Goal: Transaction & Acquisition: Purchase product/service

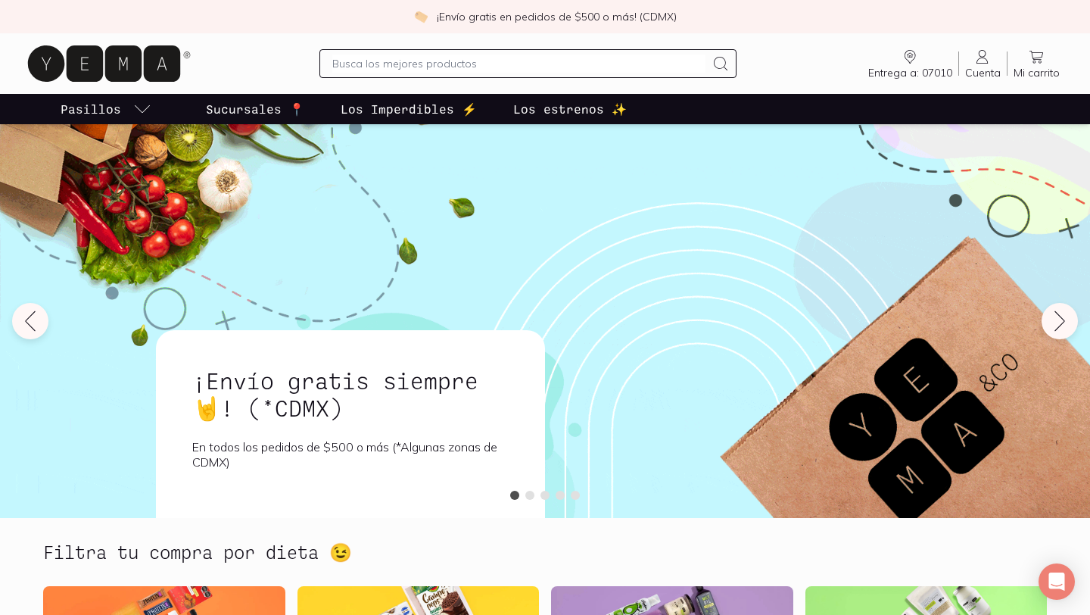
click at [510, 65] on input "text" at bounding box center [518, 63] width 372 height 18
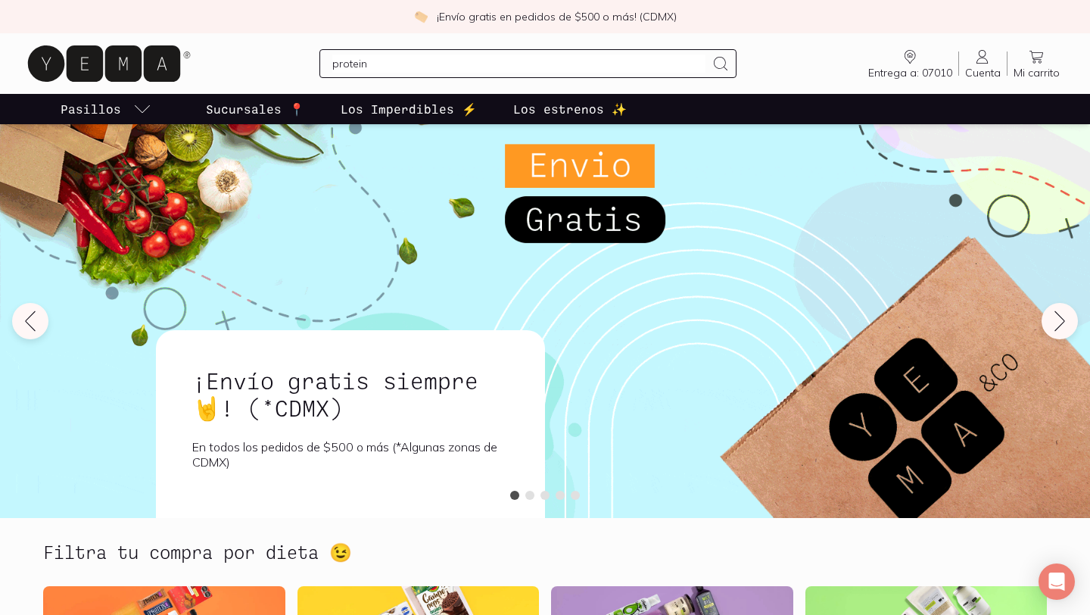
type input "proteina"
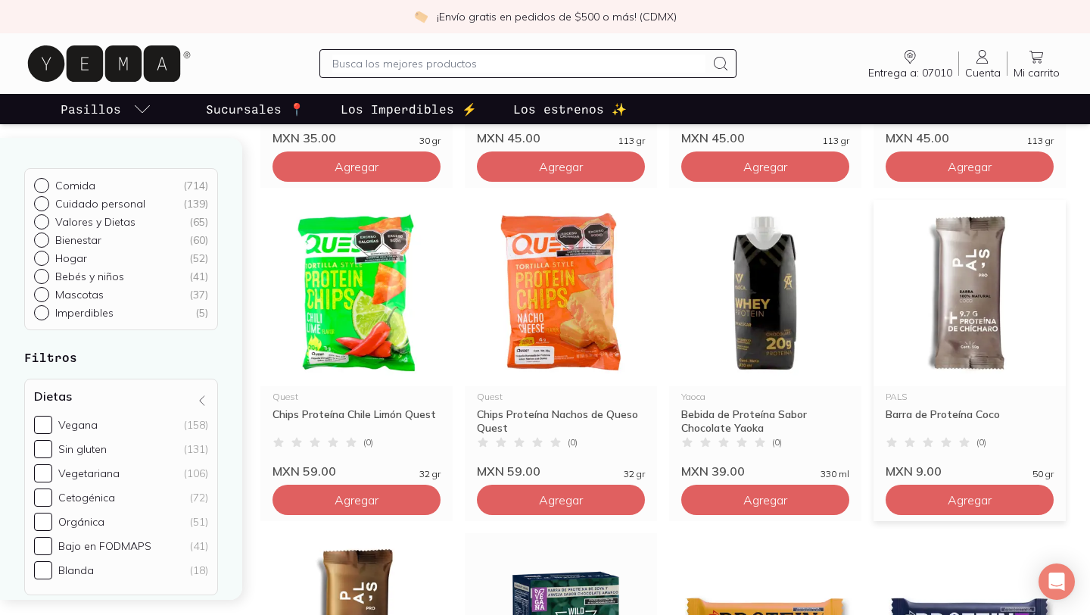
scroll to position [763, 0]
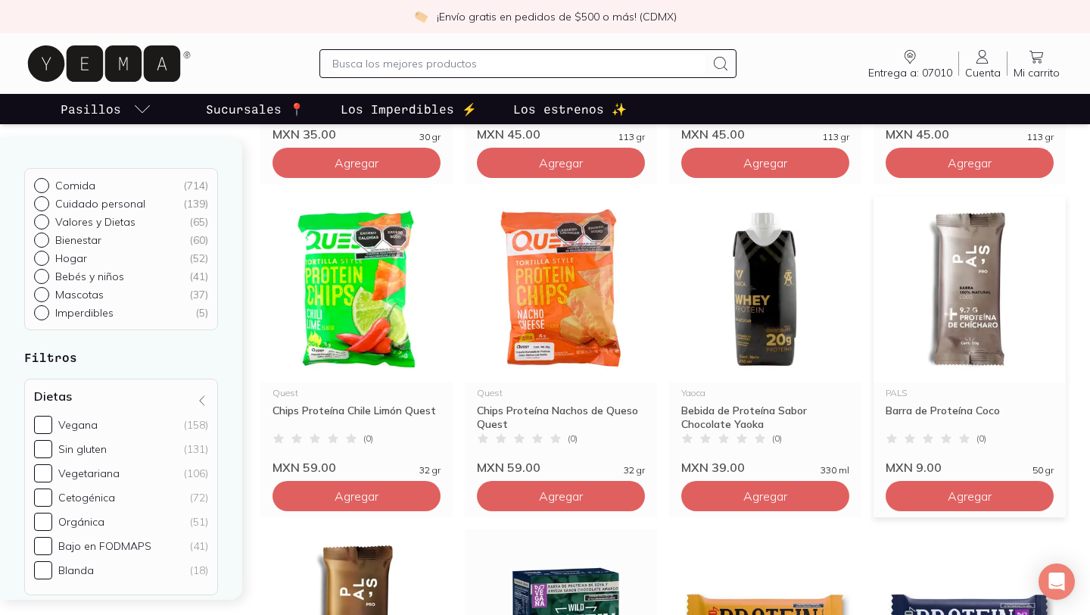
click at [919, 500] on button "Agregar" at bounding box center [970, 496] width 168 height 30
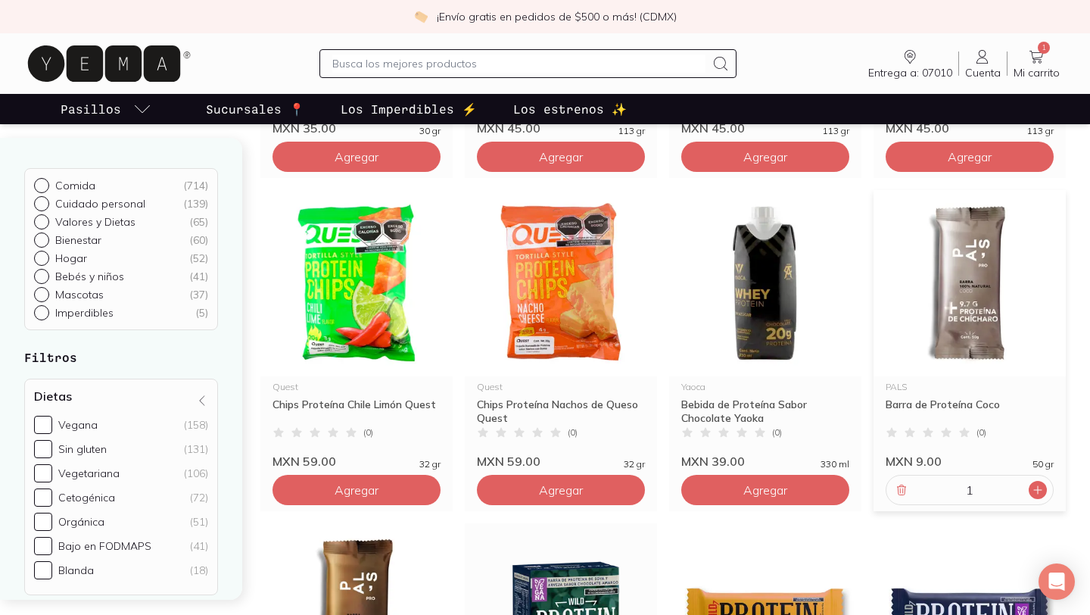
click at [1035, 485] on icon at bounding box center [1038, 490] width 12 height 12
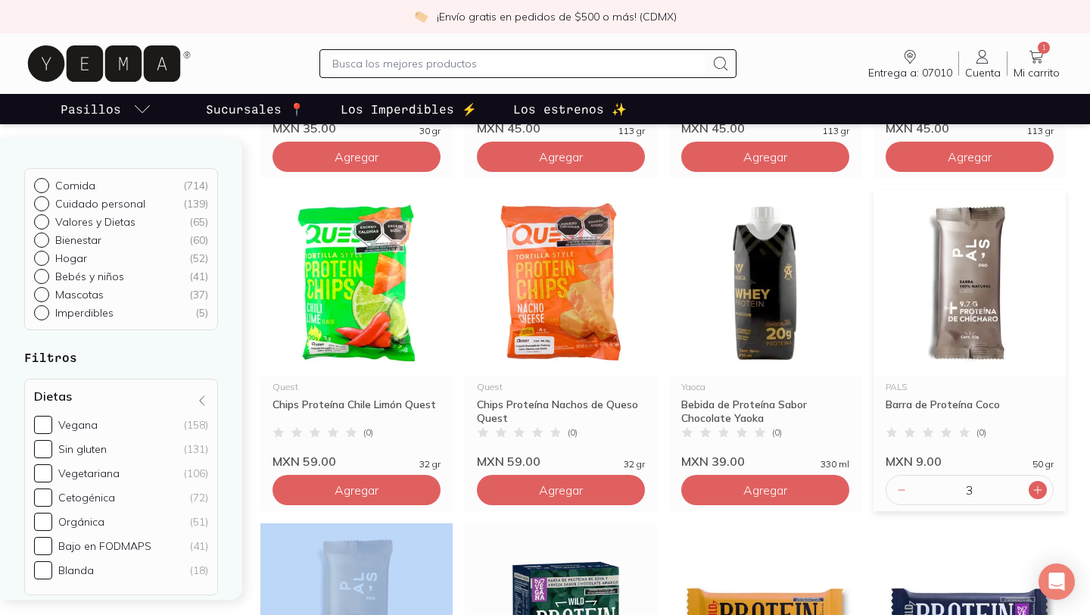
click at [1035, 485] on icon at bounding box center [1038, 490] width 12 height 12
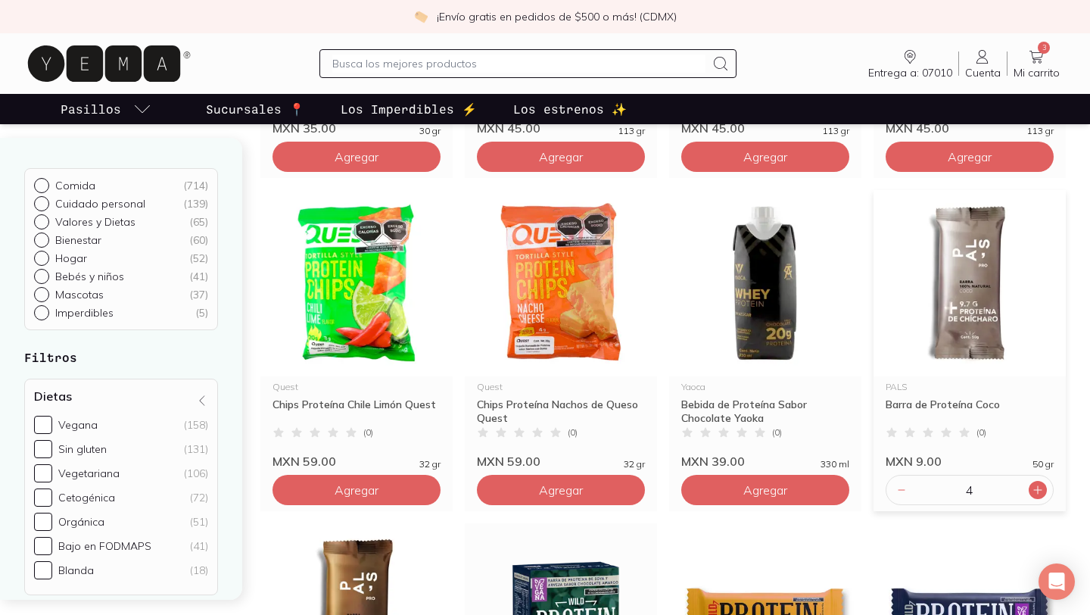
click at [1035, 485] on icon at bounding box center [1038, 490] width 12 height 12
type input "6"
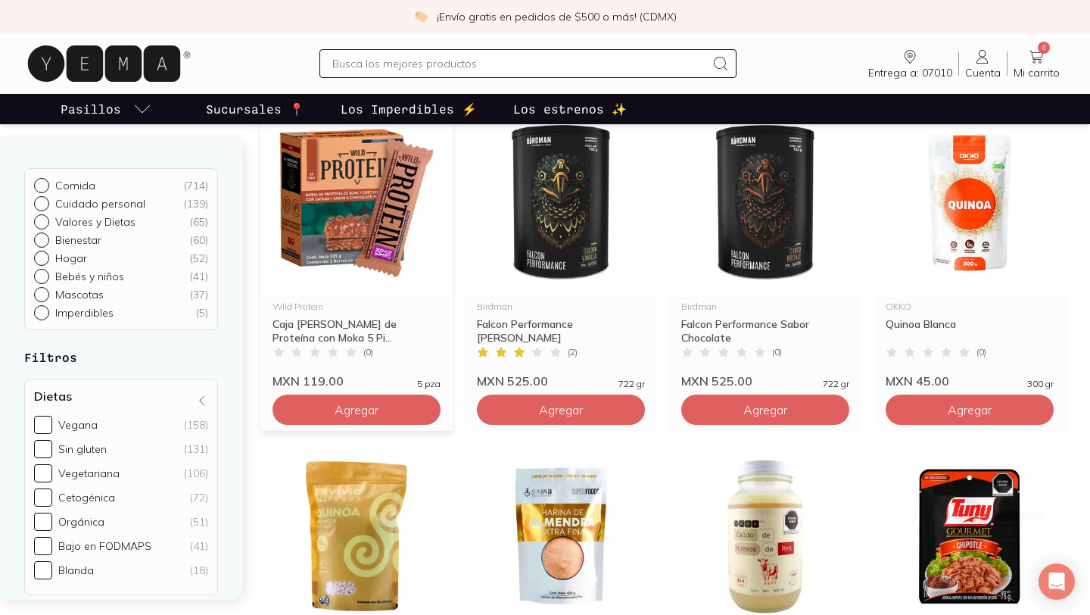
scroll to position [1848, 0]
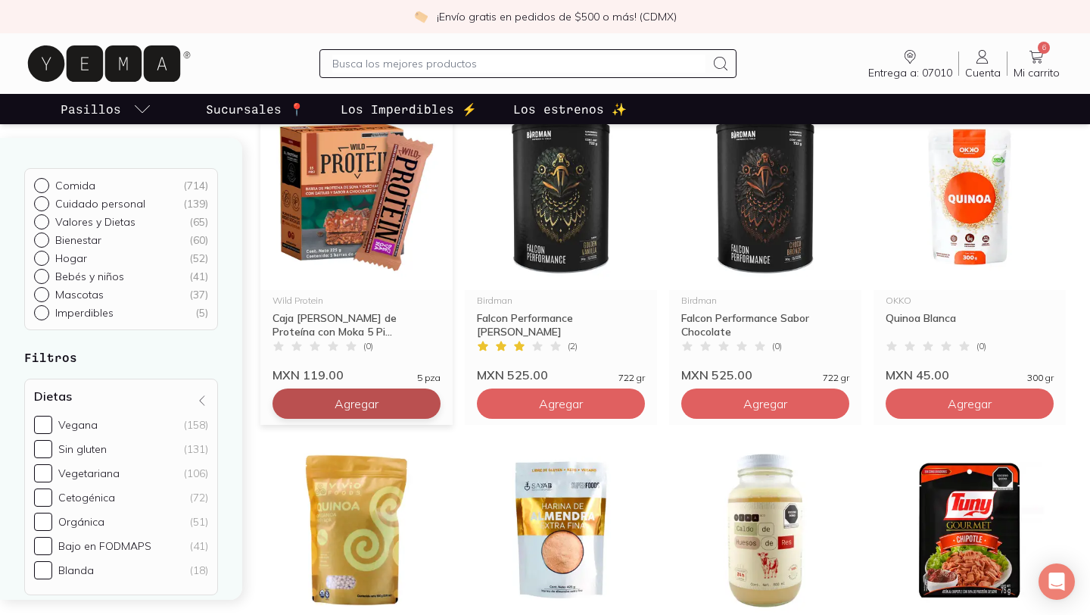
click at [349, 397] on span "Agregar" at bounding box center [357, 403] width 44 height 15
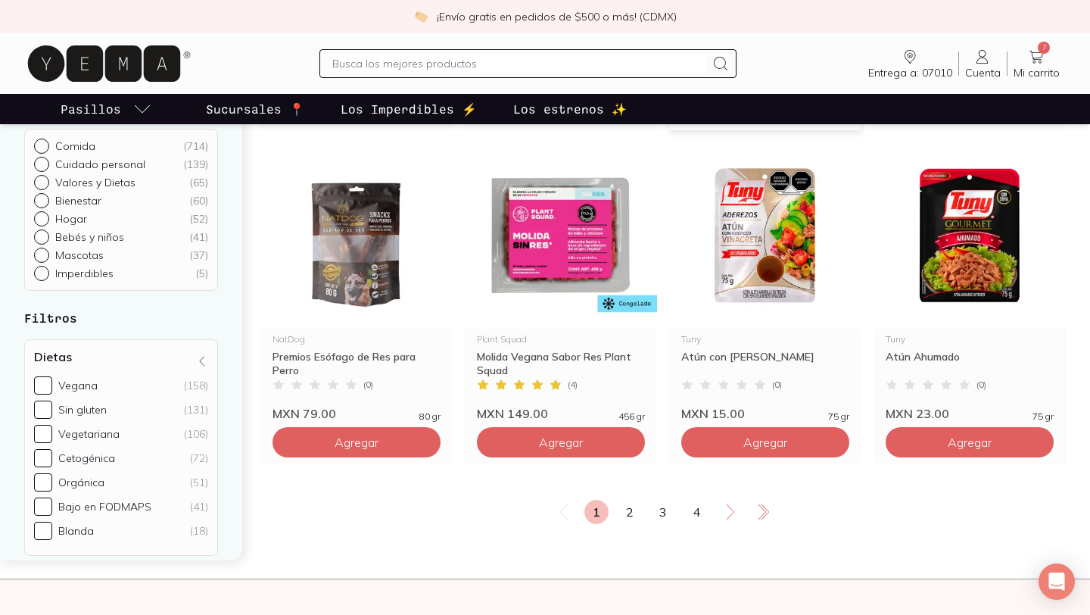
scroll to position [2478, 0]
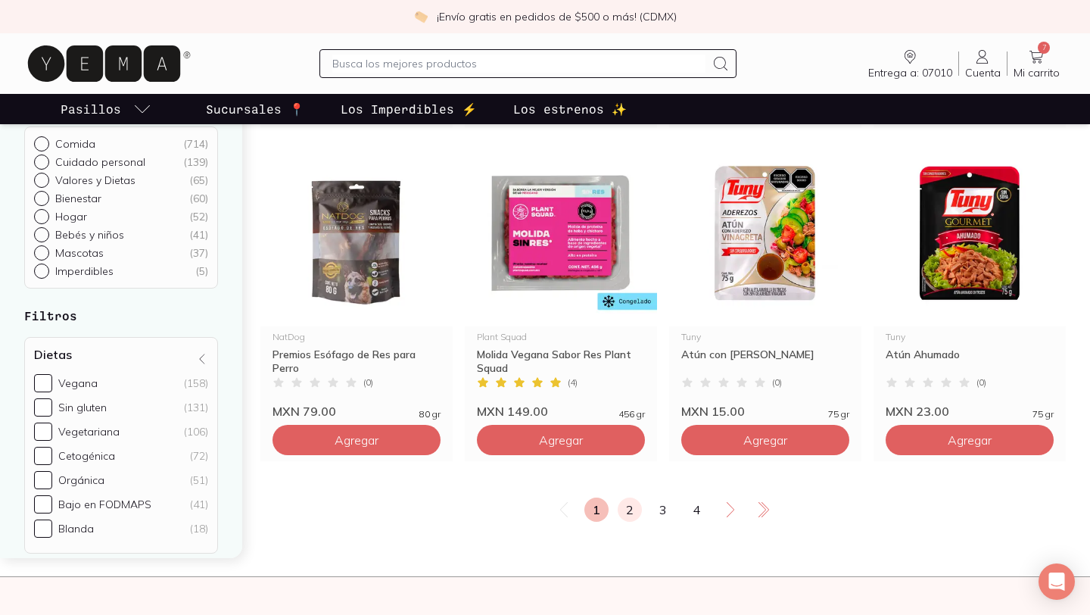
click at [634, 508] on link "2" at bounding box center [630, 509] width 24 height 24
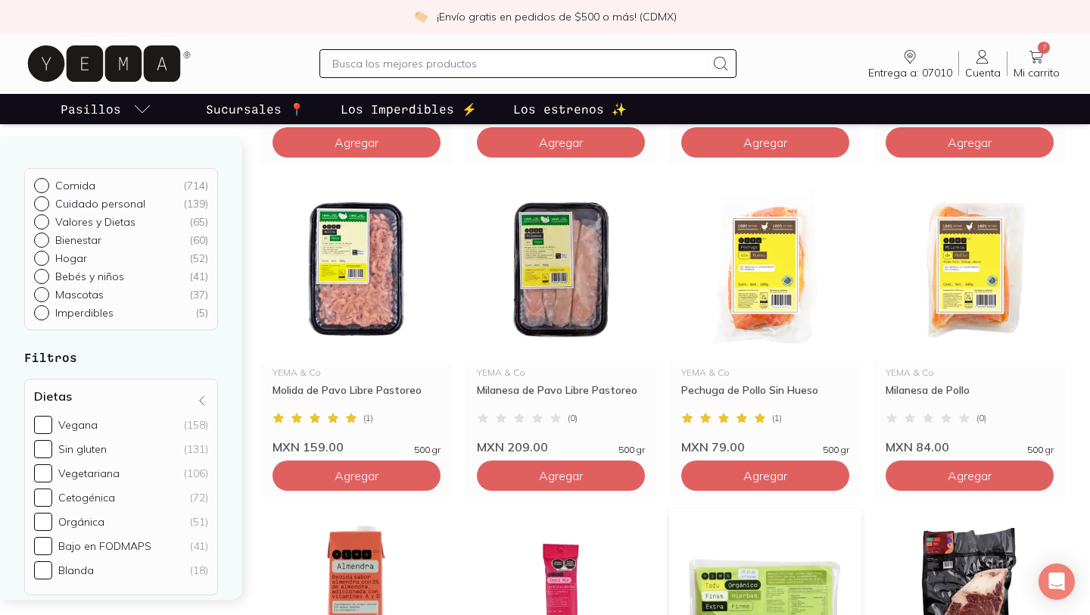
scroll to position [1774, 0]
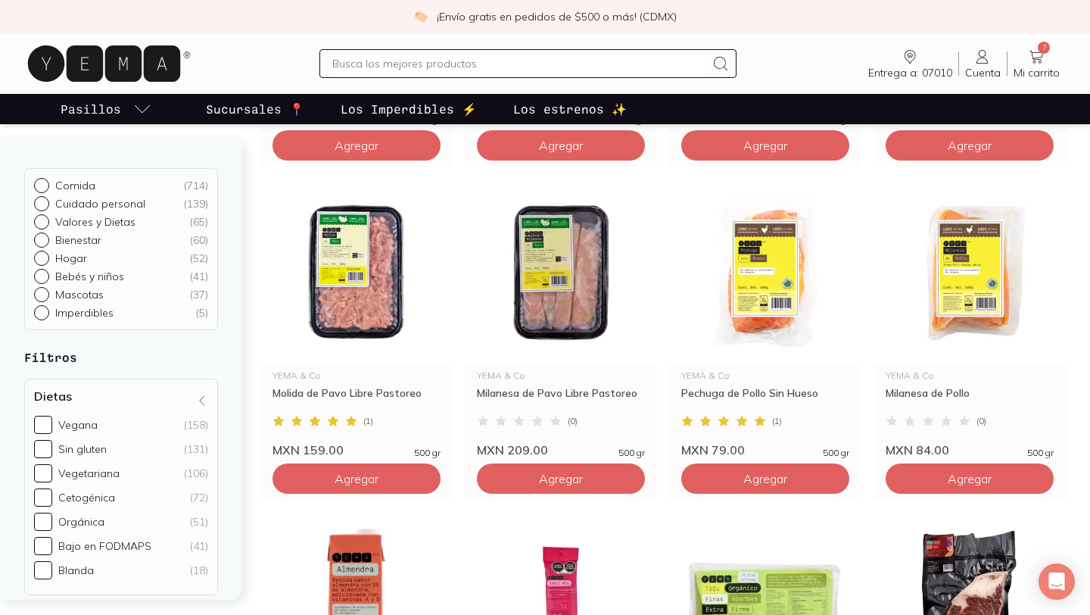
click at [485, 74] on div at bounding box center [527, 63] width 416 height 29
click at [481, 59] on input "text" at bounding box center [518, 63] width 372 height 18
type input "miel"
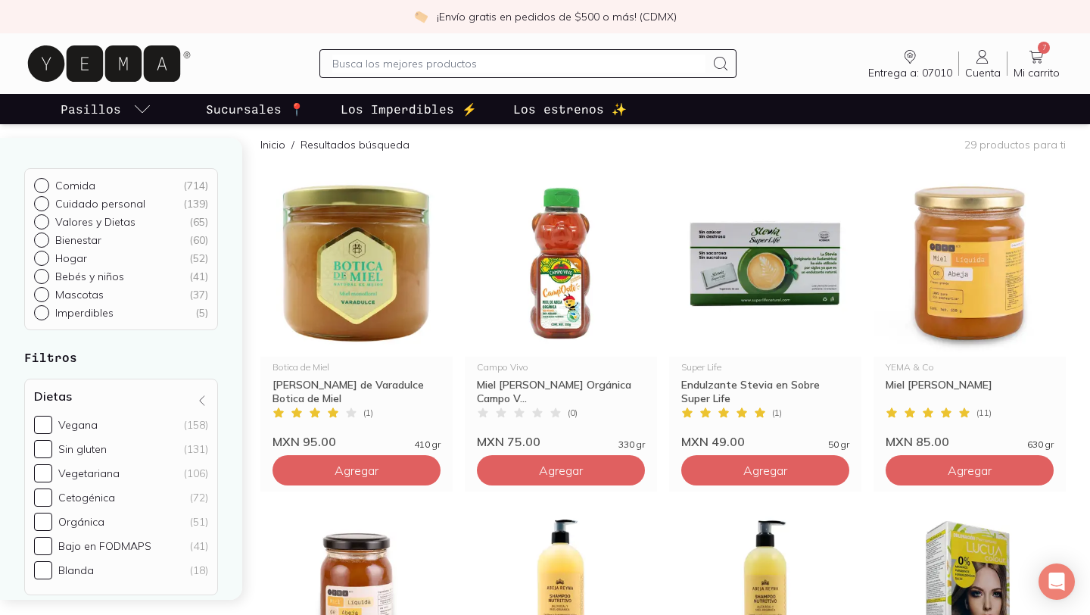
scroll to position [118, 0]
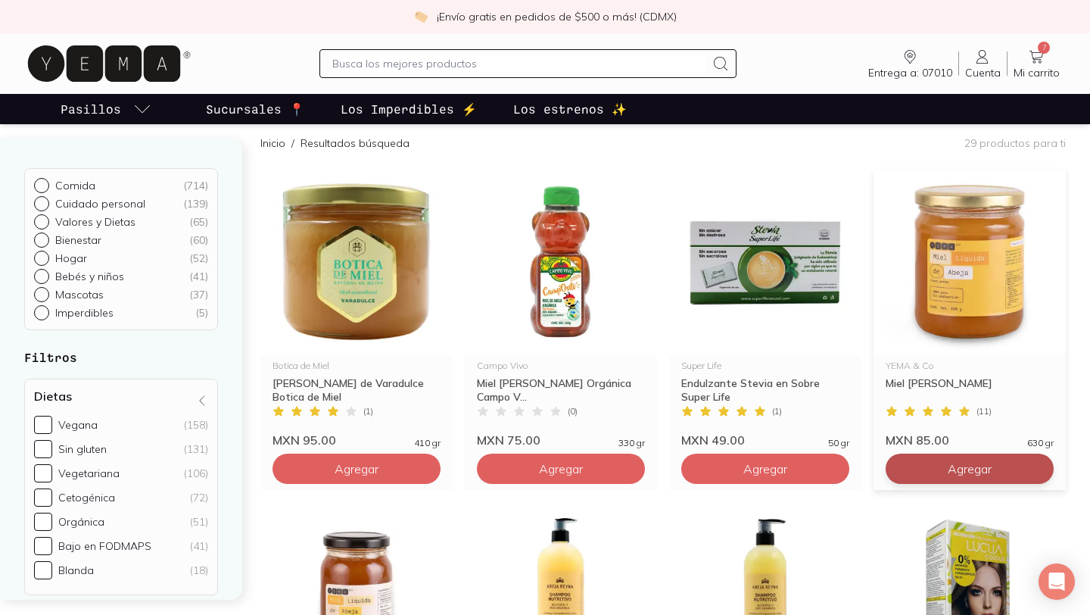
click at [933, 462] on button "Agregar" at bounding box center [970, 468] width 168 height 30
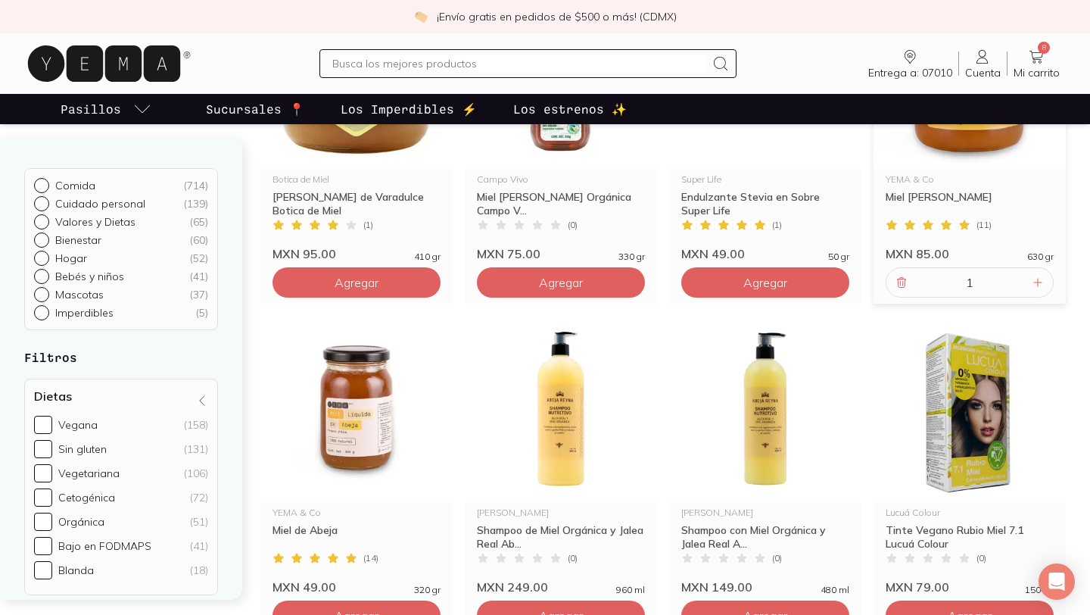
scroll to position [306, 0]
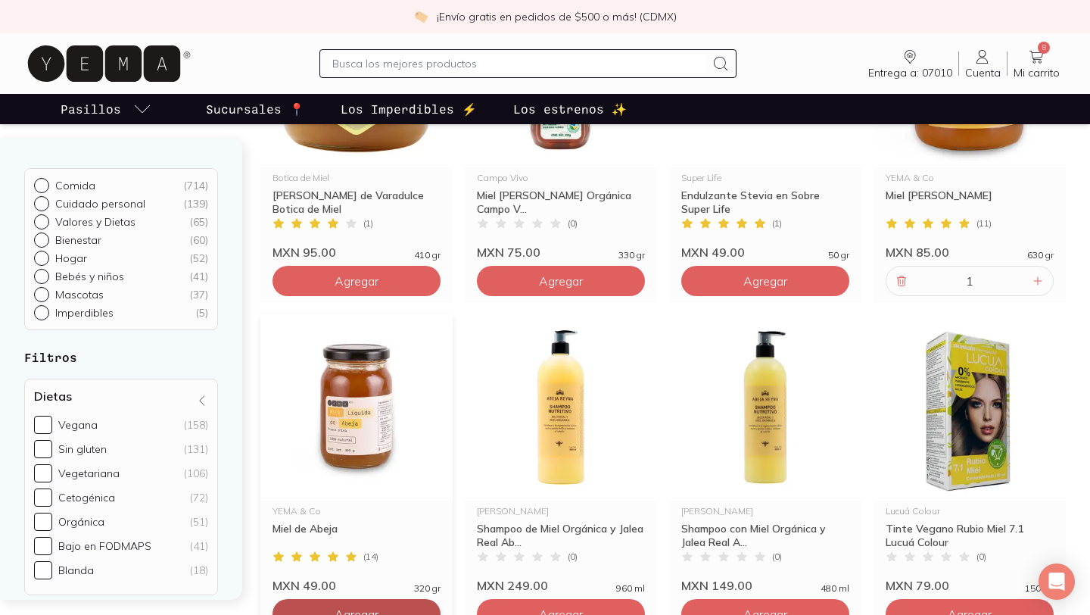
click at [361, 608] on span "Agregar" at bounding box center [357, 613] width 44 height 15
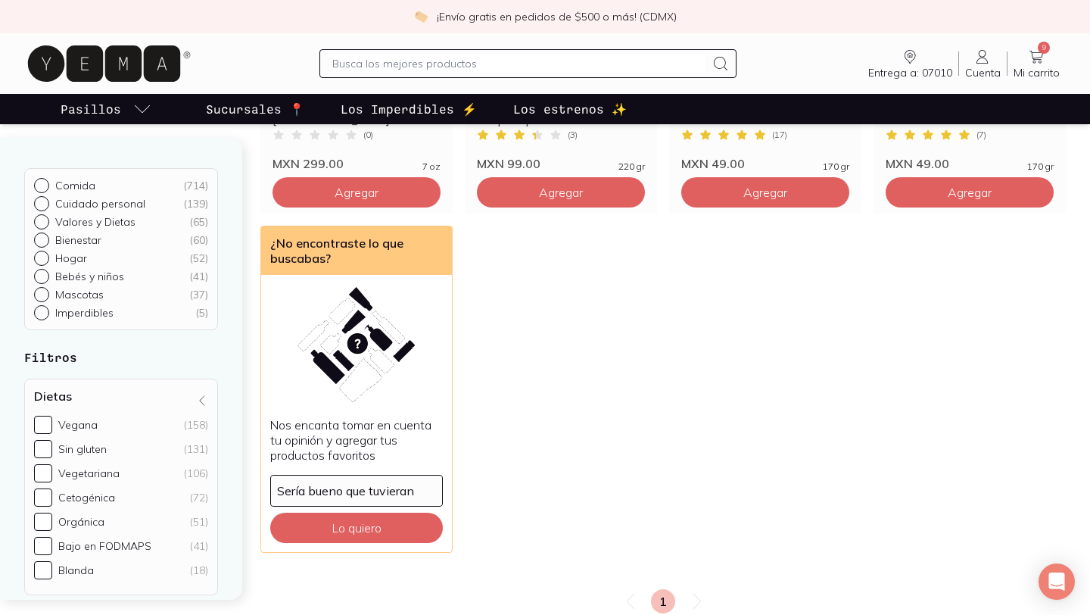
scroll to position [2415, 0]
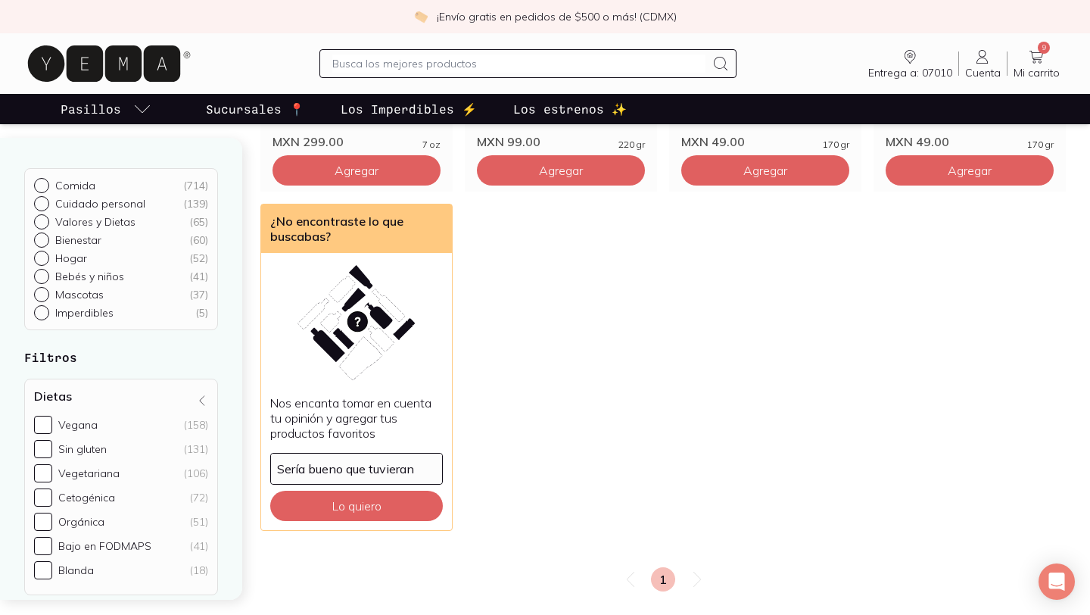
click at [497, 61] on input "text" at bounding box center [518, 63] width 372 height 18
type input "carne molida"
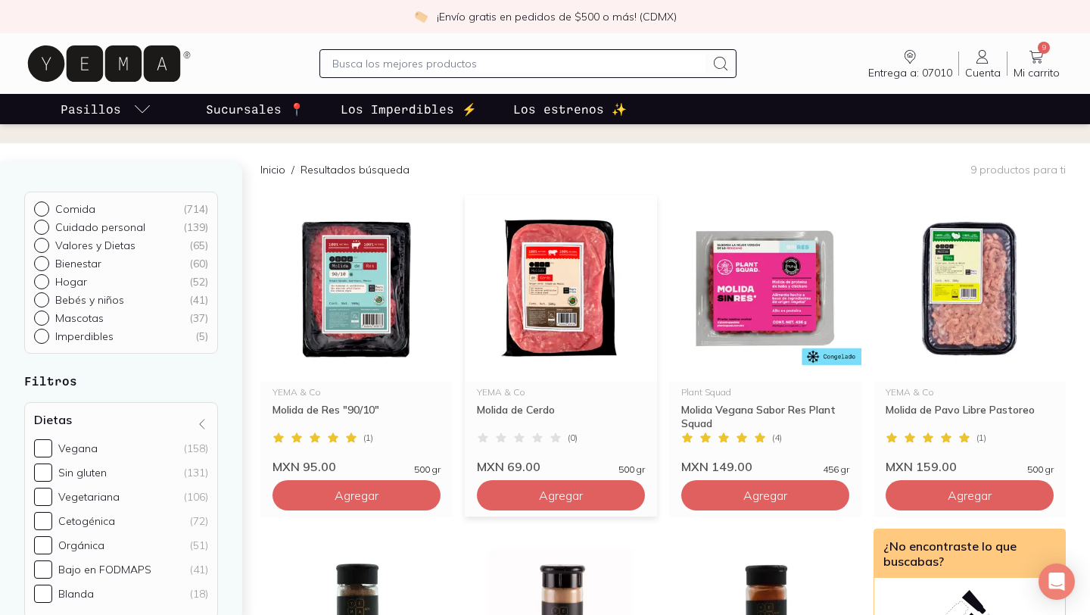
scroll to position [101, 0]
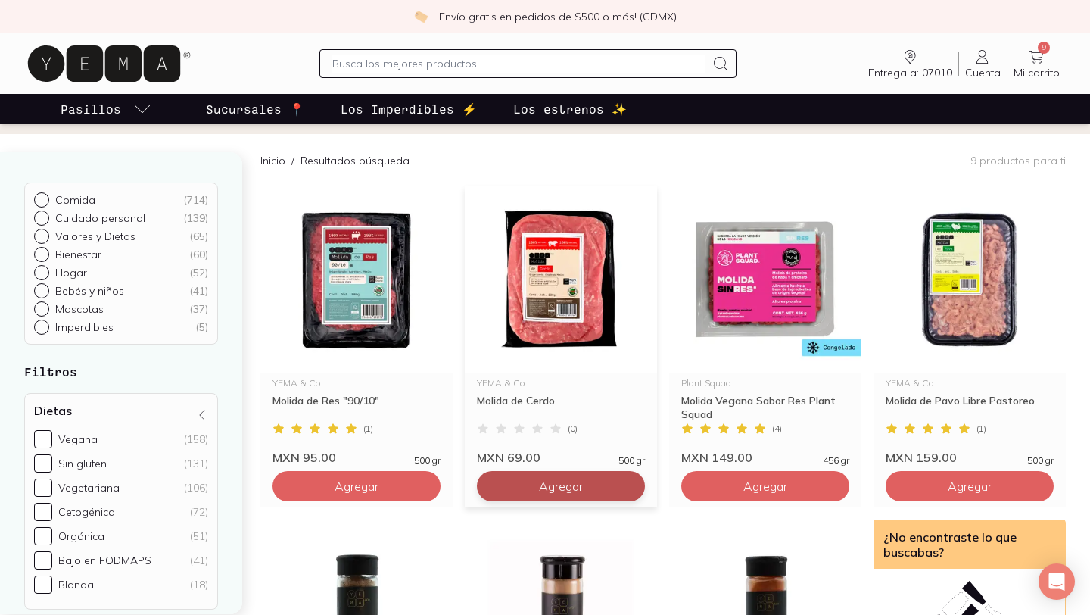
click at [516, 481] on button "Agregar" at bounding box center [561, 486] width 168 height 30
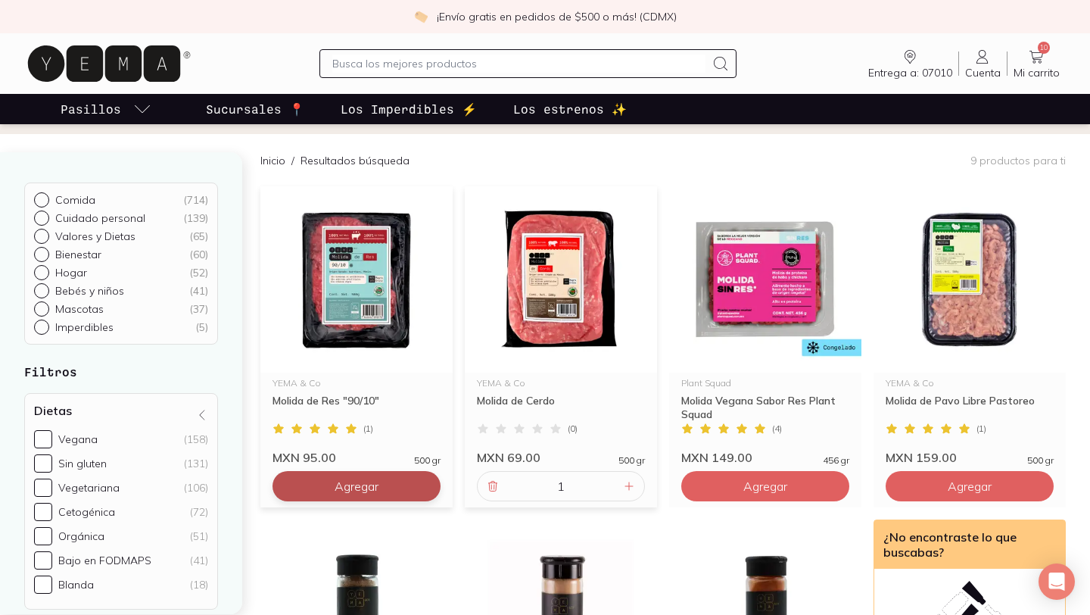
click at [387, 486] on button "Agregar" at bounding box center [356, 486] width 168 height 30
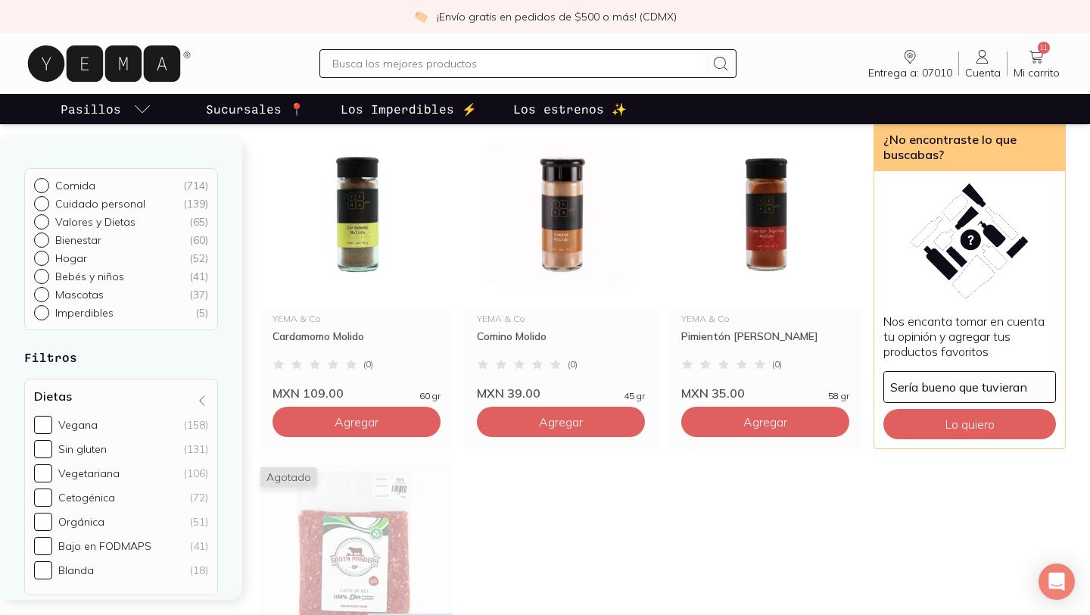
scroll to position [500, 0]
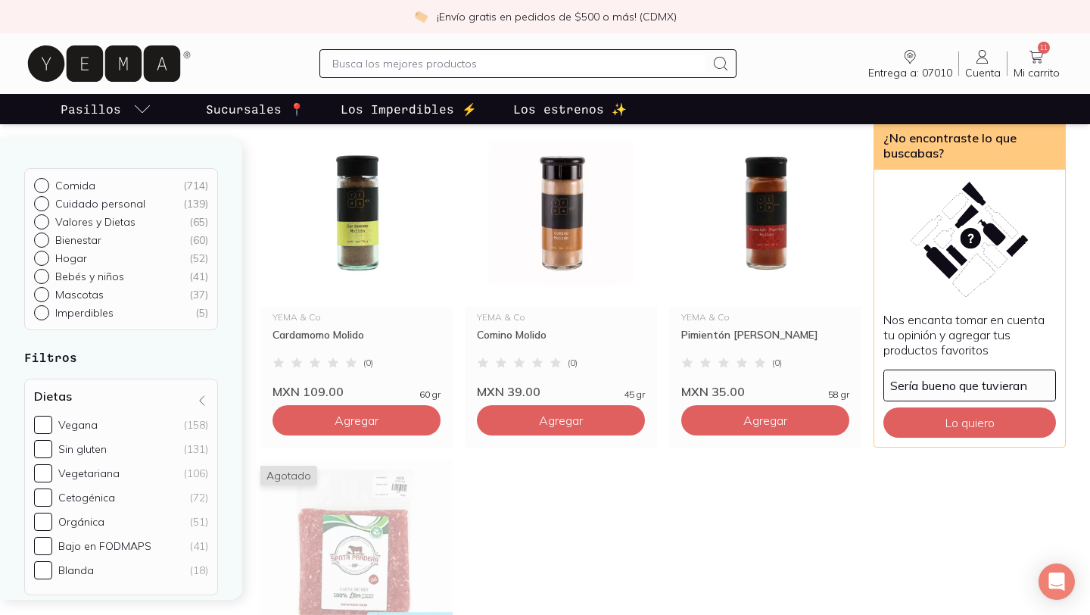
click at [642, 67] on input "text" at bounding box center [518, 63] width 372 height 18
type input "canela"
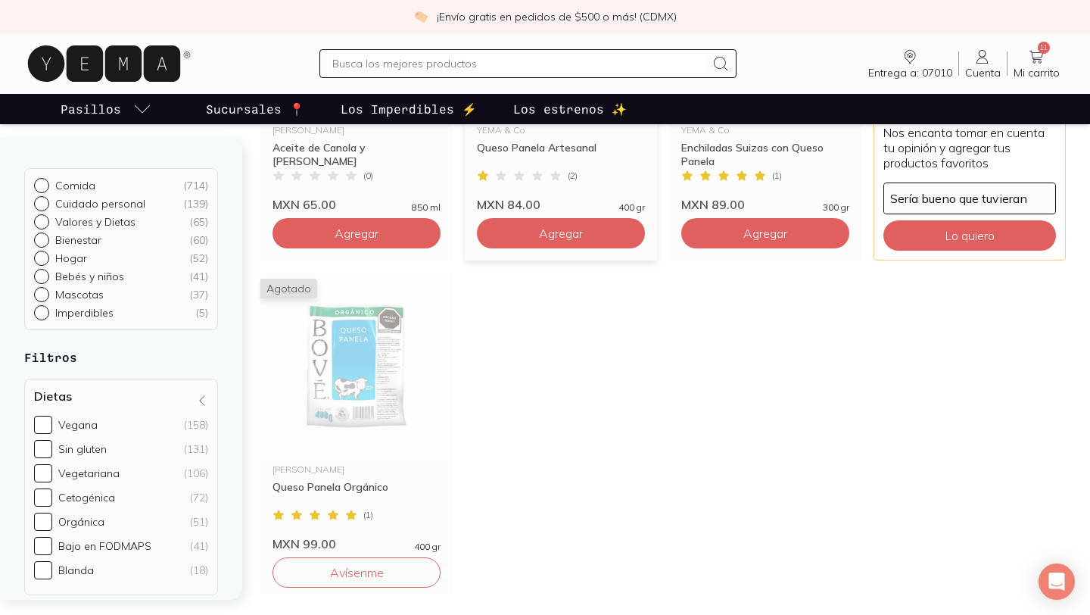
scroll to position [699, 0]
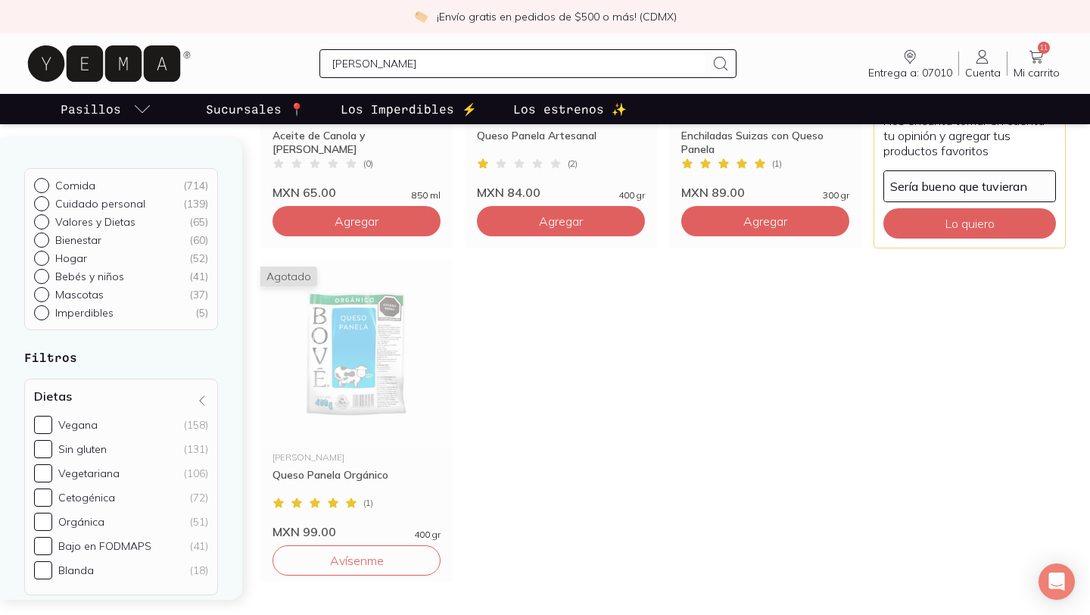
type input "canela"
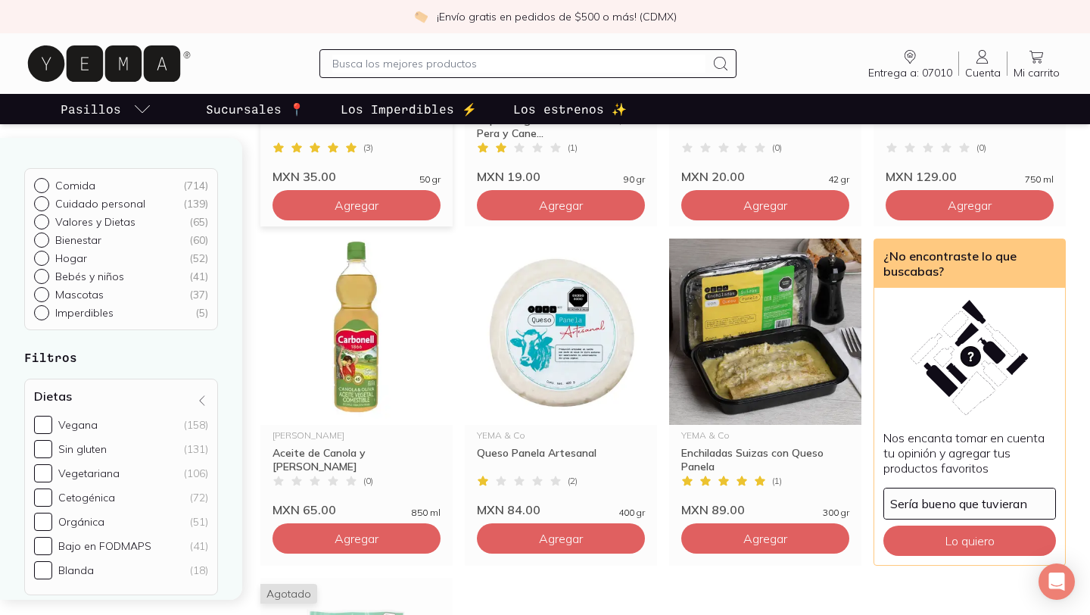
scroll to position [304, 0]
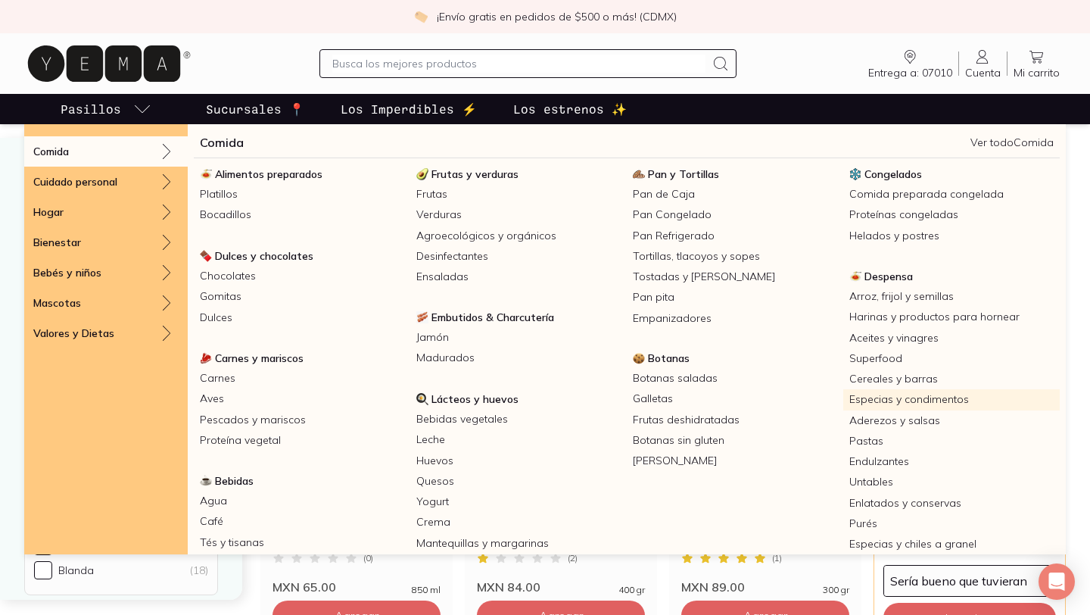
click at [877, 398] on link "Especias y condimentos" at bounding box center [951, 399] width 216 height 20
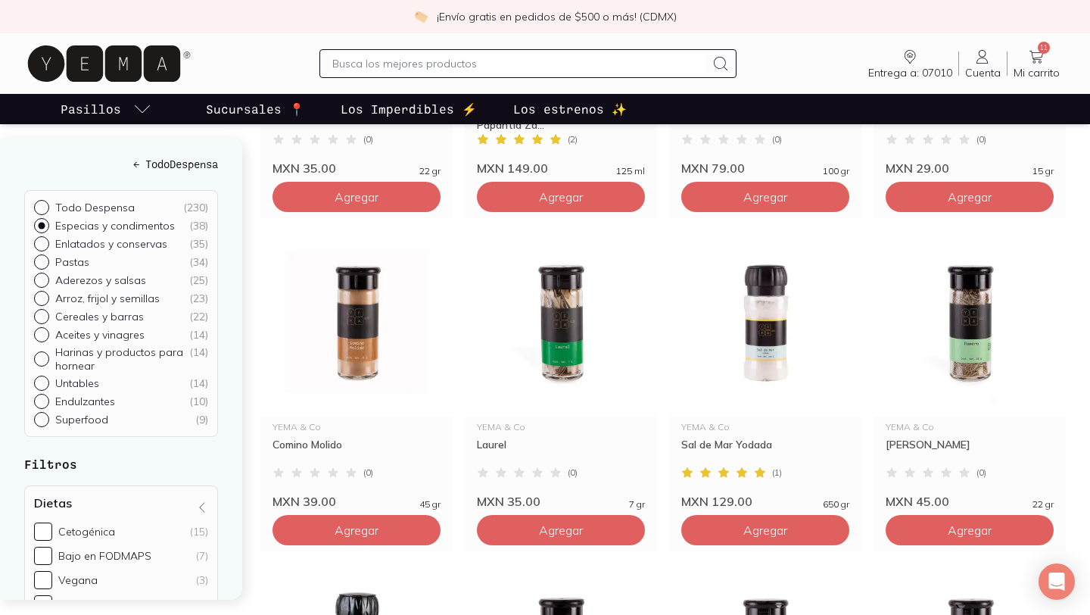
scroll to position [1767, 0]
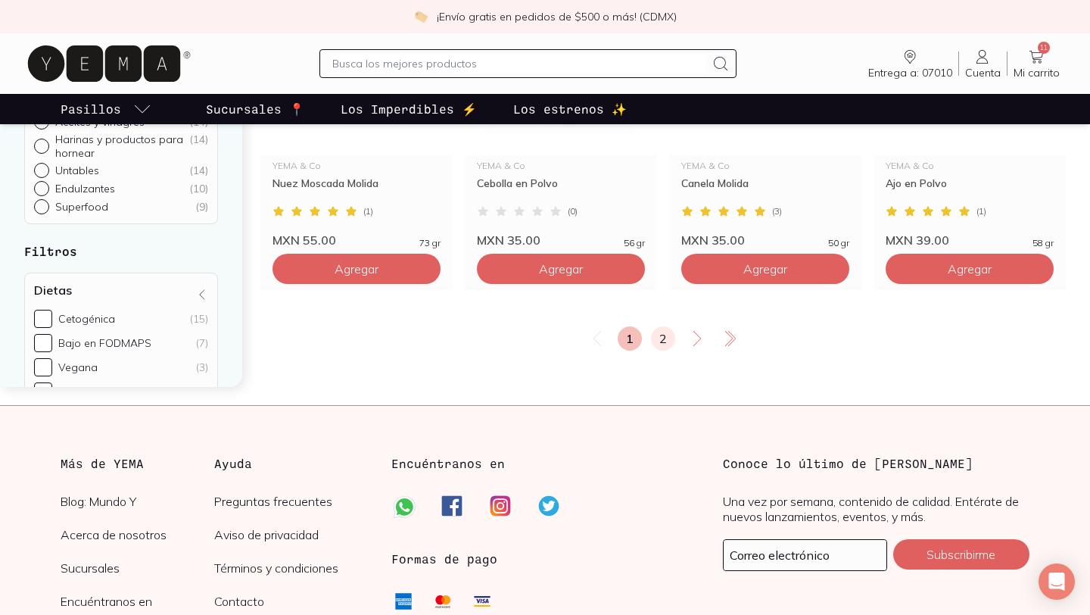
click at [665, 337] on link "2" at bounding box center [663, 338] width 24 height 24
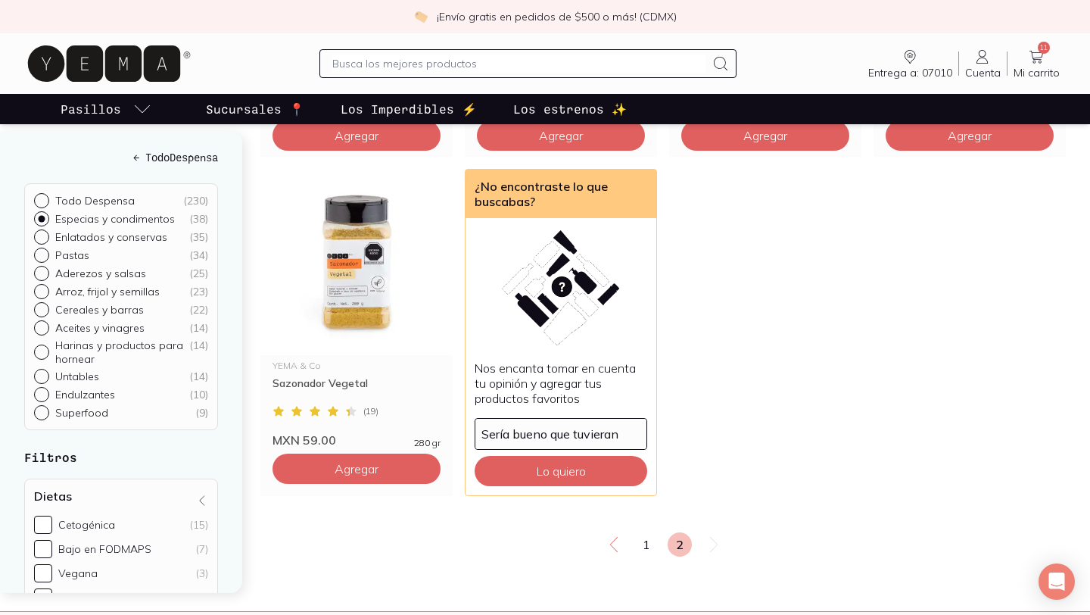
scroll to position [495, 0]
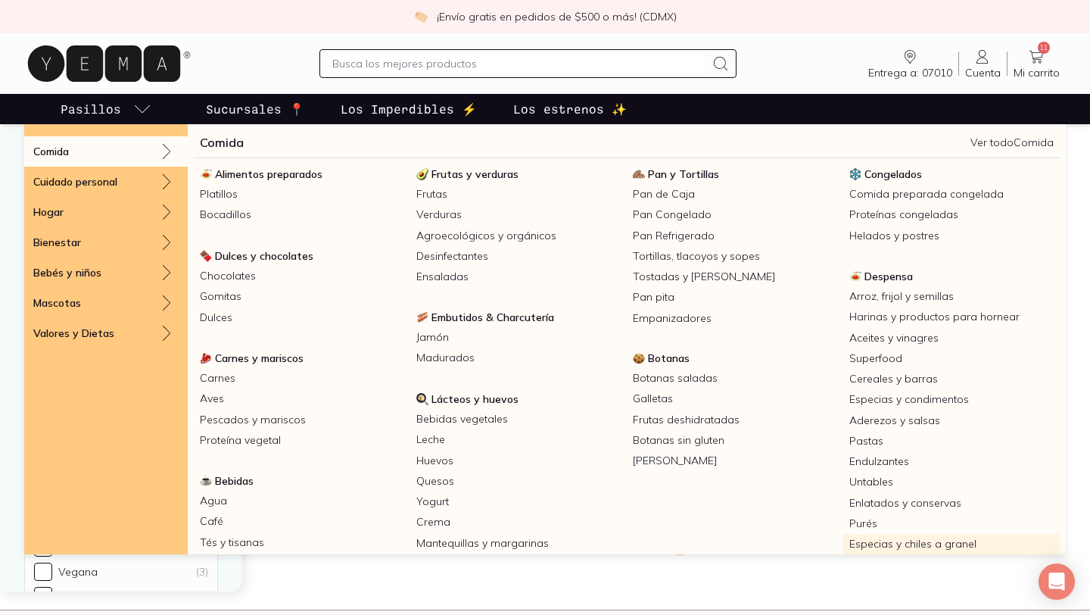
click at [890, 540] on link "Especias y chiles a granel" at bounding box center [951, 544] width 216 height 20
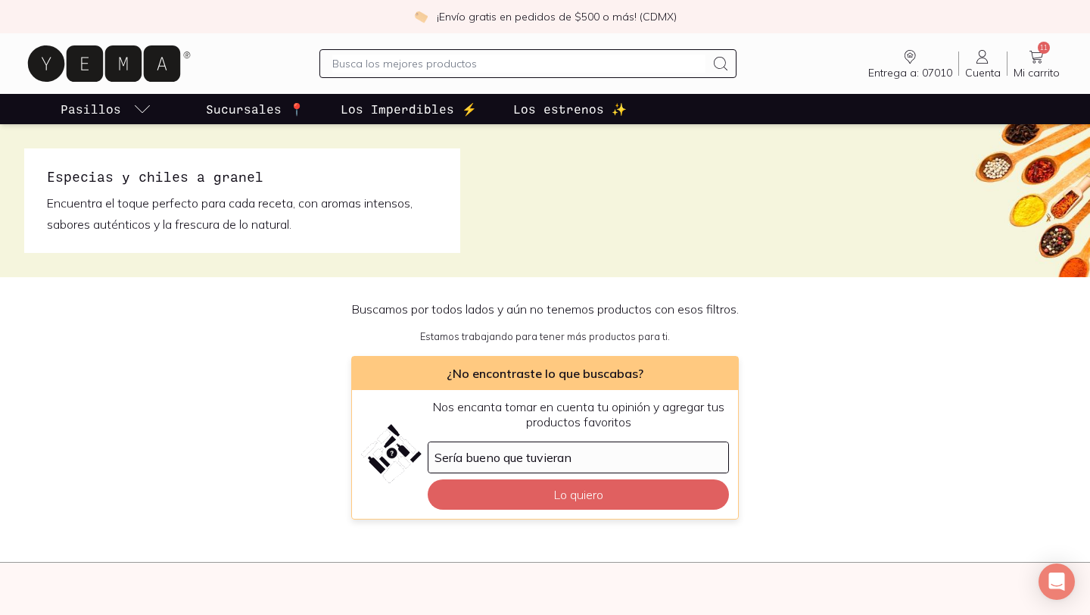
click at [366, 66] on input "text" at bounding box center [518, 63] width 372 height 18
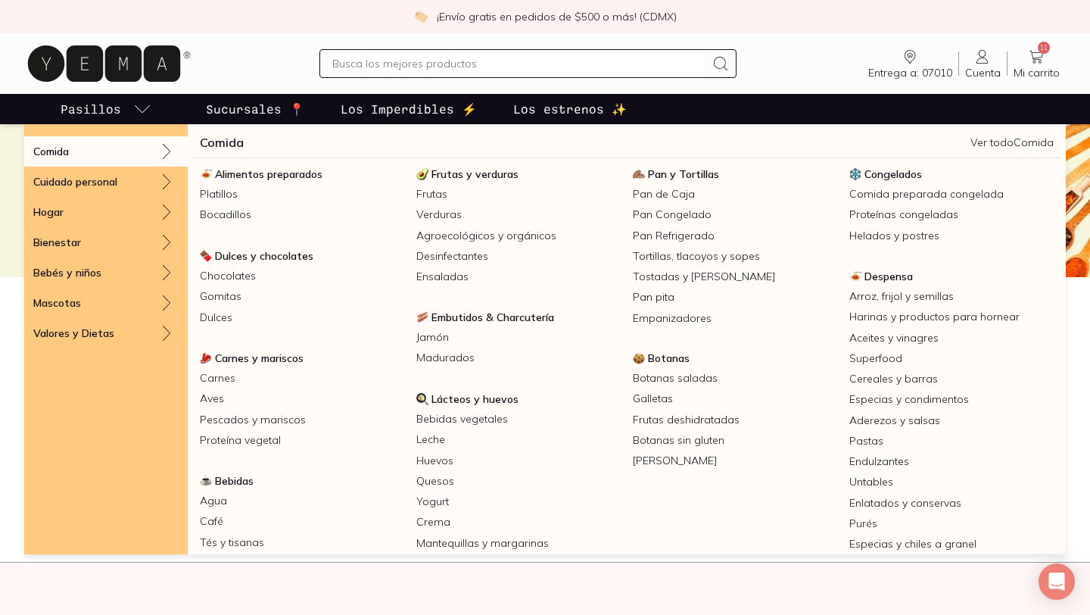
click at [122, 154] on div "Comida" at bounding box center [105, 151] width 163 height 30
click at [162, 151] on icon at bounding box center [166, 151] width 18 height 18
click at [210, 151] on link "Comida" at bounding box center [222, 142] width 44 height 18
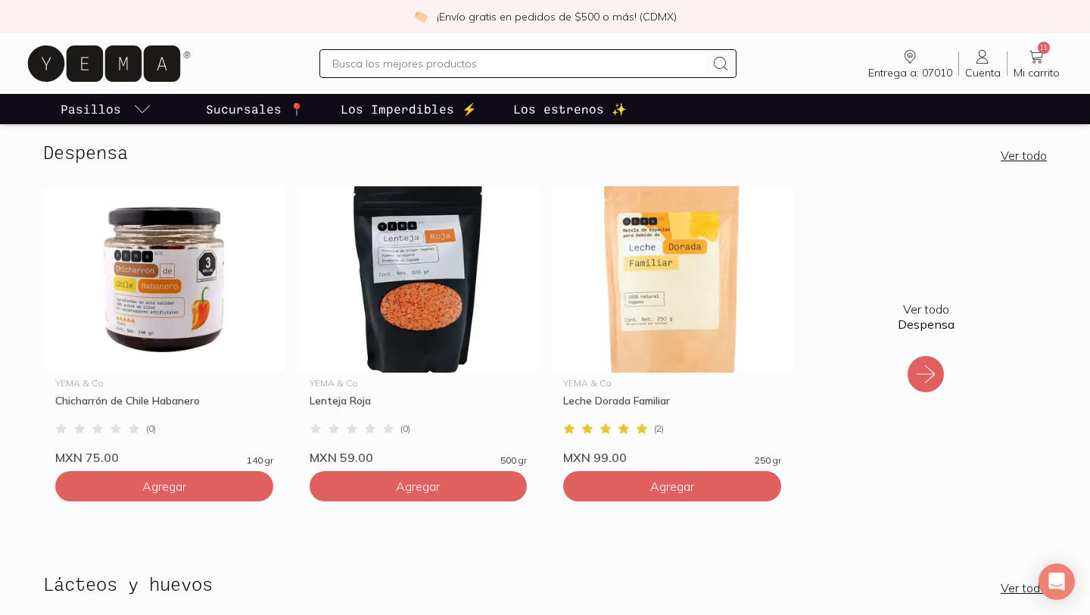
scroll to position [283, 0]
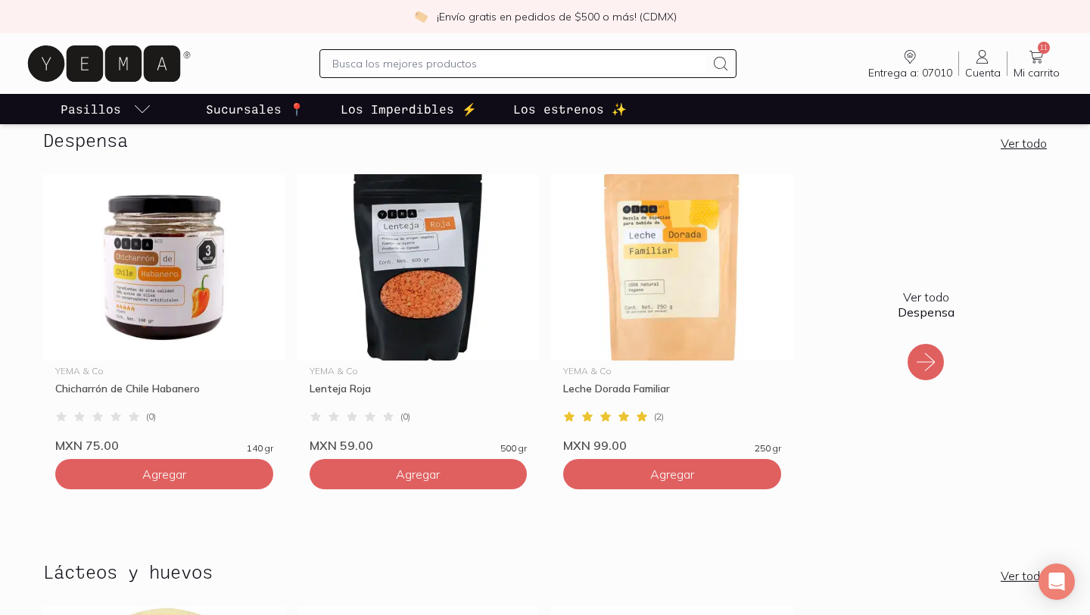
click at [938, 363] on icon at bounding box center [926, 362] width 24 height 24
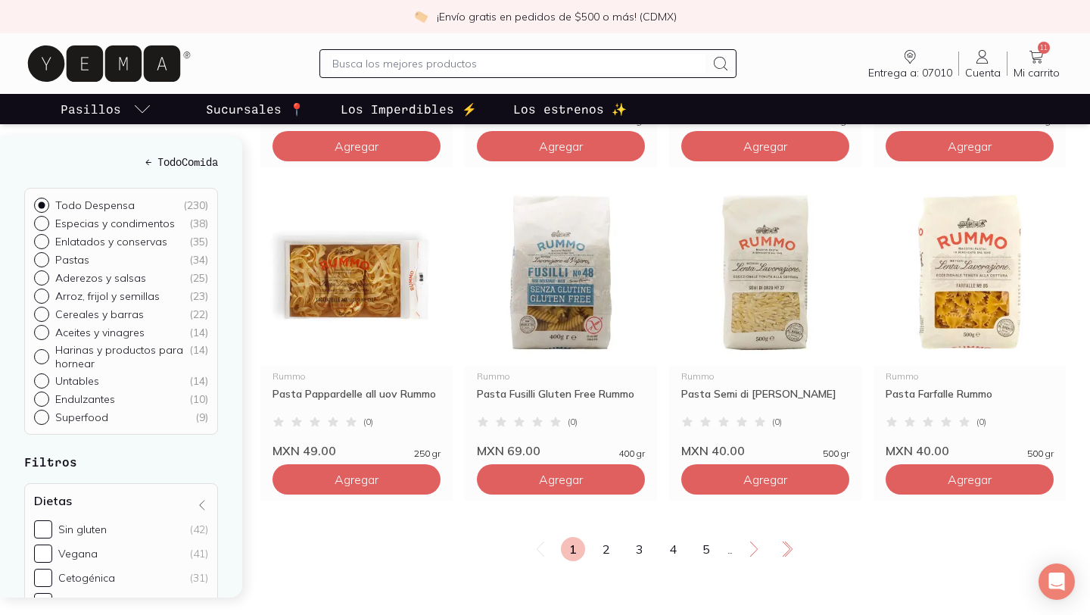
scroll to position [2648, 0]
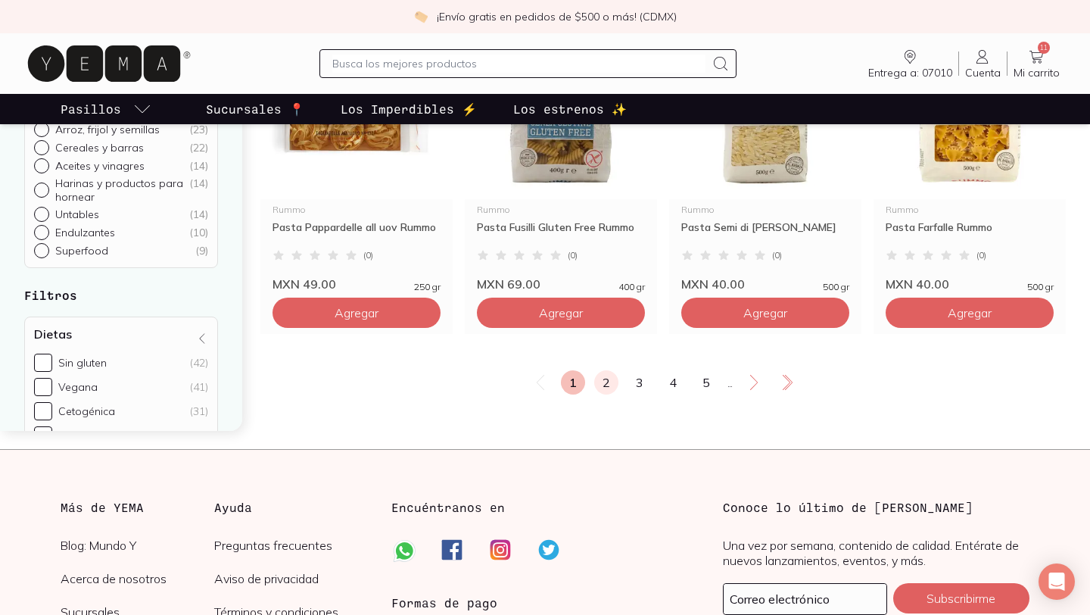
click at [608, 394] on link "2" at bounding box center [606, 382] width 24 height 24
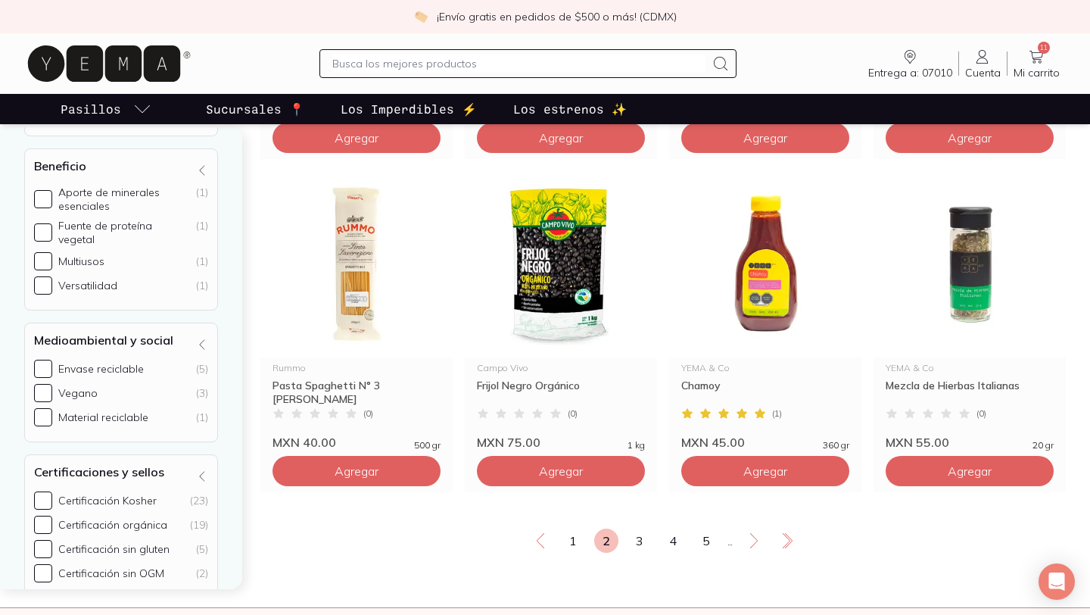
scroll to position [2493, 0]
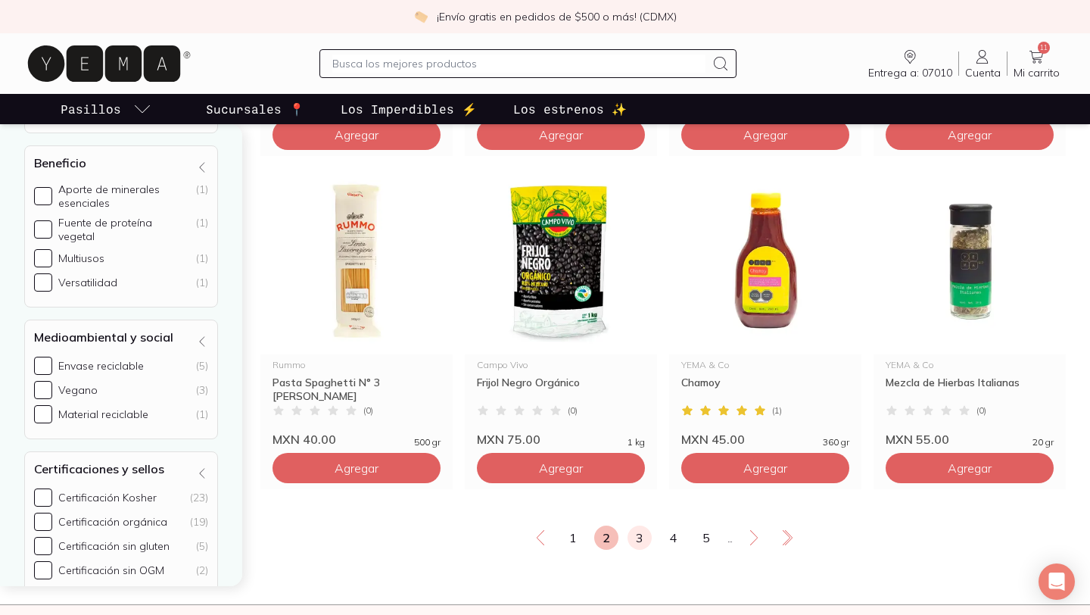
click at [635, 550] on link "3" at bounding box center [640, 537] width 24 height 24
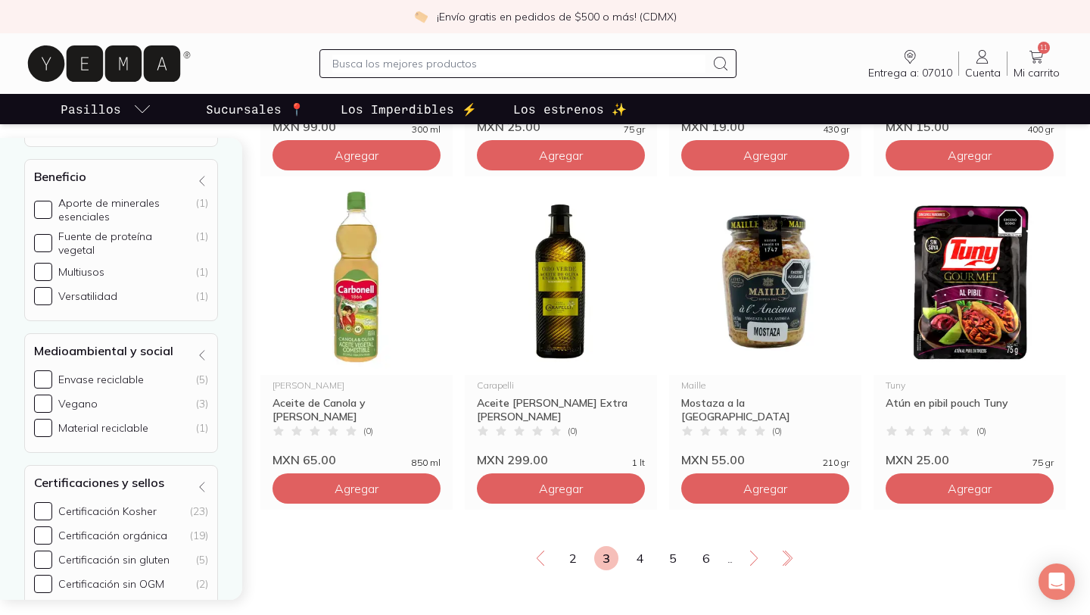
scroll to position [2479, 0]
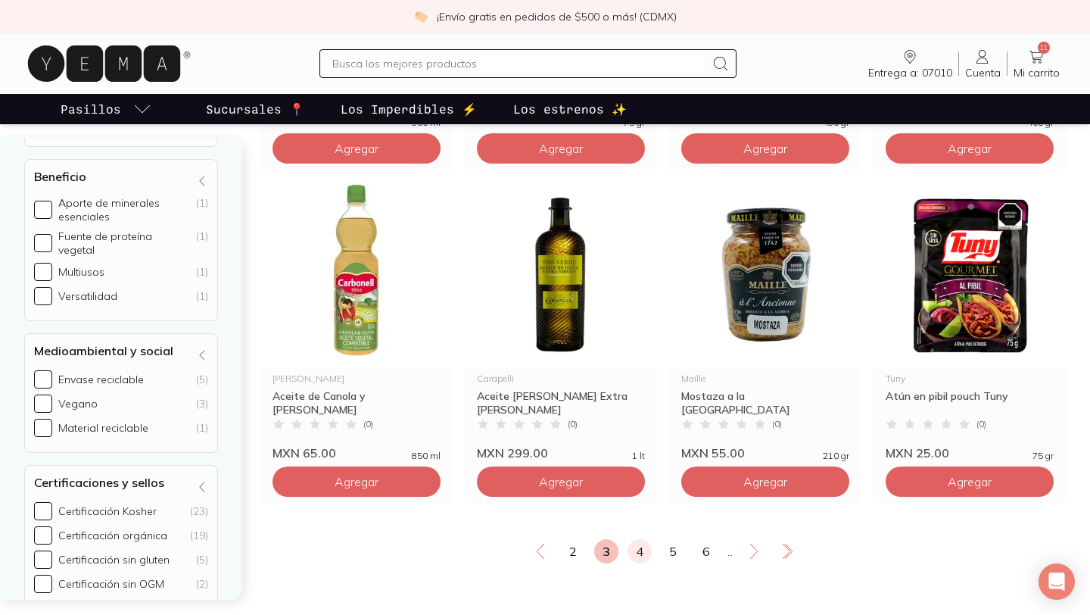
click at [637, 563] on link "4" at bounding box center [640, 551] width 24 height 24
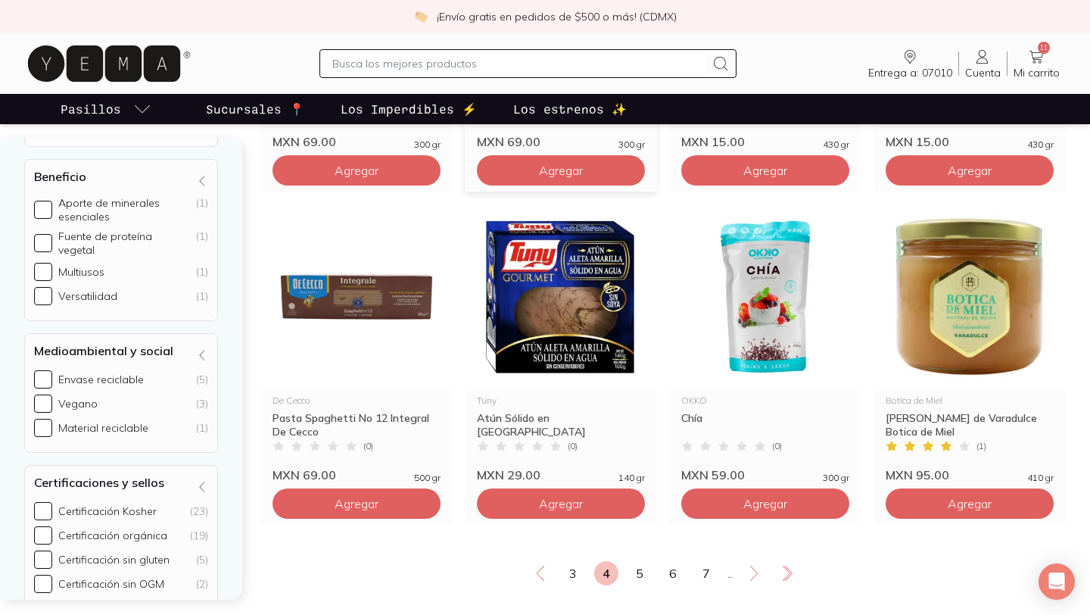
scroll to position [2456, 0]
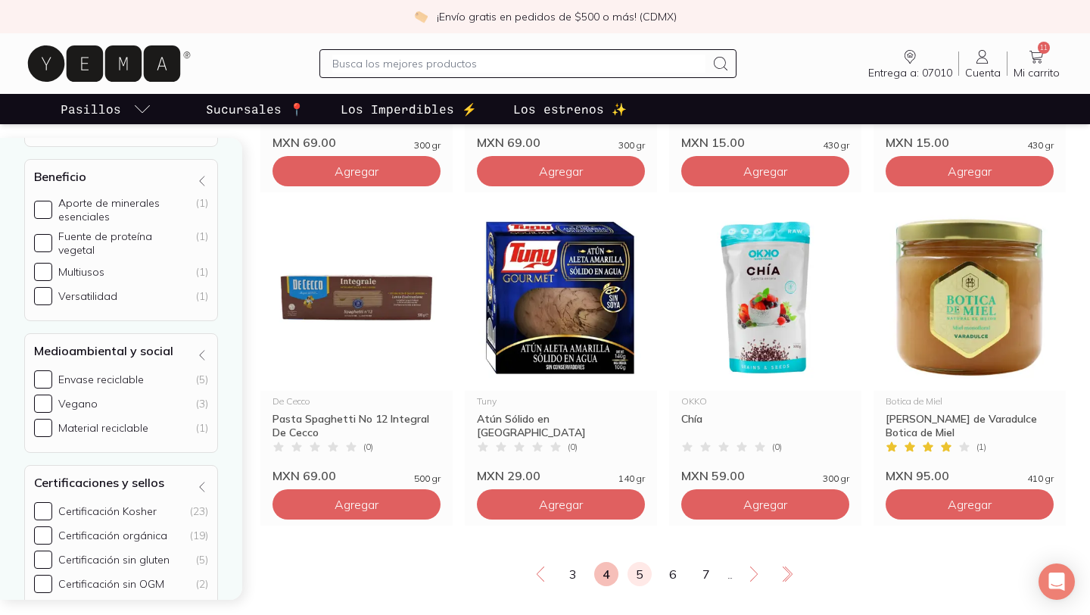
click at [634, 586] on link "5" at bounding box center [640, 574] width 24 height 24
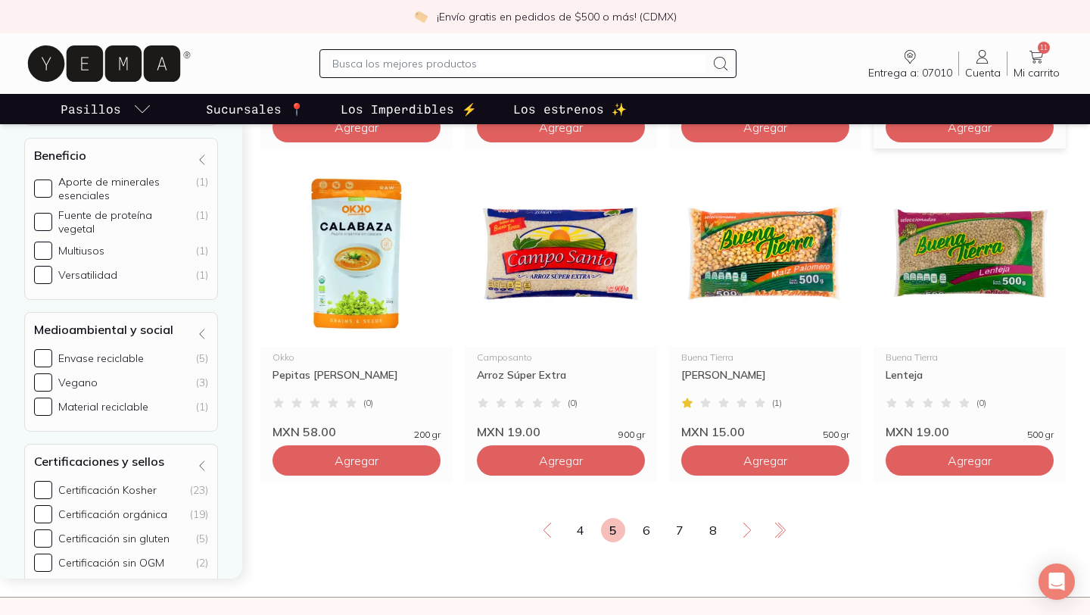
scroll to position [2505, 0]
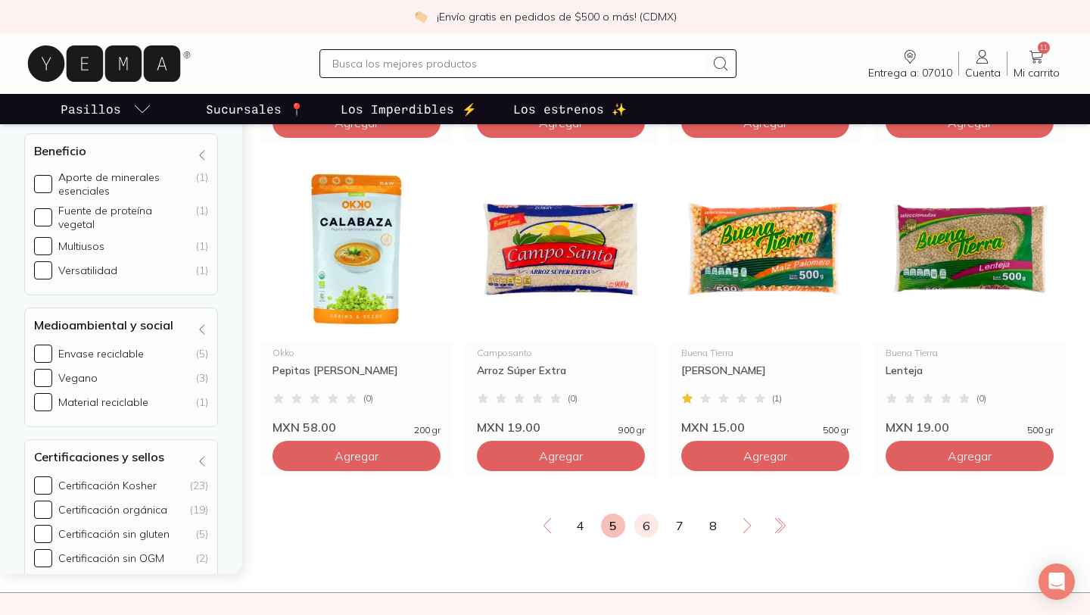
click at [646, 537] on link "6" at bounding box center [646, 525] width 24 height 24
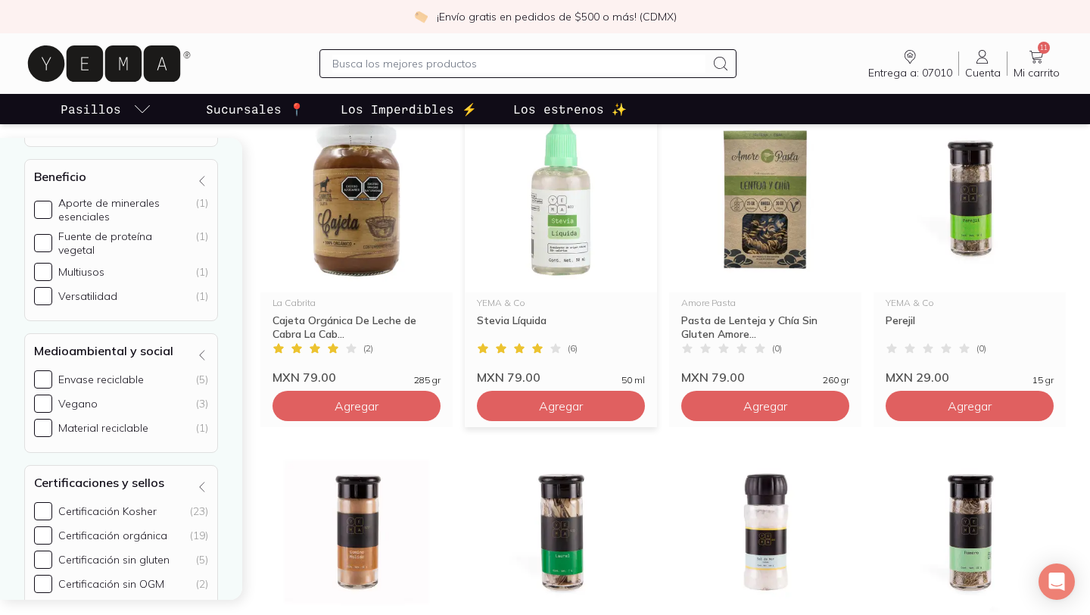
scroll to position [1558, 0]
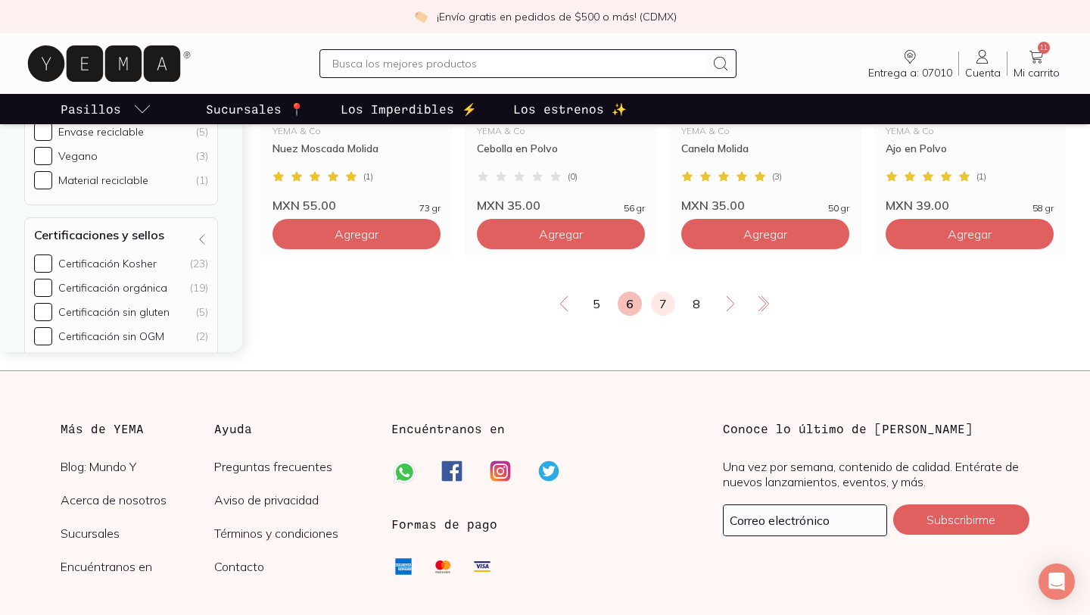
click at [662, 316] on link "7" at bounding box center [663, 303] width 24 height 24
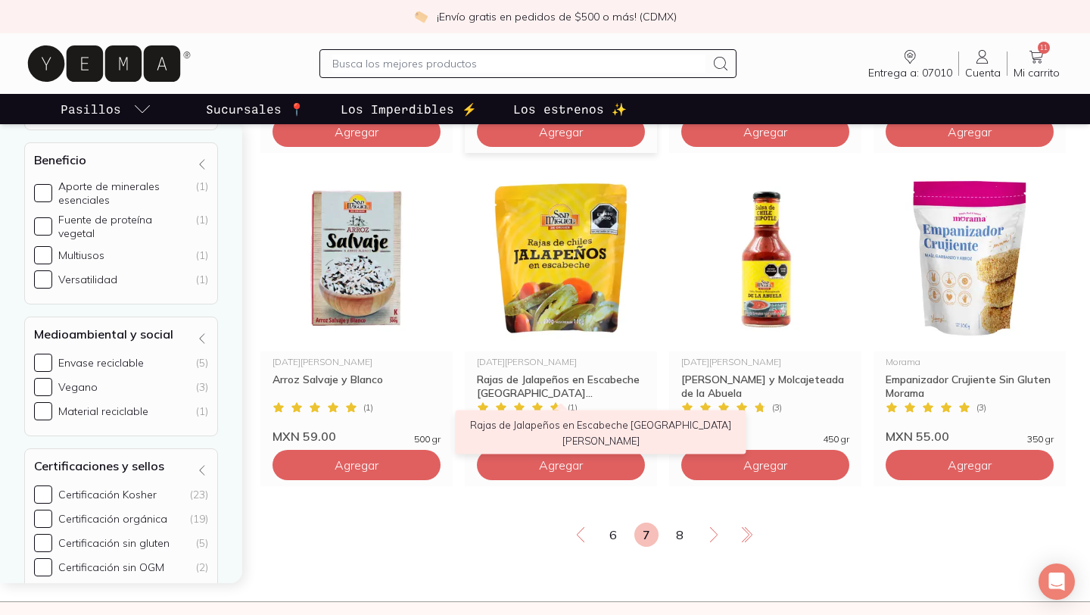
scroll to position [2520, 0]
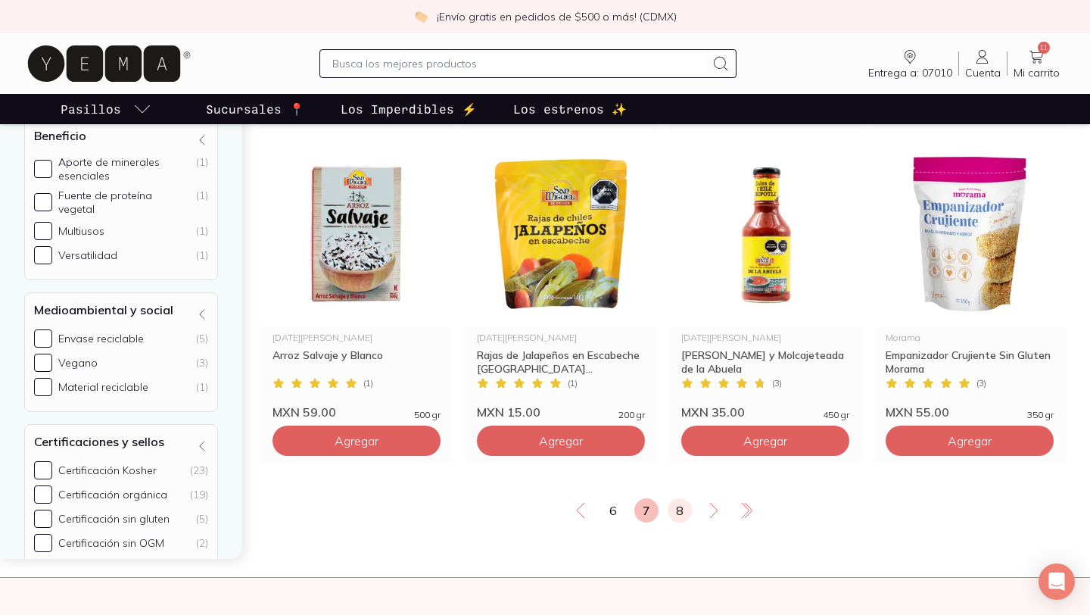
click at [680, 522] on link "8" at bounding box center [680, 510] width 24 height 24
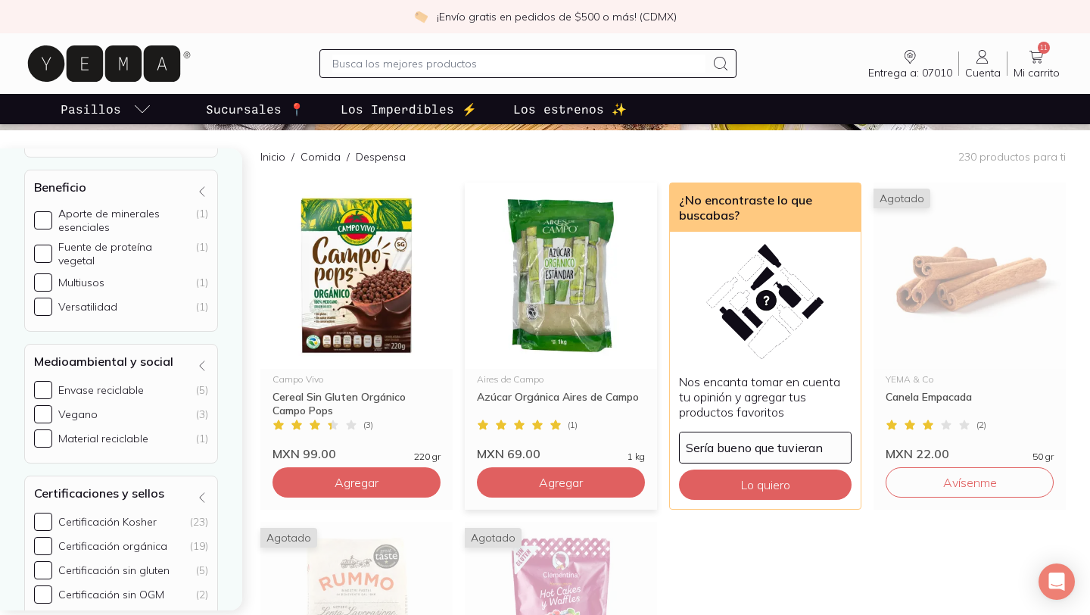
scroll to position [149, 0]
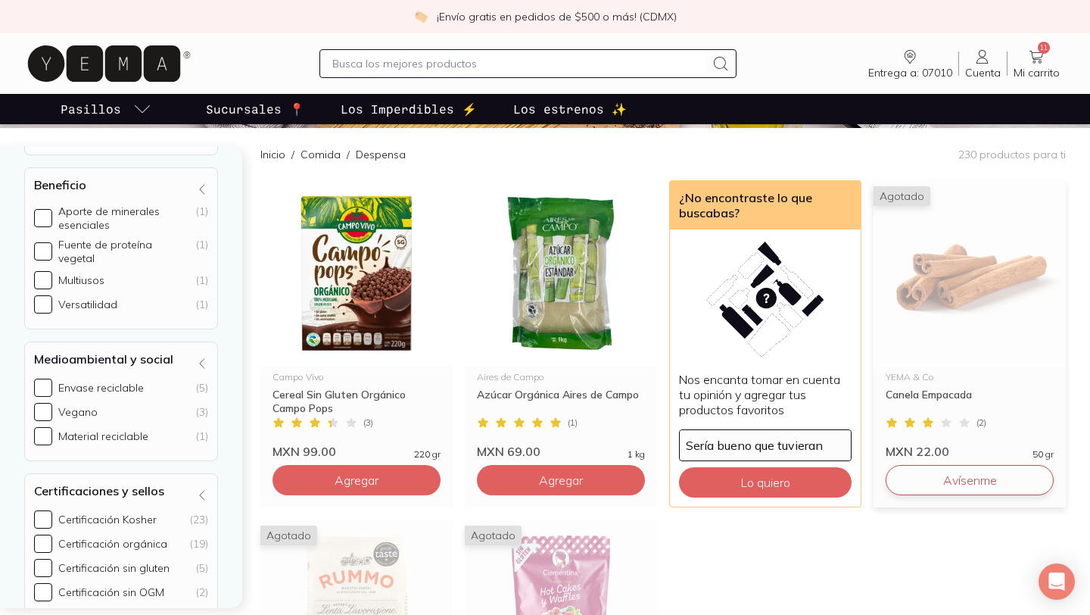
click at [948, 495] on button "Avísenme" at bounding box center [970, 480] width 168 height 30
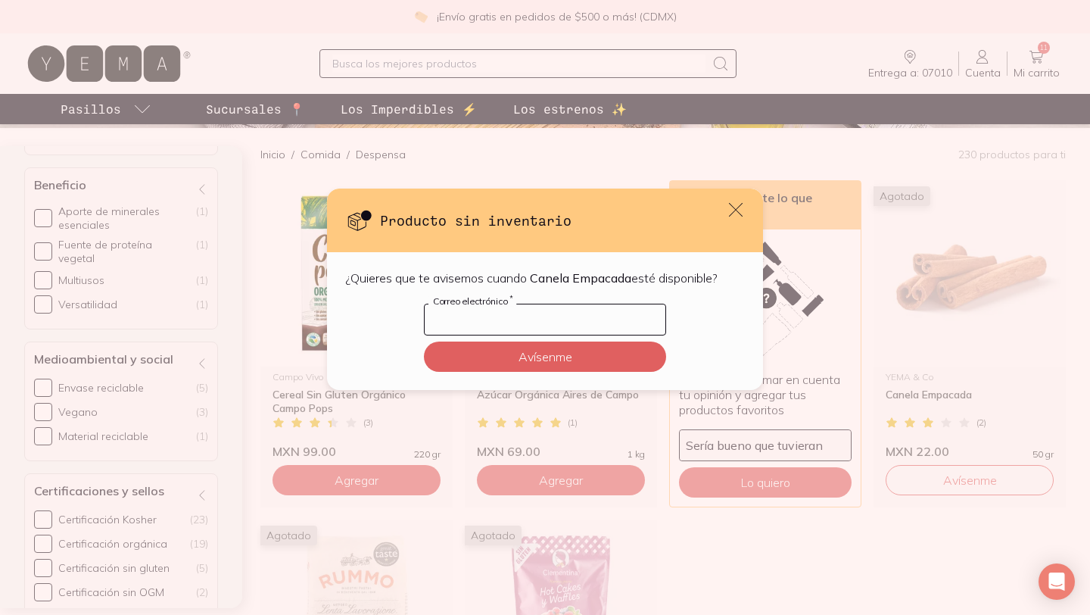
click at [519, 319] on input "default" at bounding box center [545, 319] width 241 height 30
click at [504, 313] on input "default" at bounding box center [545, 319] width 241 height 30
type input "[EMAIL_ADDRESS][DOMAIN_NAME]"
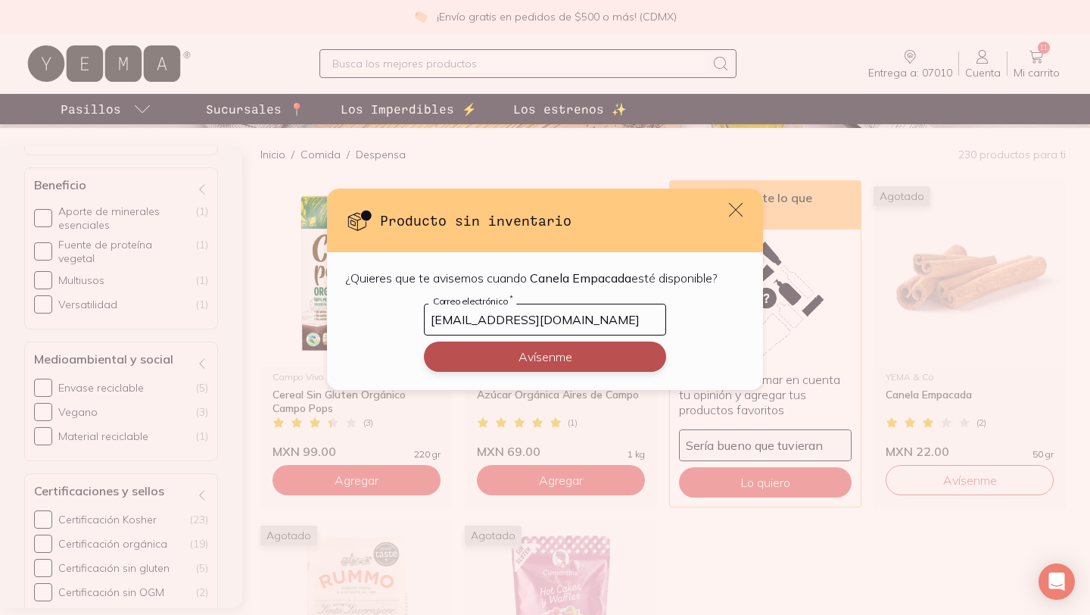
click at [528, 361] on button "Avísenme" at bounding box center [545, 356] width 242 height 30
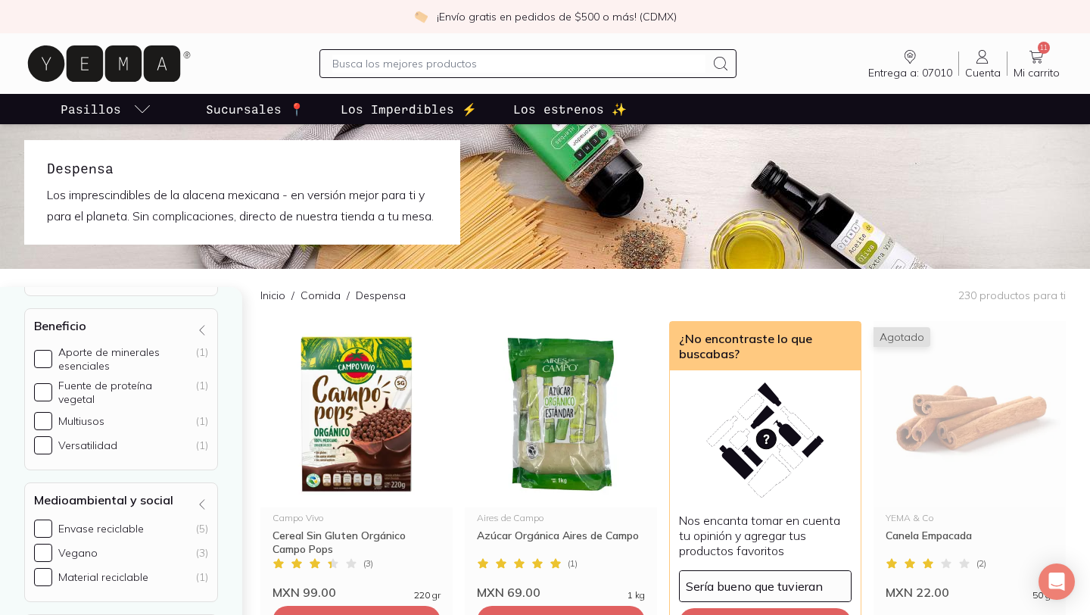
scroll to position [0, 0]
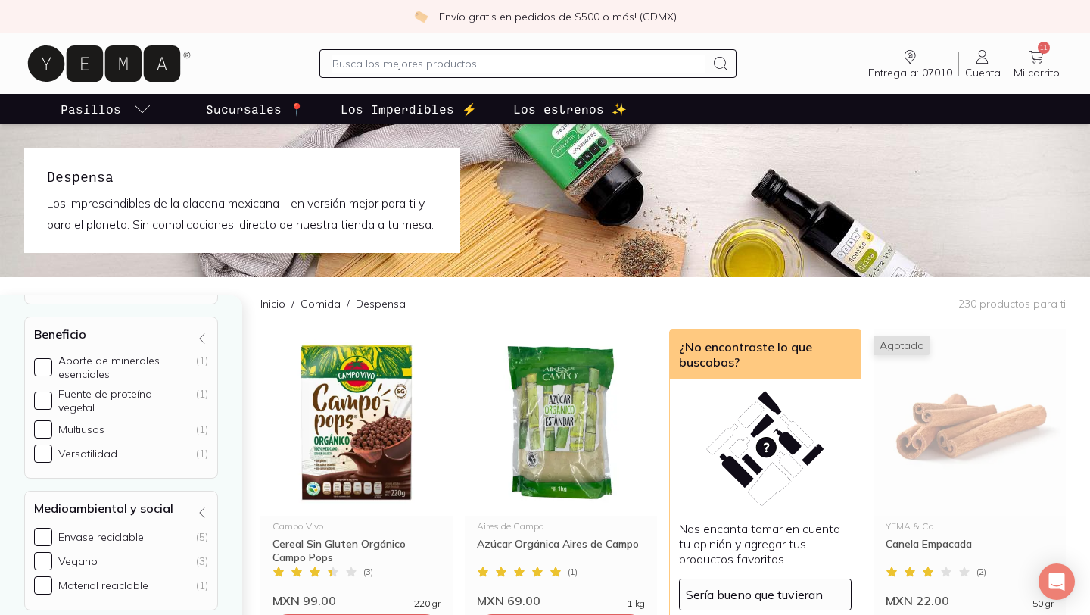
click at [1035, 58] on icon at bounding box center [1036, 57] width 18 height 18
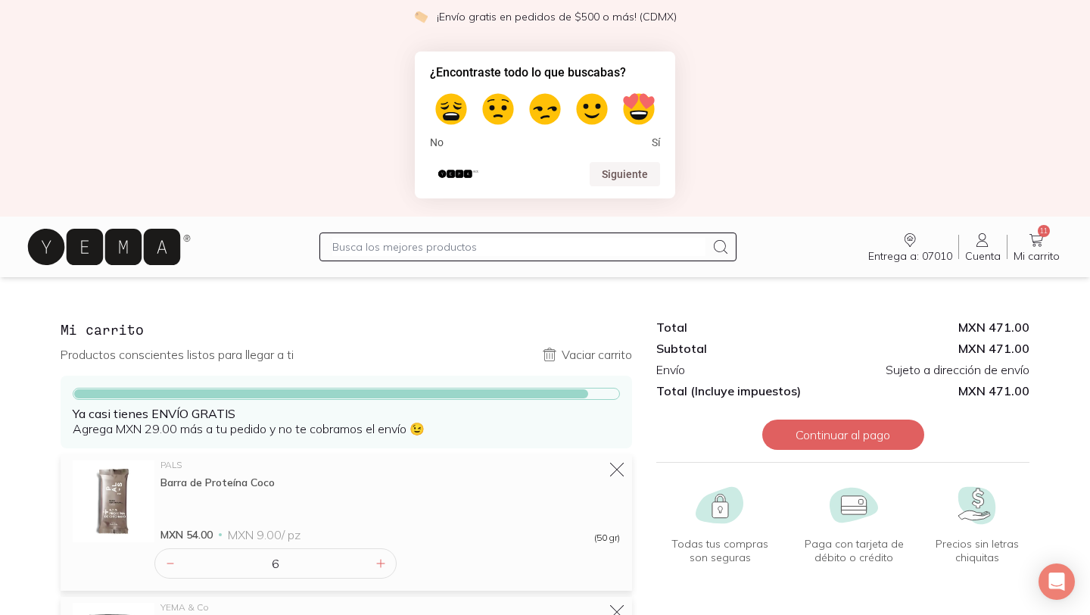
click at [1026, 248] on link "11 Mi carrito Carrito" at bounding box center [1036, 247] width 58 height 32
click at [121, 482] on img at bounding box center [114, 501] width 82 height 82
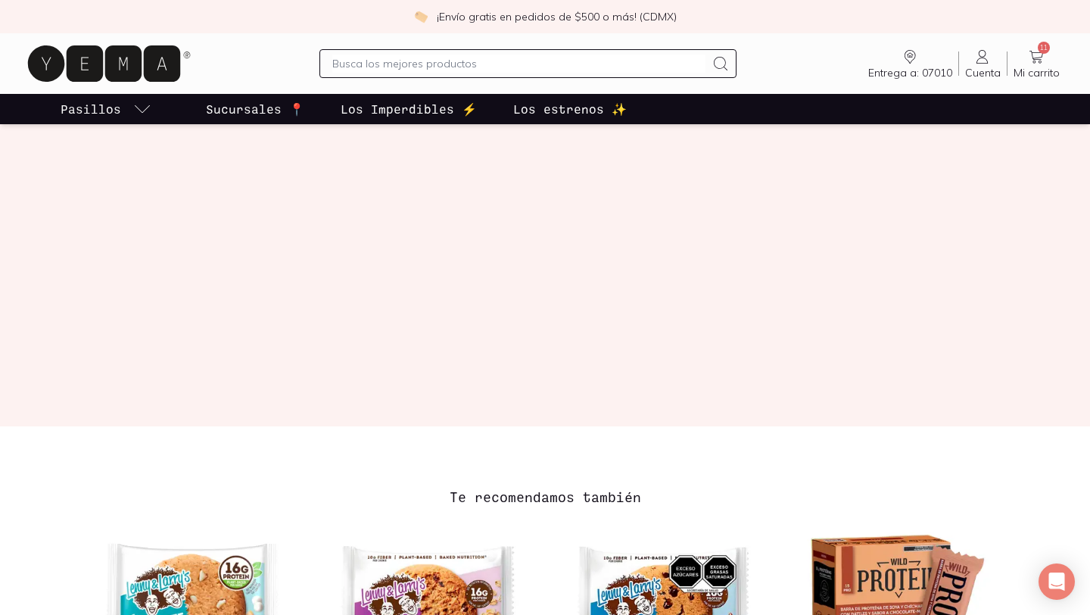
scroll to position [578, 0]
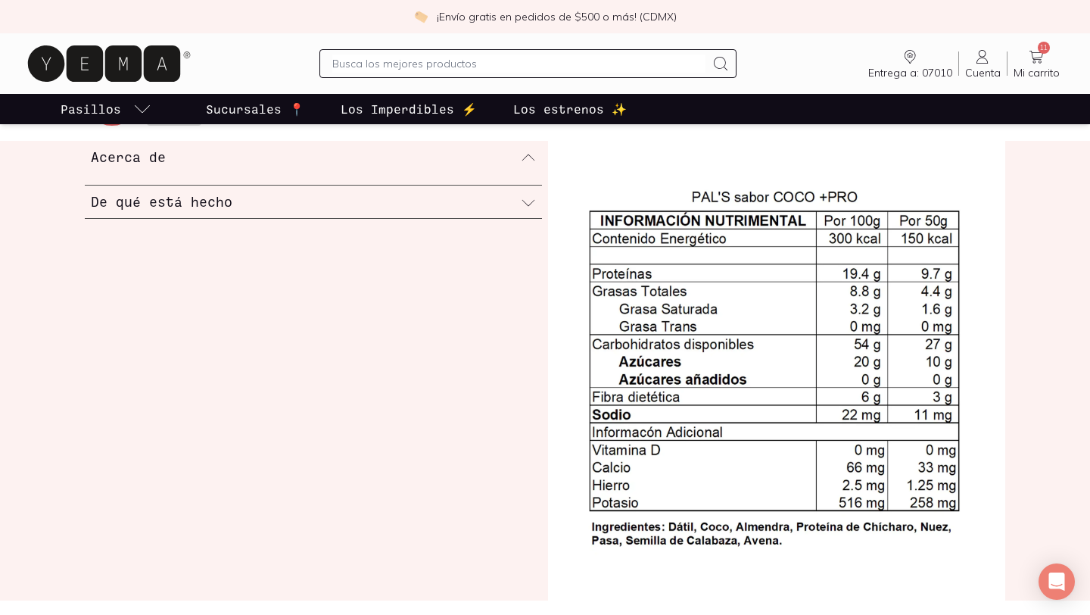
click at [1039, 63] on icon at bounding box center [1036, 57] width 18 height 18
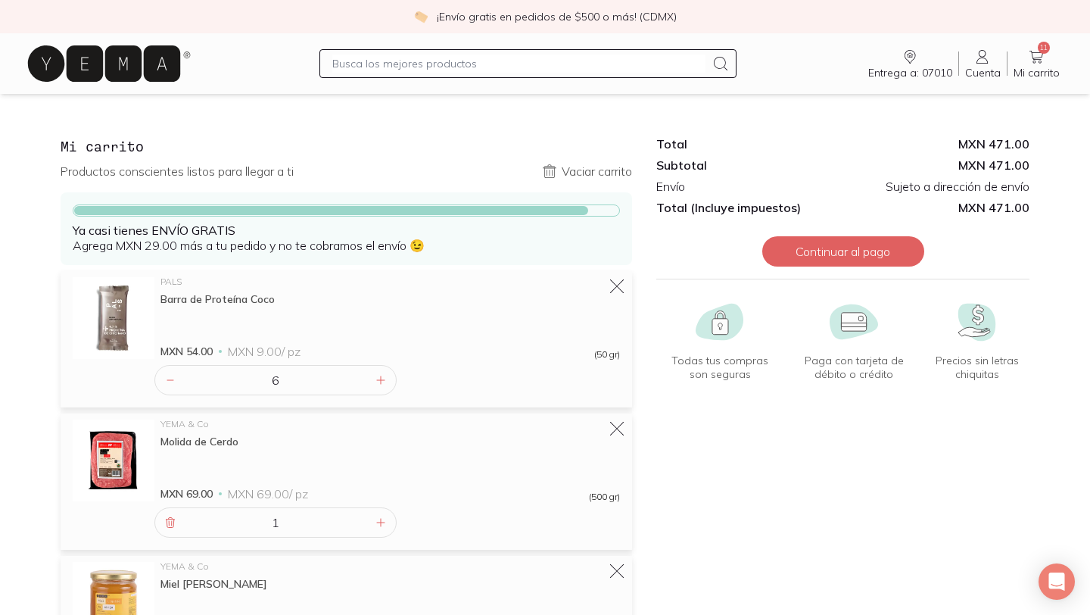
click at [403, 61] on input "text" at bounding box center [518, 63] width 372 height 18
type input "miel"
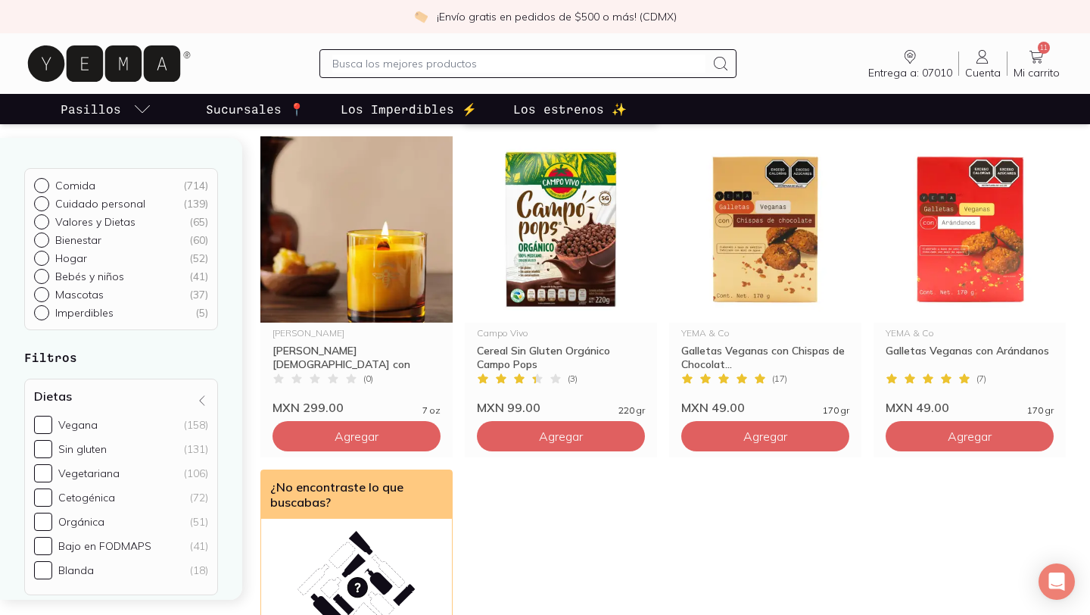
scroll to position [2174, 0]
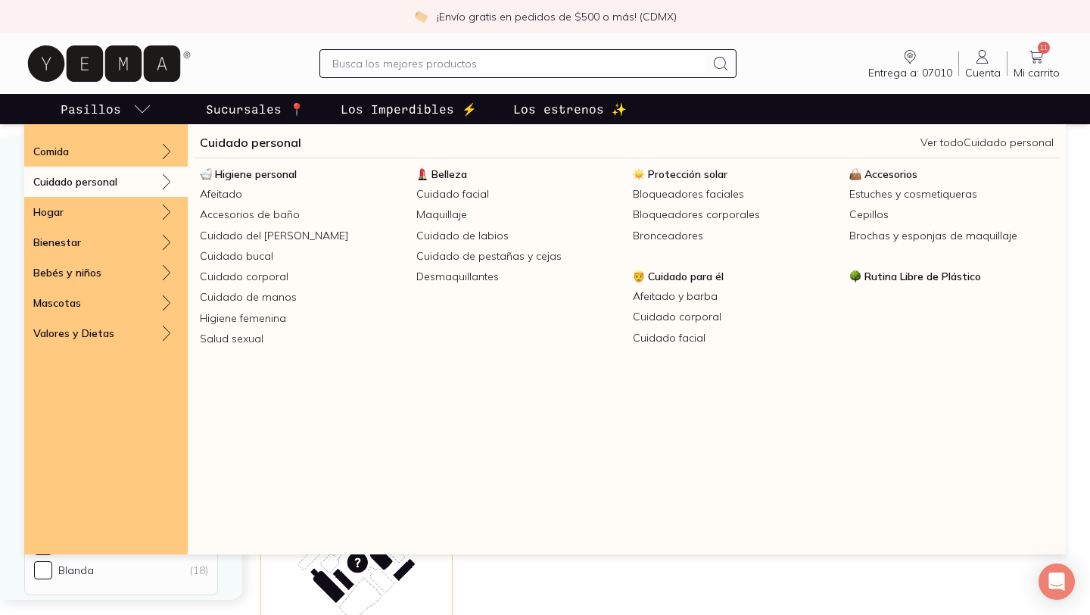
click at [167, 185] on icon at bounding box center [166, 182] width 18 height 18
click at [138, 182] on div "Cuidado personal" at bounding box center [105, 182] width 163 height 30
click at [218, 138] on link "Cuidado personal" at bounding box center [250, 142] width 101 height 18
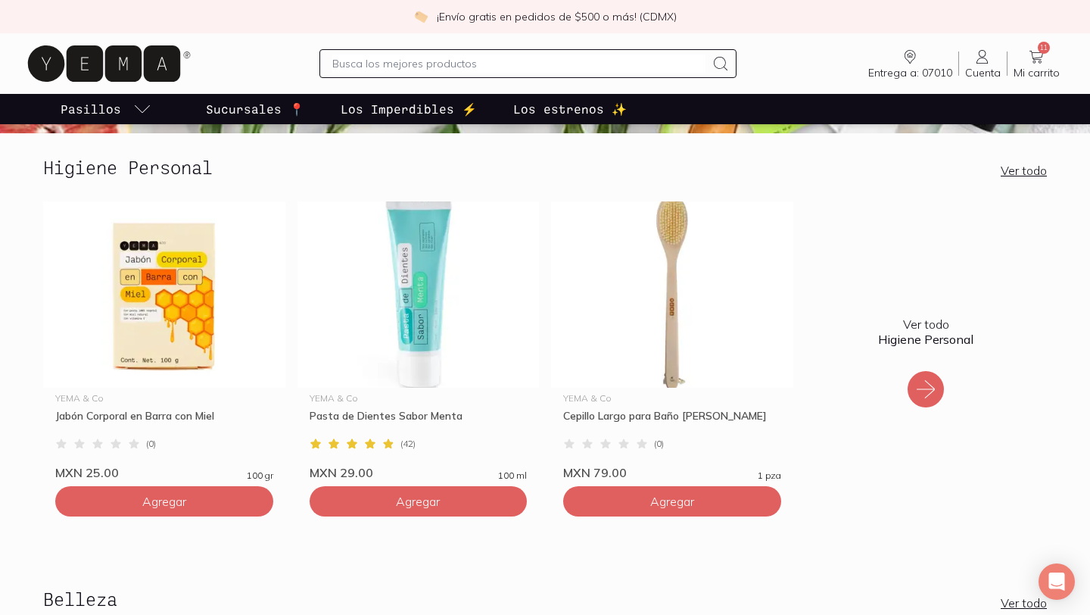
scroll to position [279, 0]
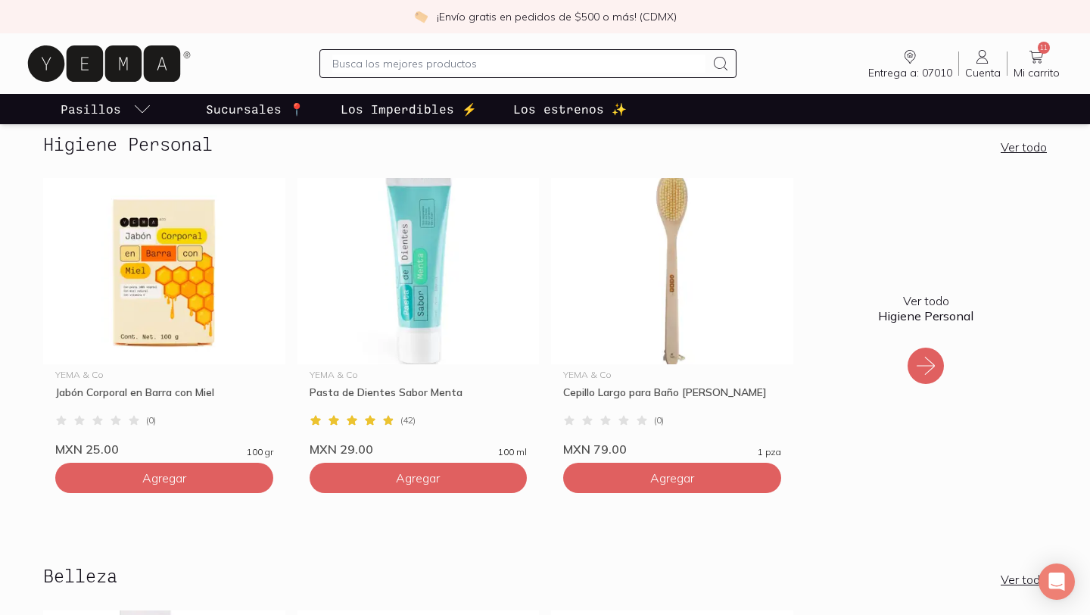
click at [923, 371] on icon at bounding box center [926, 365] width 24 height 24
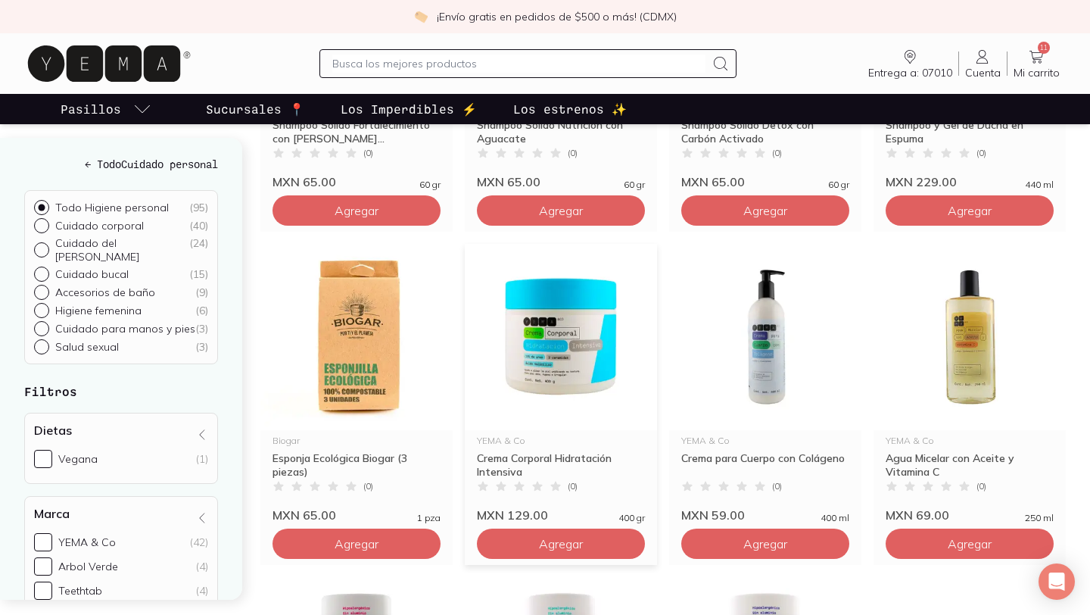
scroll to position [1447, 0]
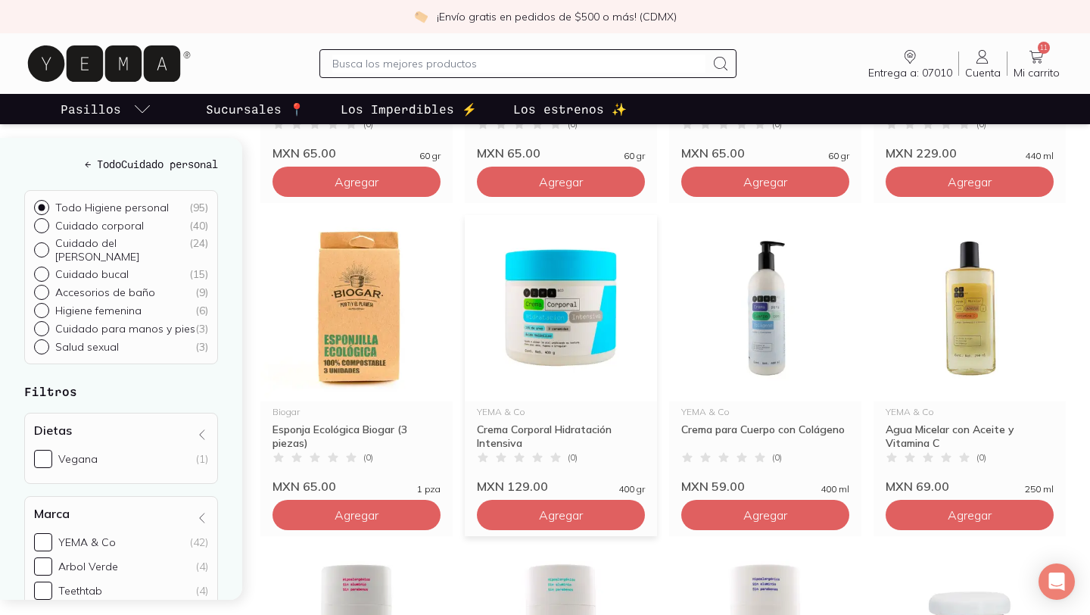
click at [517, 307] on img at bounding box center [561, 308] width 192 height 186
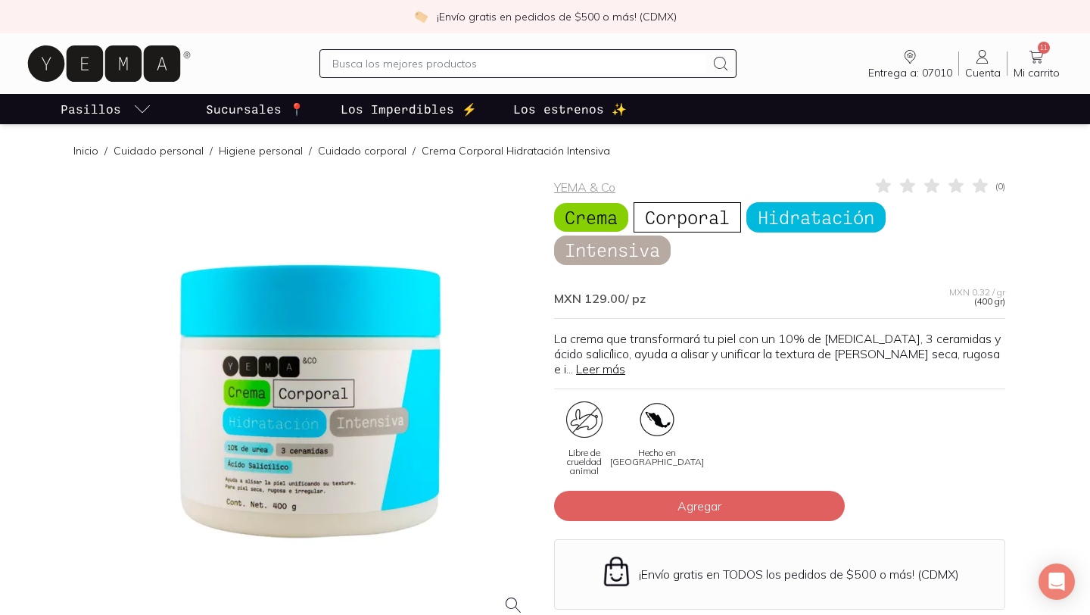
click at [625, 361] on link "Leer más" at bounding box center [600, 368] width 49 height 15
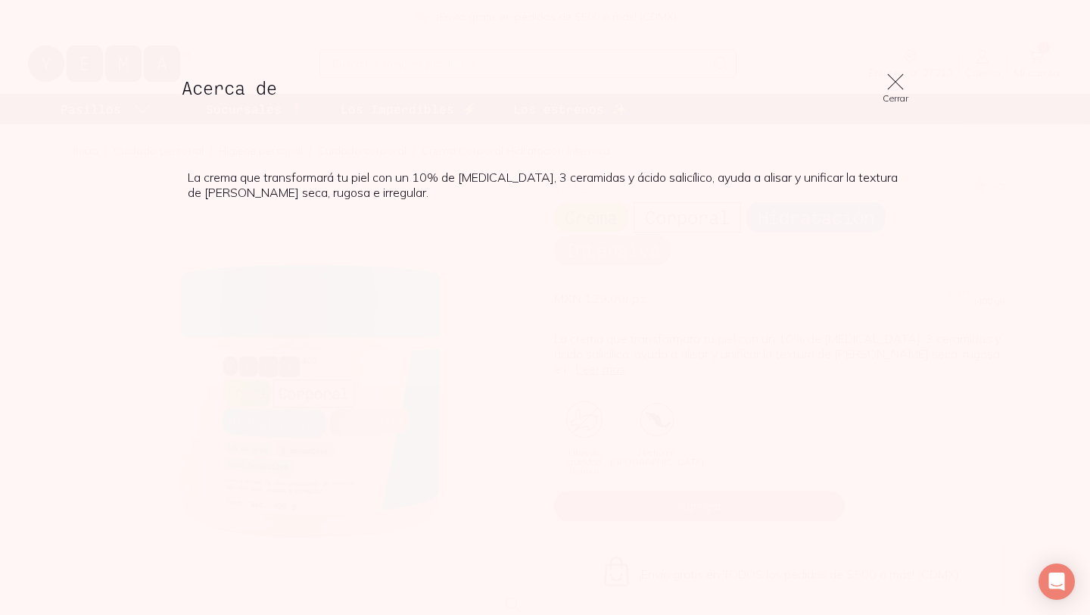
click at [892, 79] on icon at bounding box center [895, 81] width 21 height 21
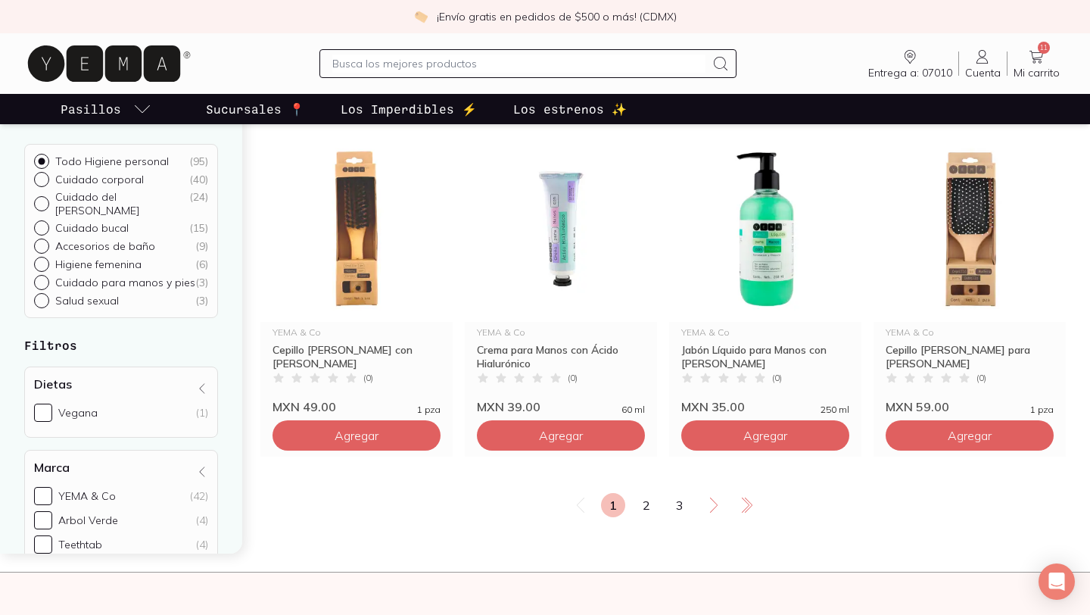
scroll to position [2543, 0]
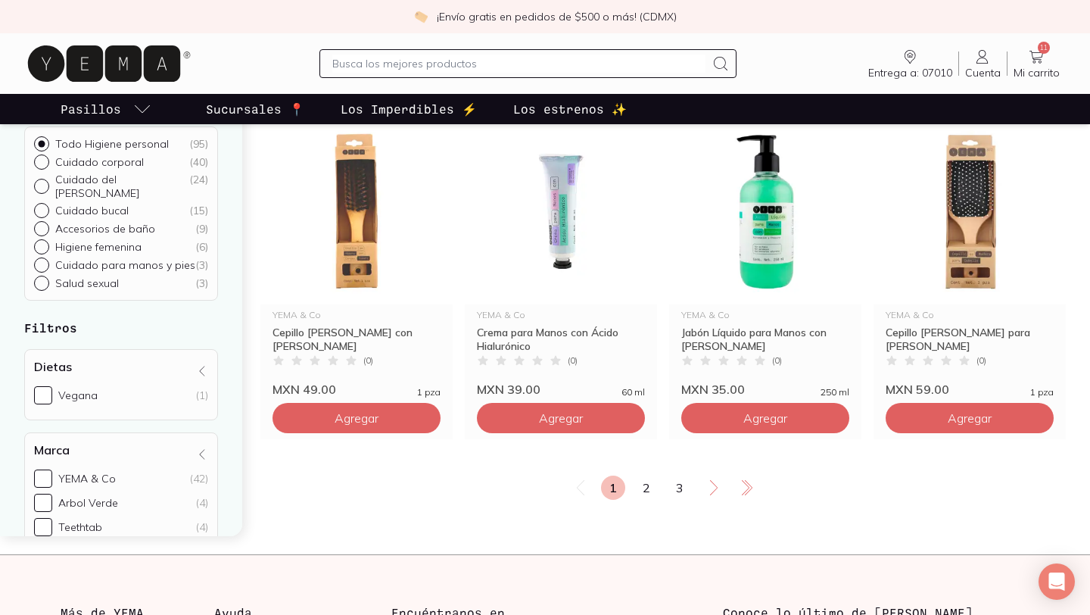
click at [650, 494] on link "2" at bounding box center [646, 487] width 24 height 24
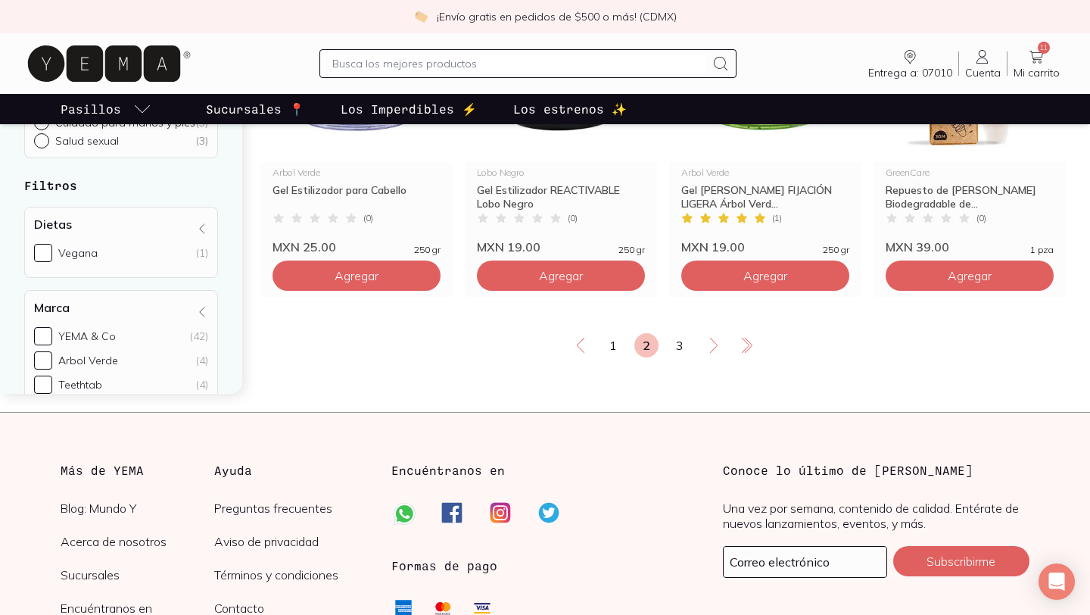
scroll to position [2723, 0]
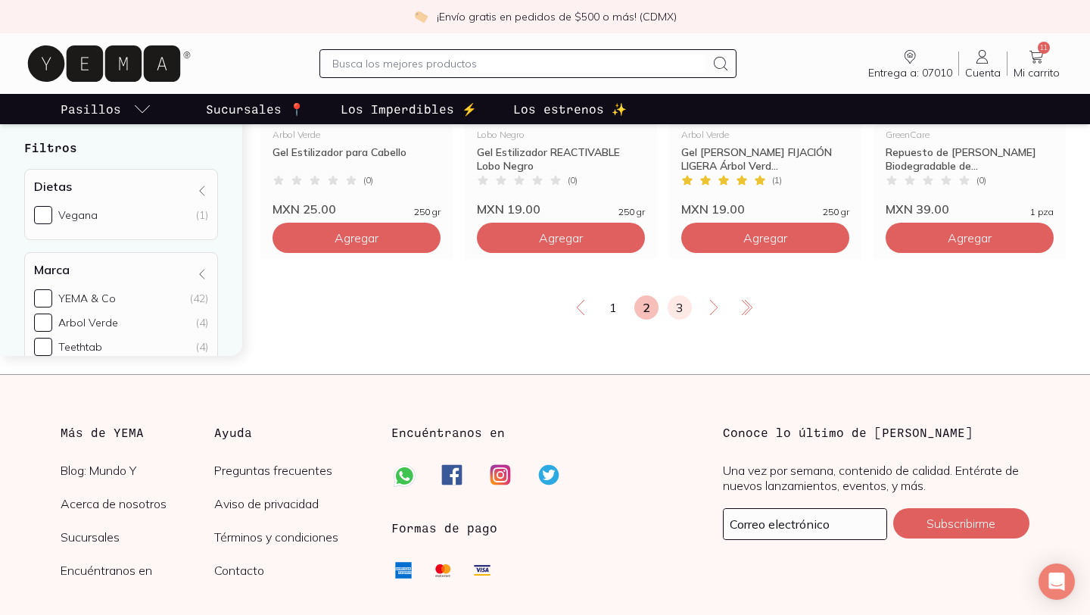
click at [671, 304] on link "3" at bounding box center [680, 307] width 24 height 24
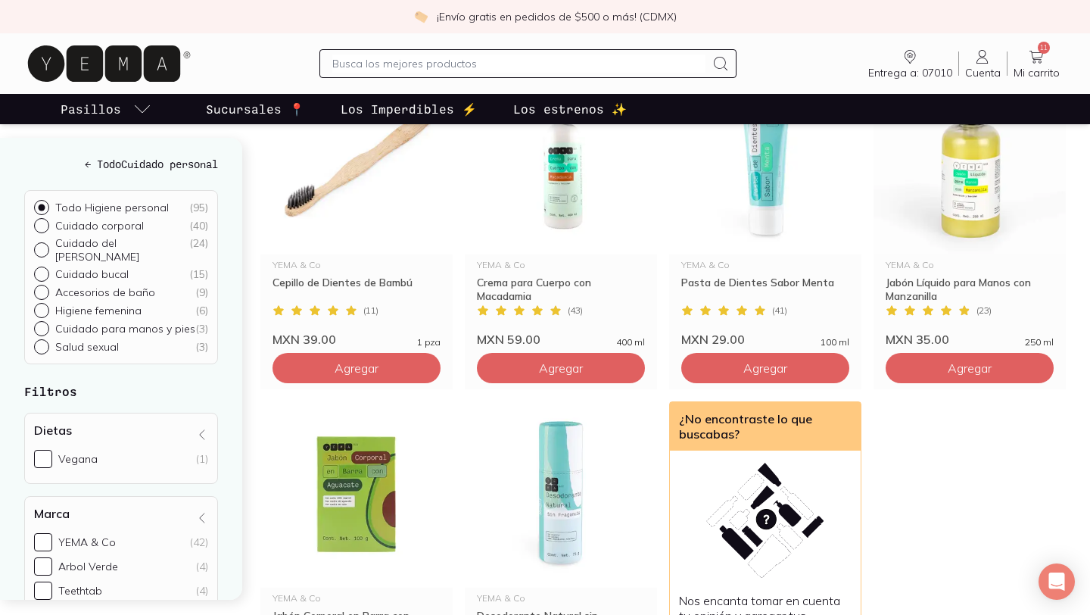
scroll to position [2269, 0]
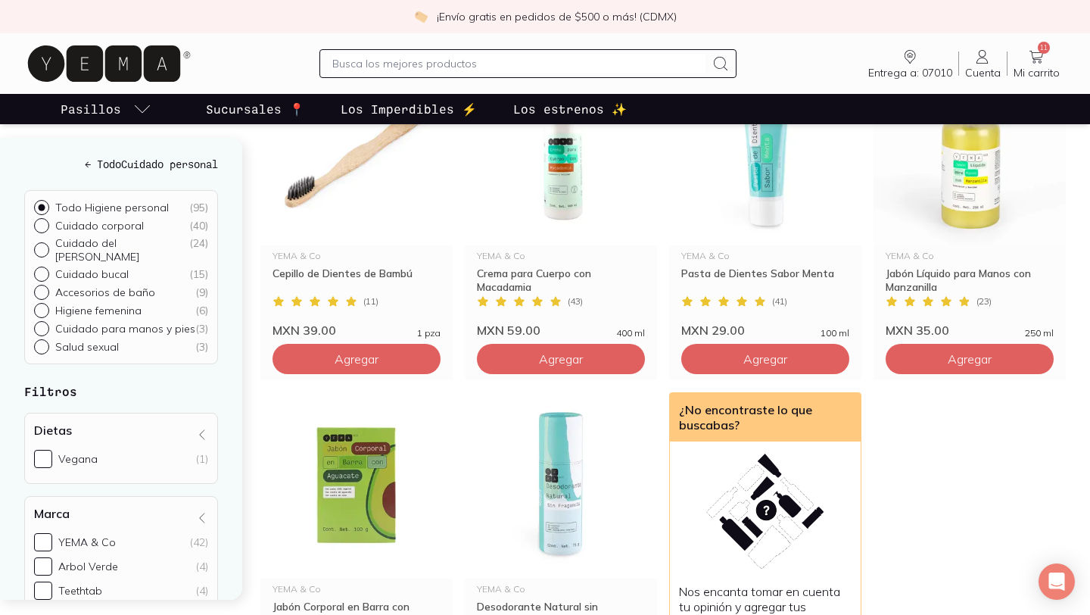
click at [419, 70] on input "text" at bounding box center [518, 63] width 372 height 18
type input "carne"
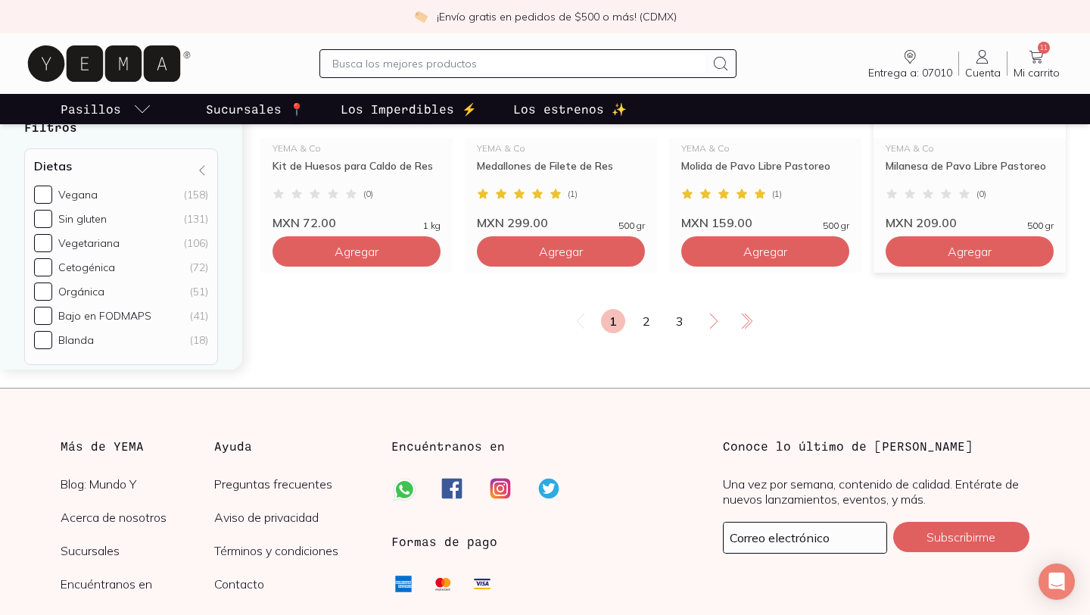
scroll to position [2686, 0]
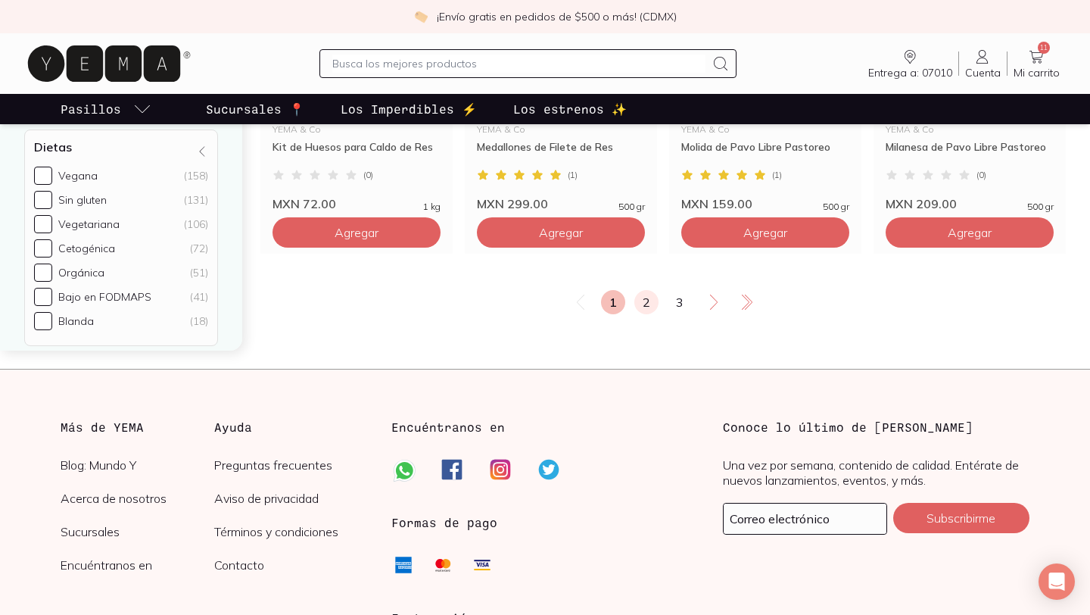
click at [640, 297] on link "2" at bounding box center [646, 302] width 24 height 24
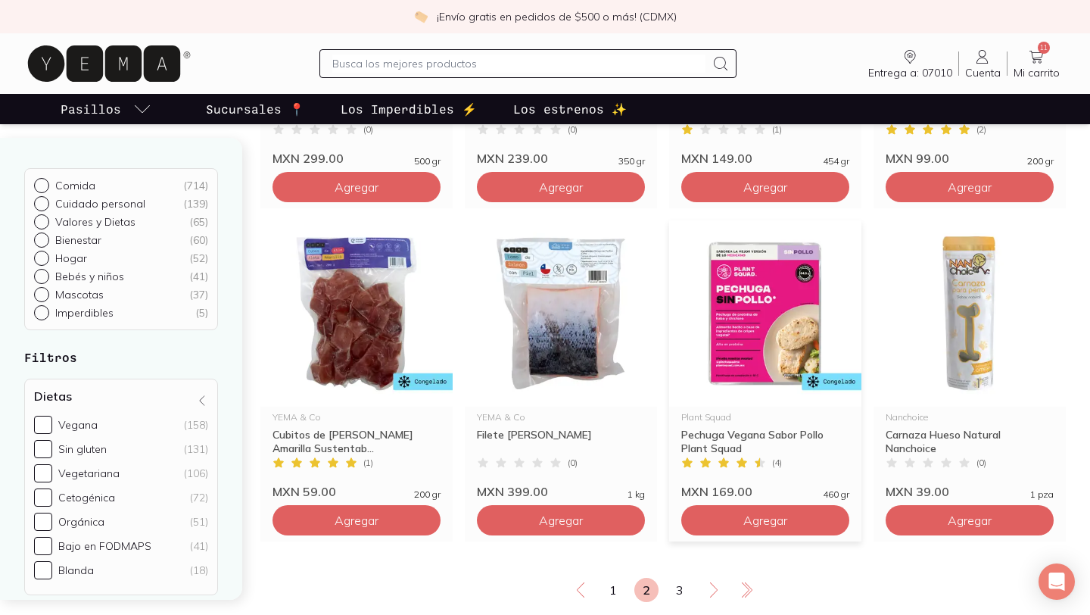
scroll to position [2521, 0]
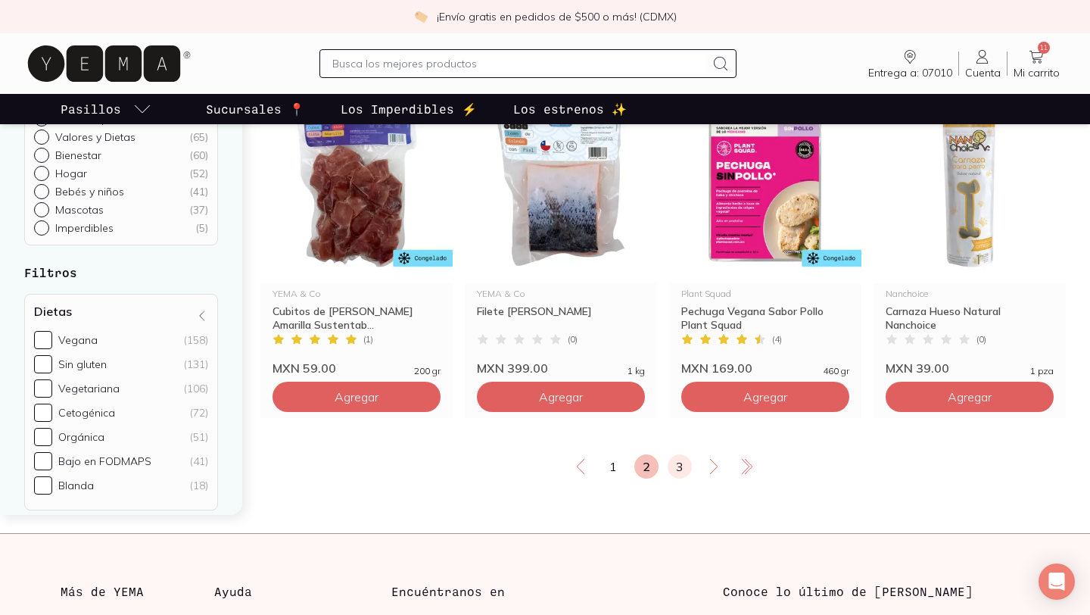
click at [677, 470] on link "3" at bounding box center [680, 466] width 24 height 24
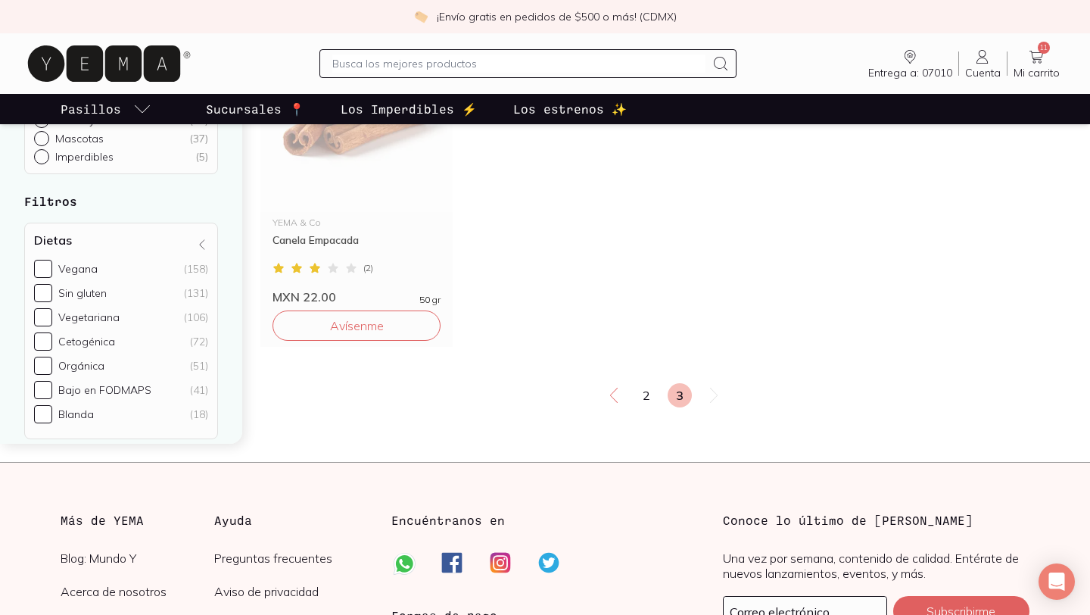
scroll to position [1967, 0]
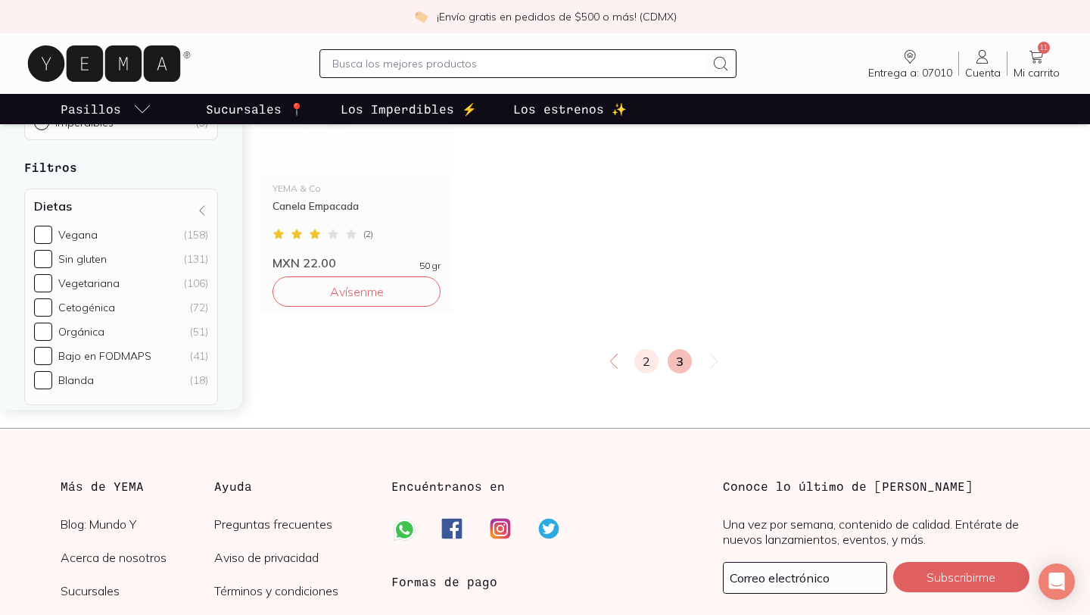
click at [648, 360] on link "2" at bounding box center [646, 361] width 24 height 24
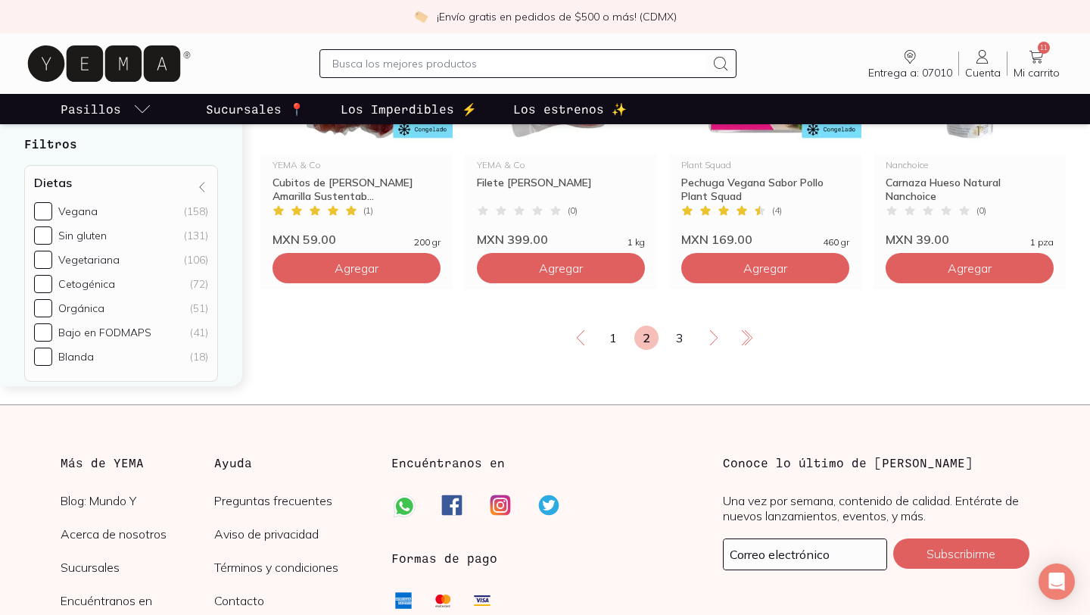
scroll to position [2651, 0]
click at [610, 332] on link "1" at bounding box center [613, 337] width 24 height 24
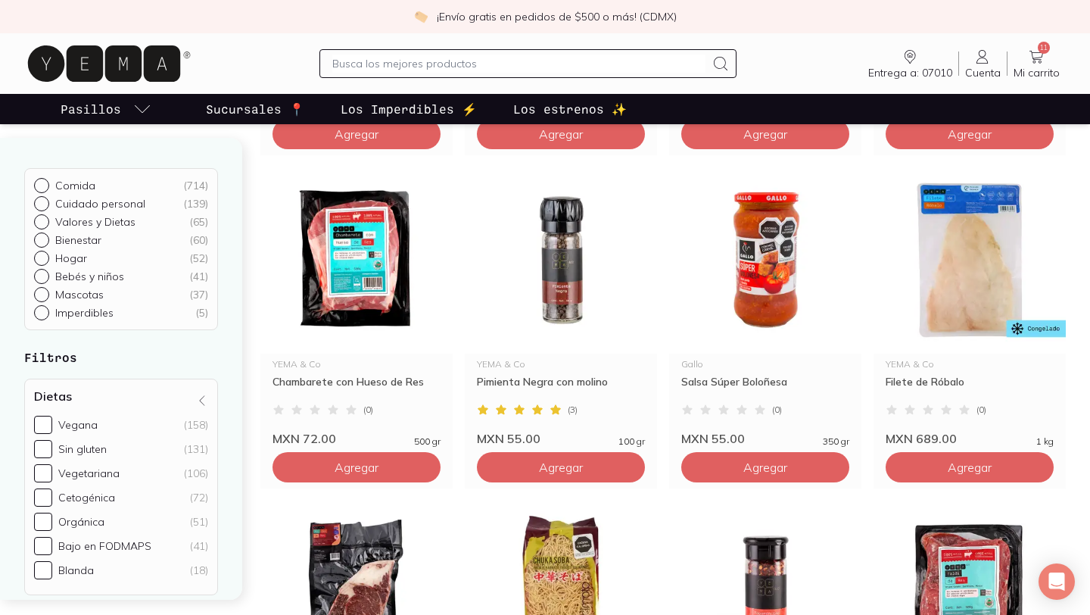
scroll to position [1116, 0]
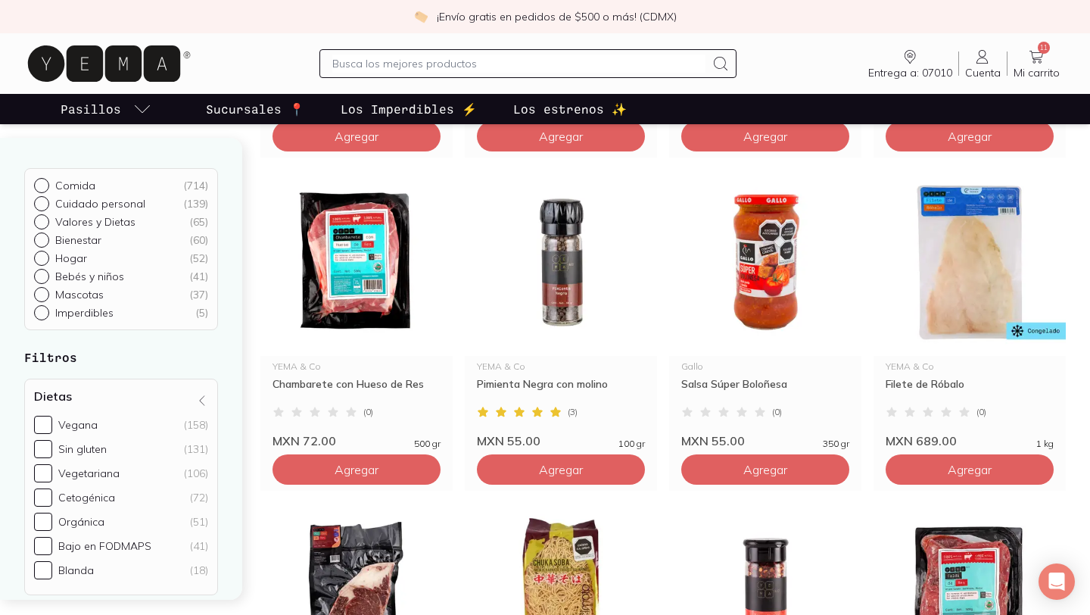
click at [1035, 50] on icon at bounding box center [1036, 57] width 18 height 18
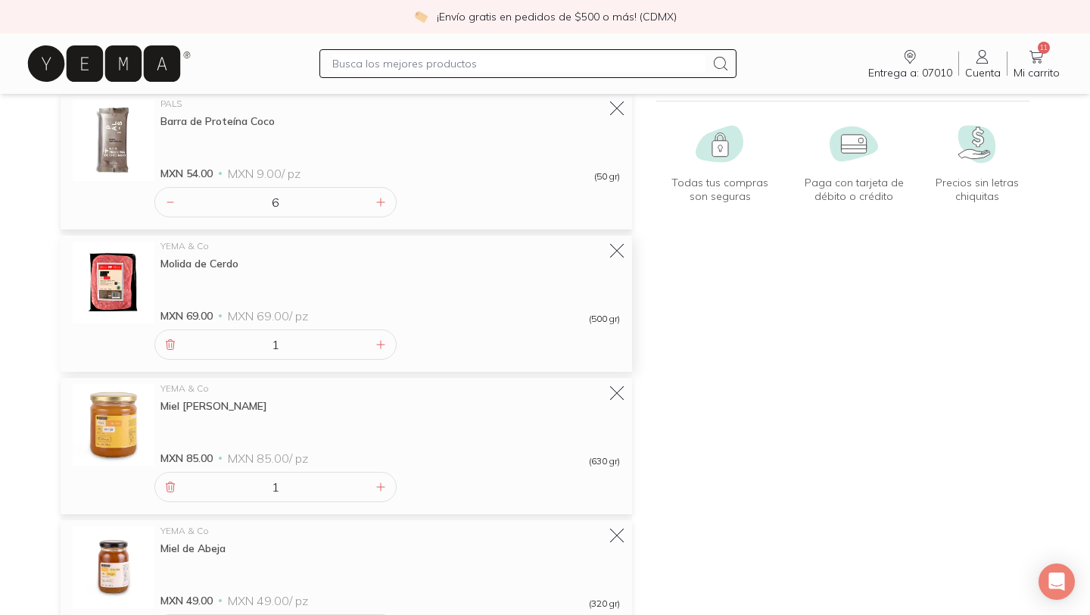
scroll to position [175, 0]
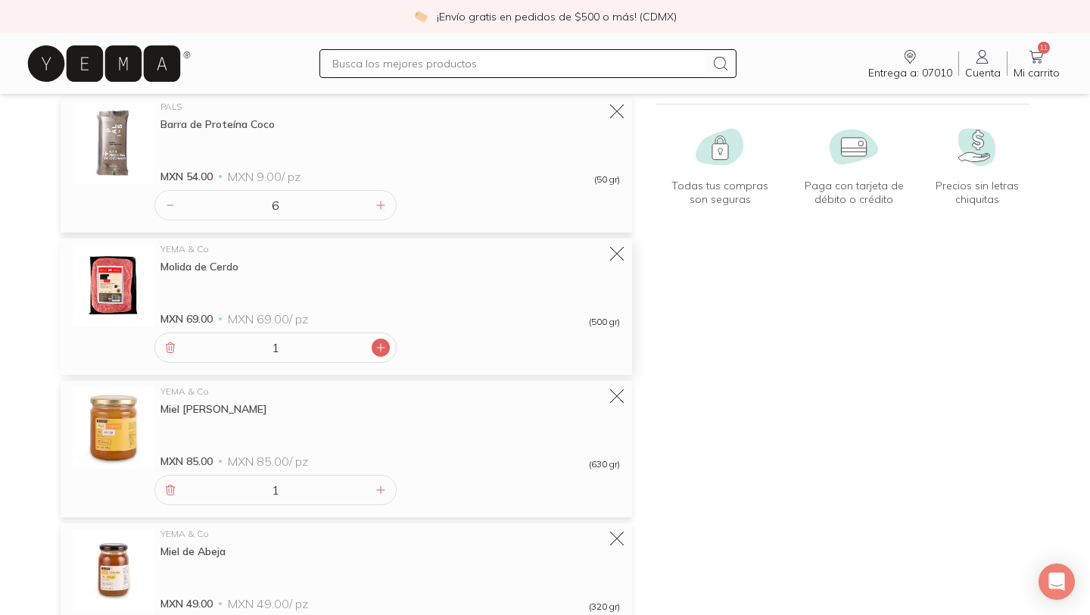
click at [382, 349] on icon at bounding box center [381, 347] width 12 height 12
type input "2"
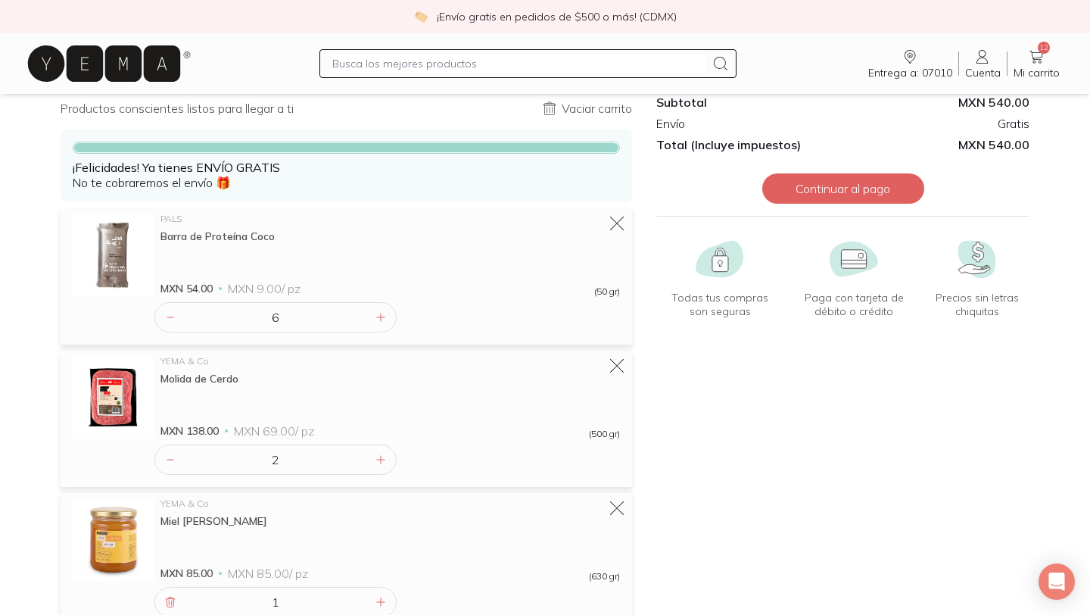
scroll to position [0, 0]
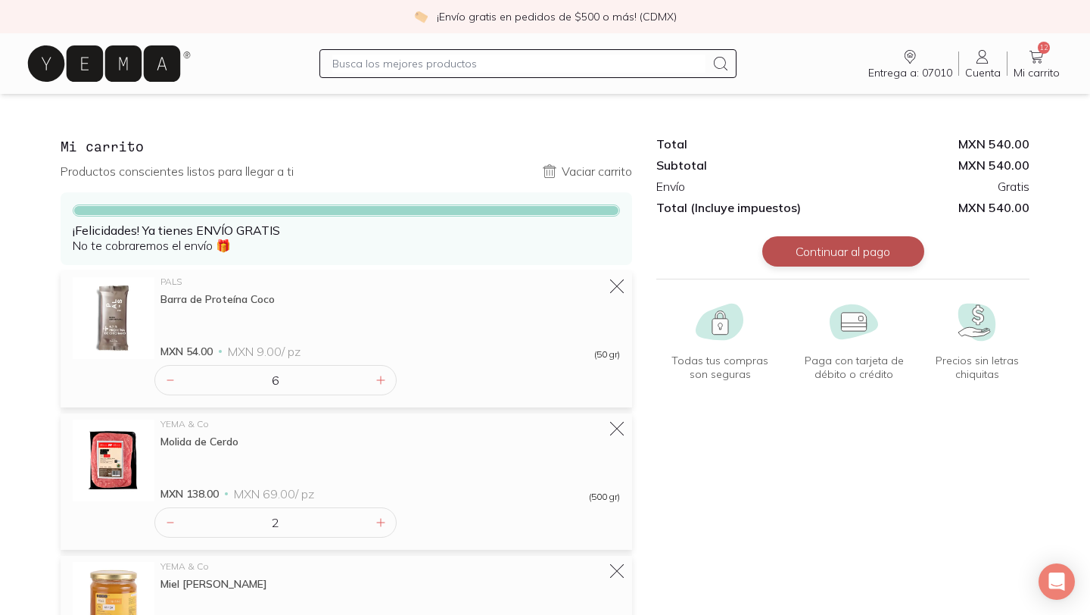
click at [830, 245] on button "Continuar al pago" at bounding box center [843, 251] width 162 height 30
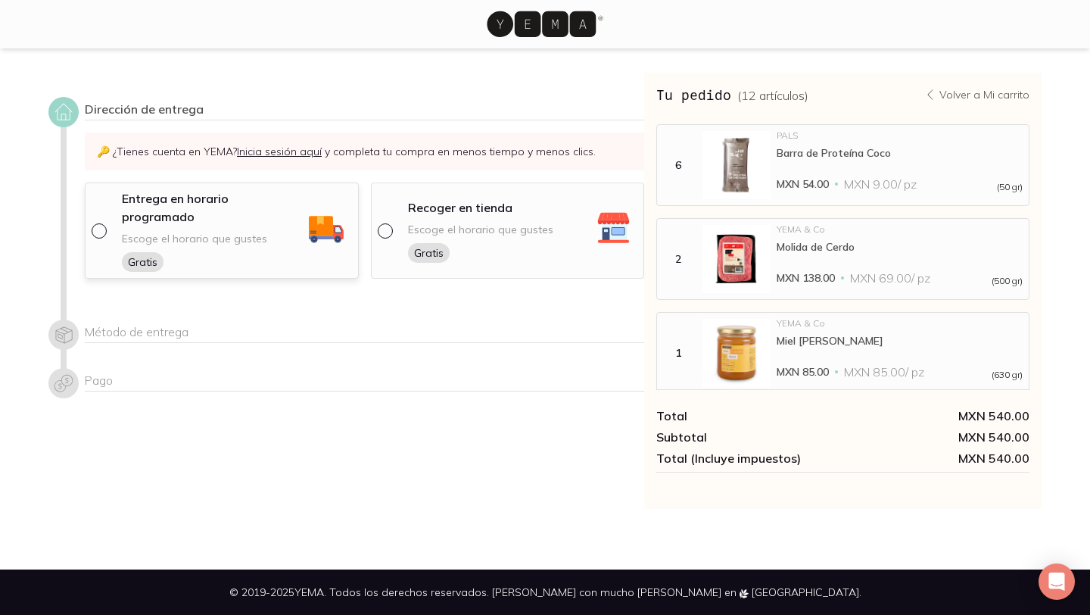
click at [89, 220] on div "Entrega en horario programado Escoge el horario que gustes Gratis" at bounding box center [222, 230] width 274 height 96
select select "204"
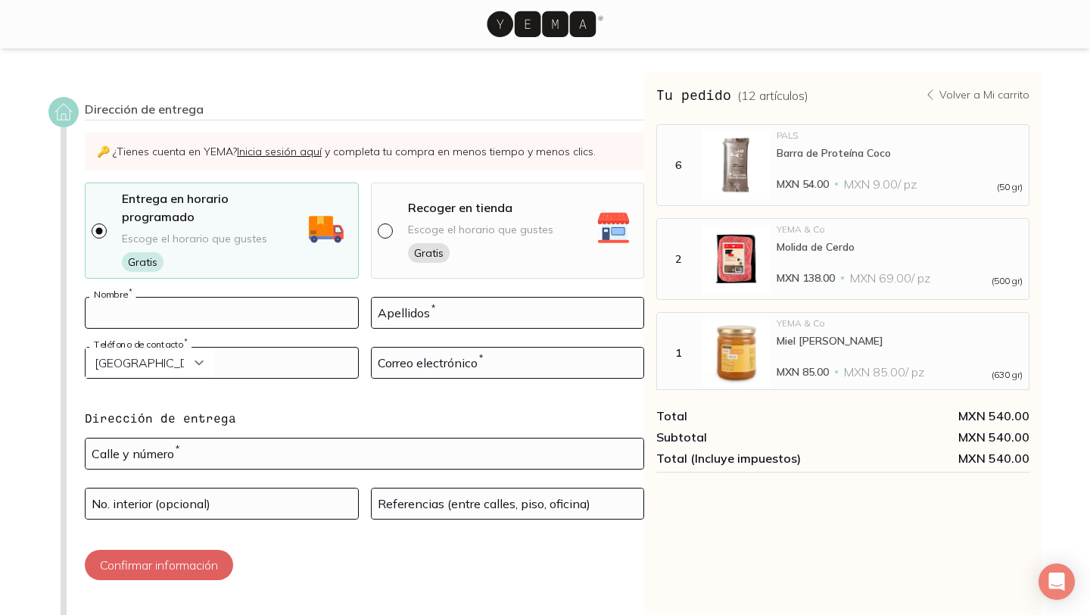
click at [178, 300] on input at bounding box center [222, 312] width 272 height 30
type input "[PERSON_NAME]"
select select "52"
type input "5510069795"
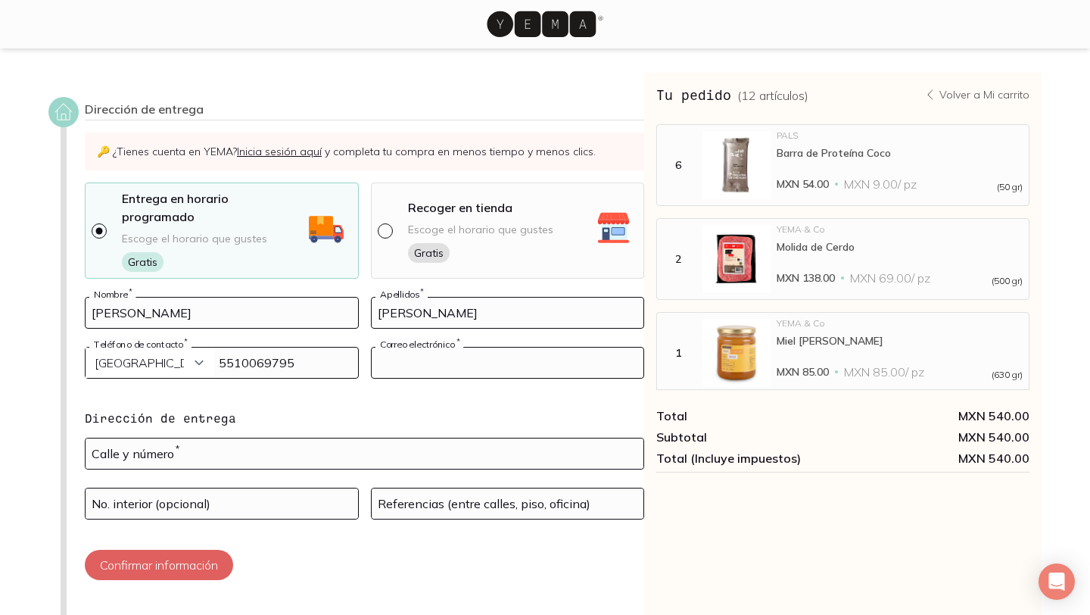
type input "[EMAIL_ADDRESS][DOMAIN_NAME]"
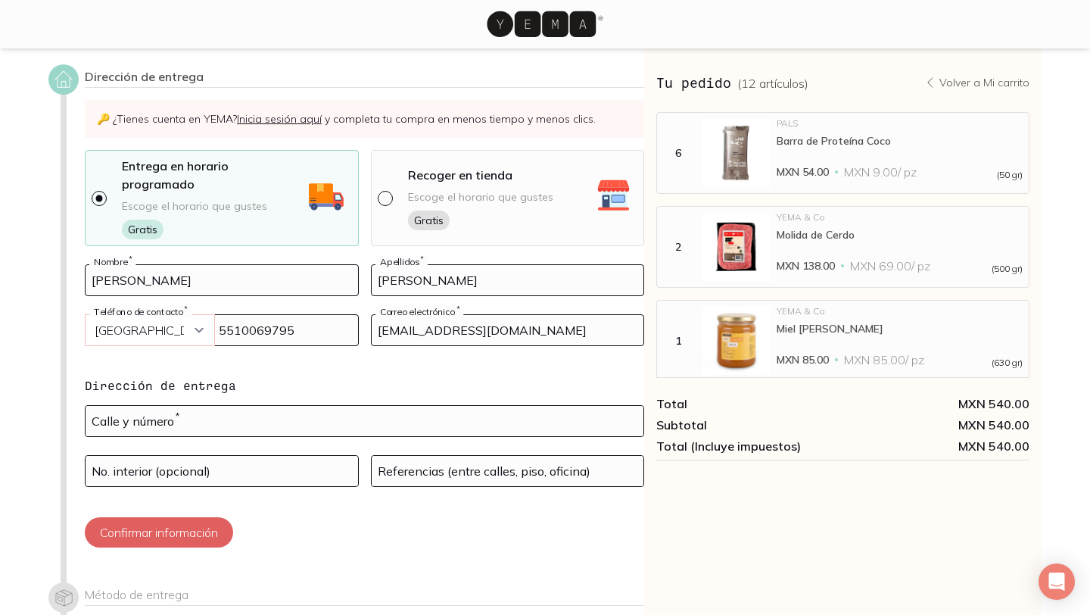
click at [153, 315] on select "Curazao (+5999) [GEOGRAPHIC_DATA] (+1876) [GEOGRAPHIC_DATA][PERSON_NAME] (+1869…" at bounding box center [150, 330] width 129 height 30
click at [386, 191] on input "radio" at bounding box center [384, 197] width 12 height 12
radio input "true"
select select "204"
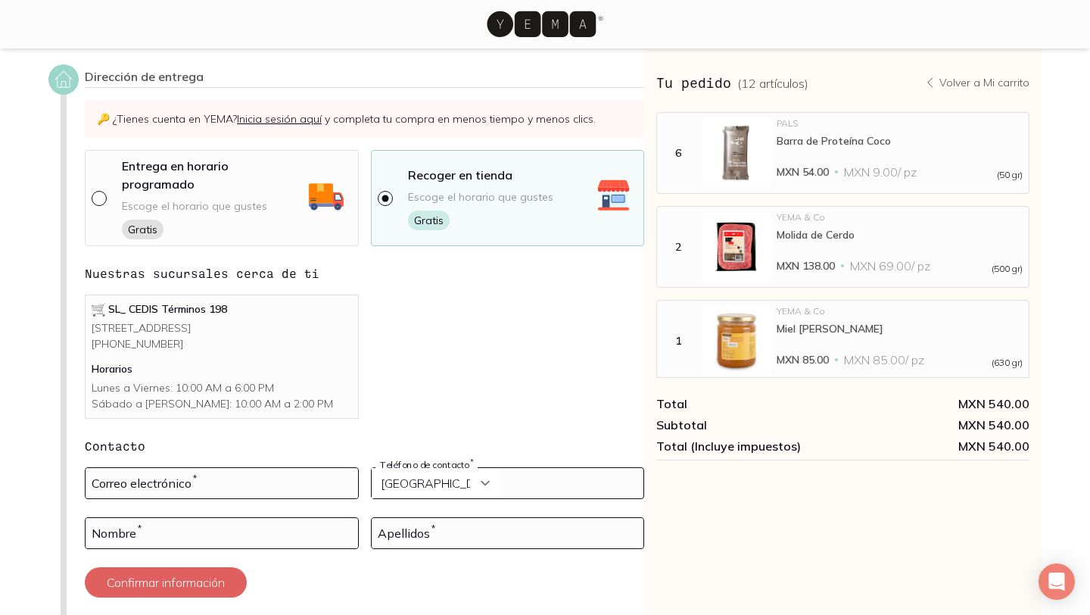
drag, startPoint x: 93, startPoint y: 313, endPoint x: 214, endPoint y: 331, distance: 122.4
click at [214, 331] on p "[STREET_ADDRESS] [PHONE_NUMBER]" at bounding box center [222, 336] width 260 height 32
copy p "[STREET_ADDRESS]"
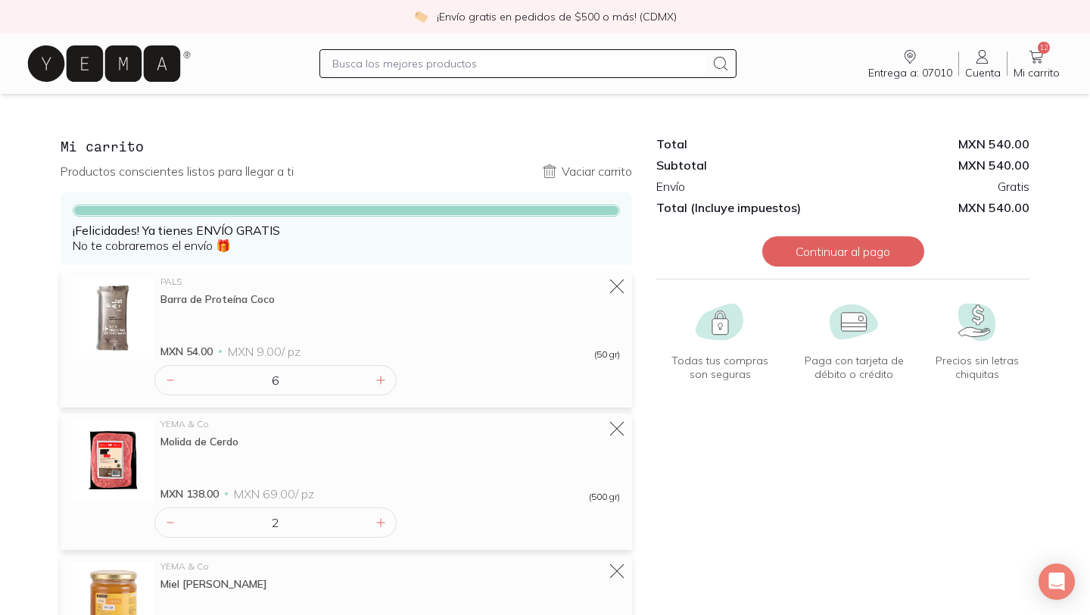
click at [1035, 60] on icon at bounding box center [1036, 57] width 18 height 18
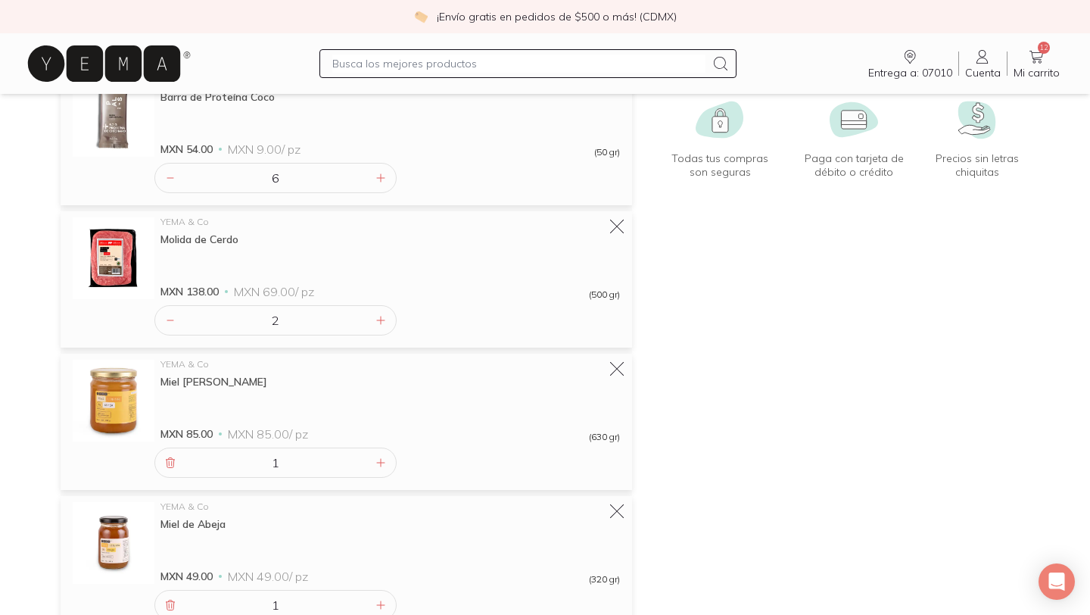
scroll to position [104, 0]
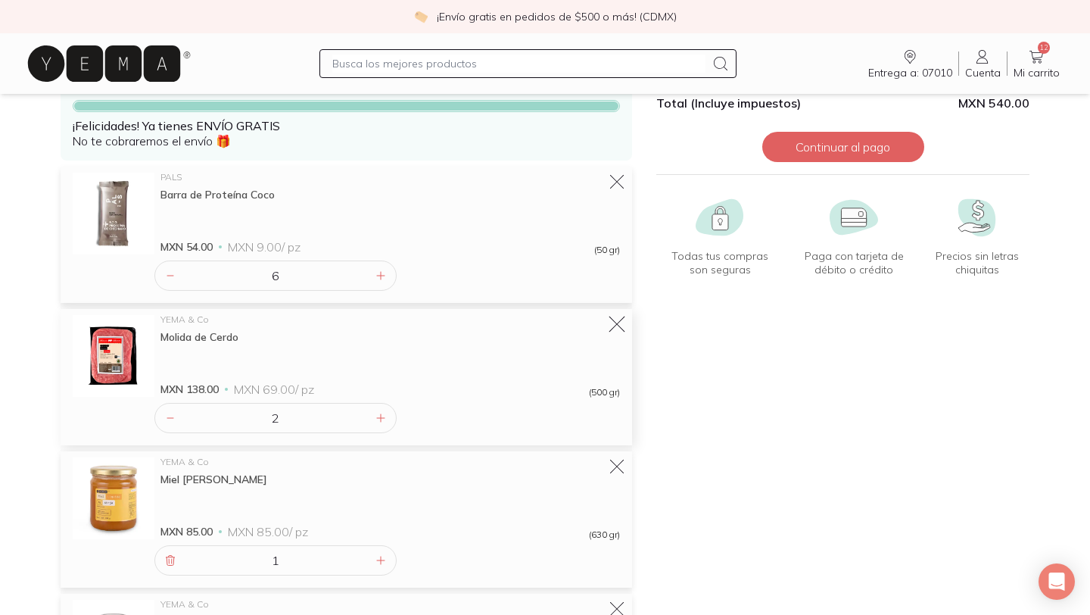
click at [621, 327] on icon at bounding box center [616, 324] width 21 height 21
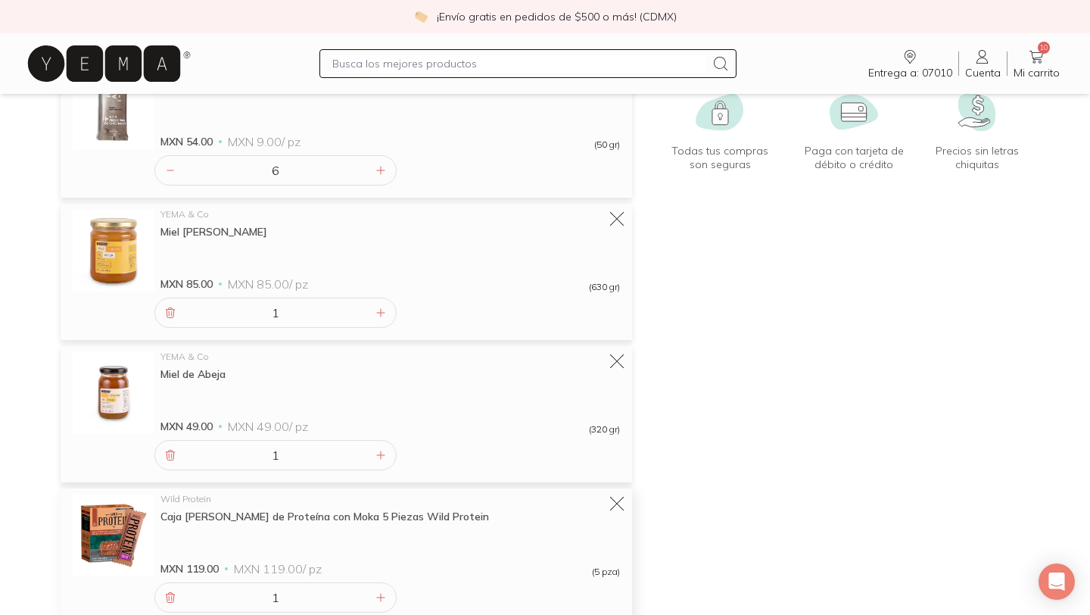
scroll to position [142, 0]
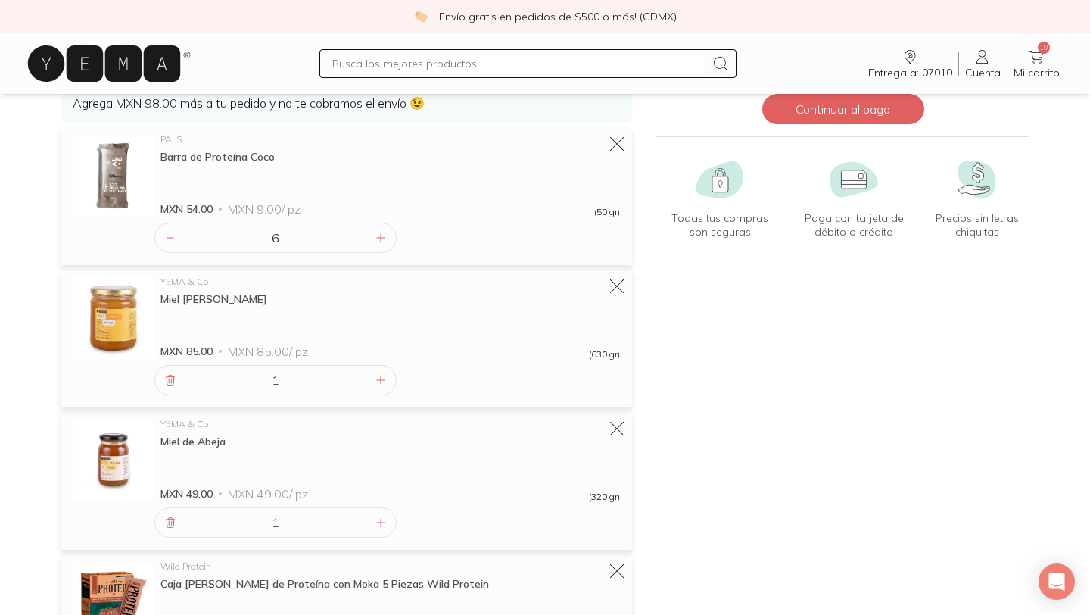
click at [361, 66] on input "text" at bounding box center [518, 63] width 372 height 18
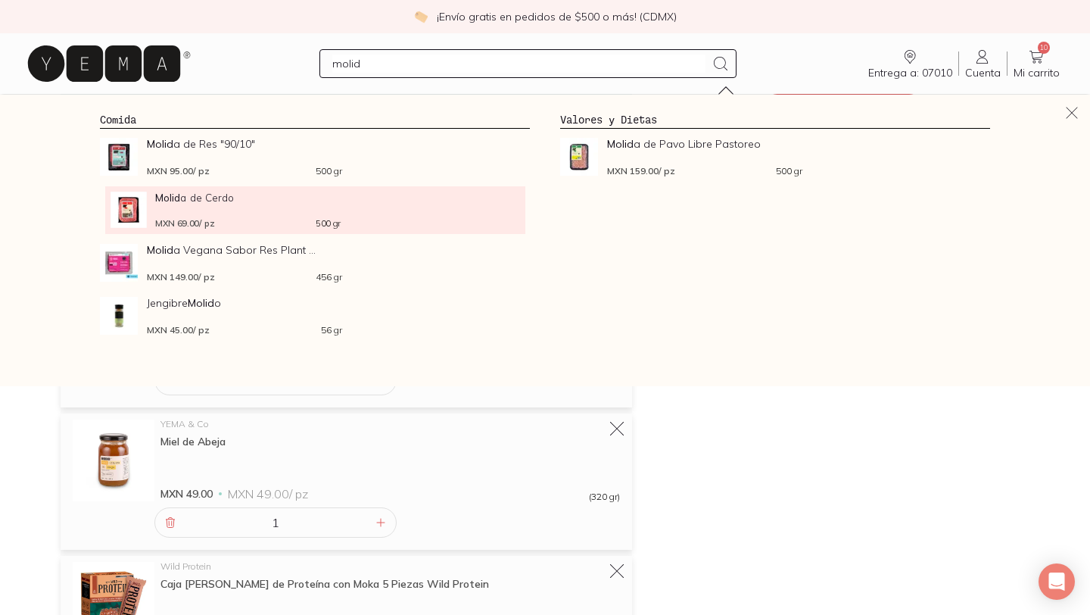
type input "molid"
click at [209, 205] on div "Molid a de Cerdo MXN 69.00 / pz 500 gr" at bounding box center [247, 210] width 185 height 36
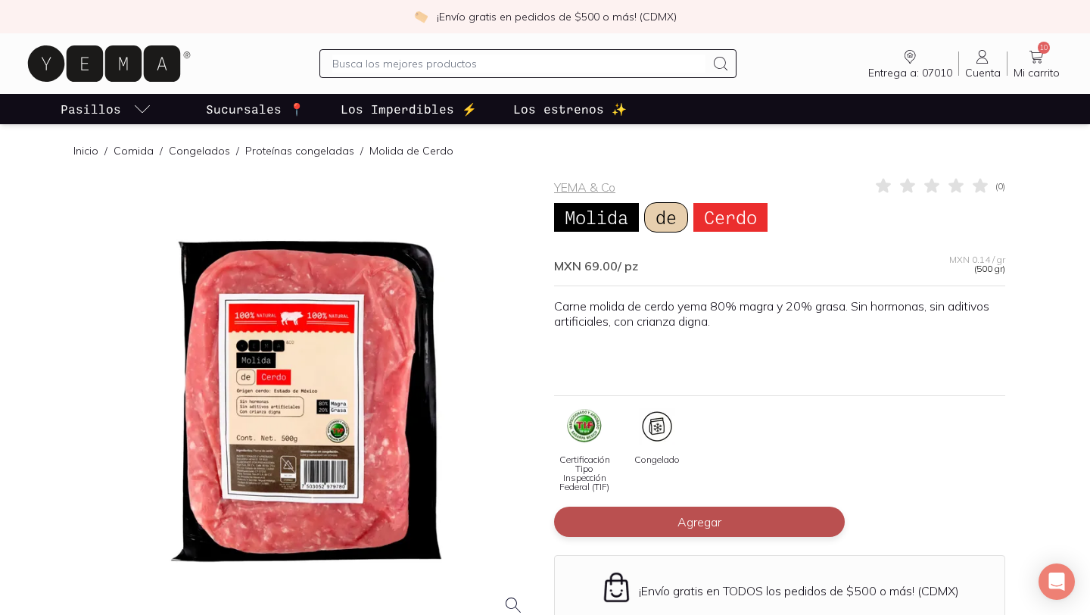
click at [677, 518] on span "Agregar" at bounding box center [699, 521] width 44 height 15
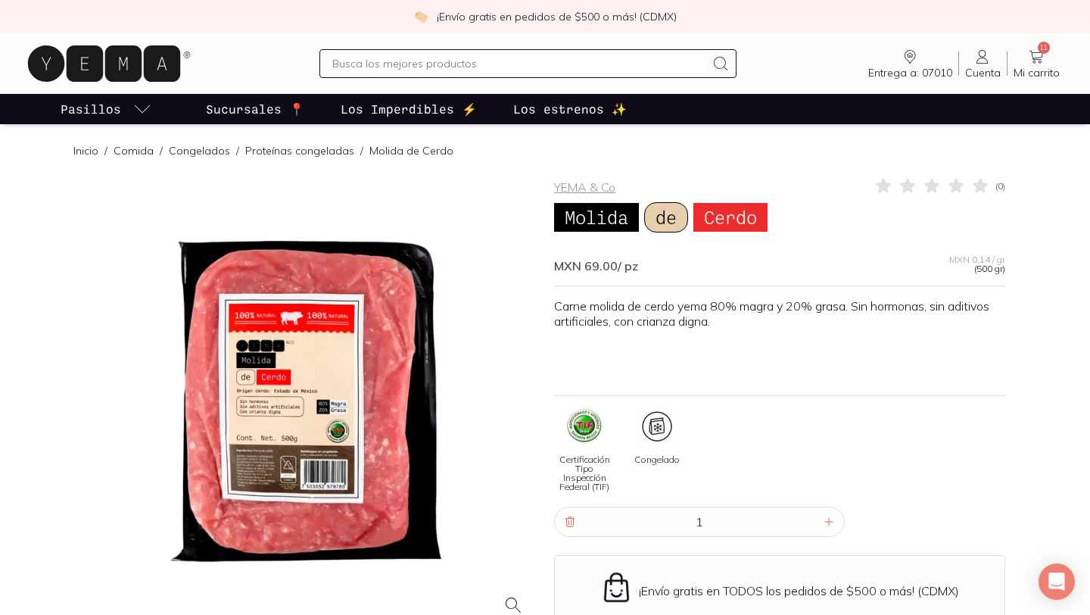
click at [1047, 60] on link "11 Mi carrito Carrito" at bounding box center [1036, 64] width 58 height 32
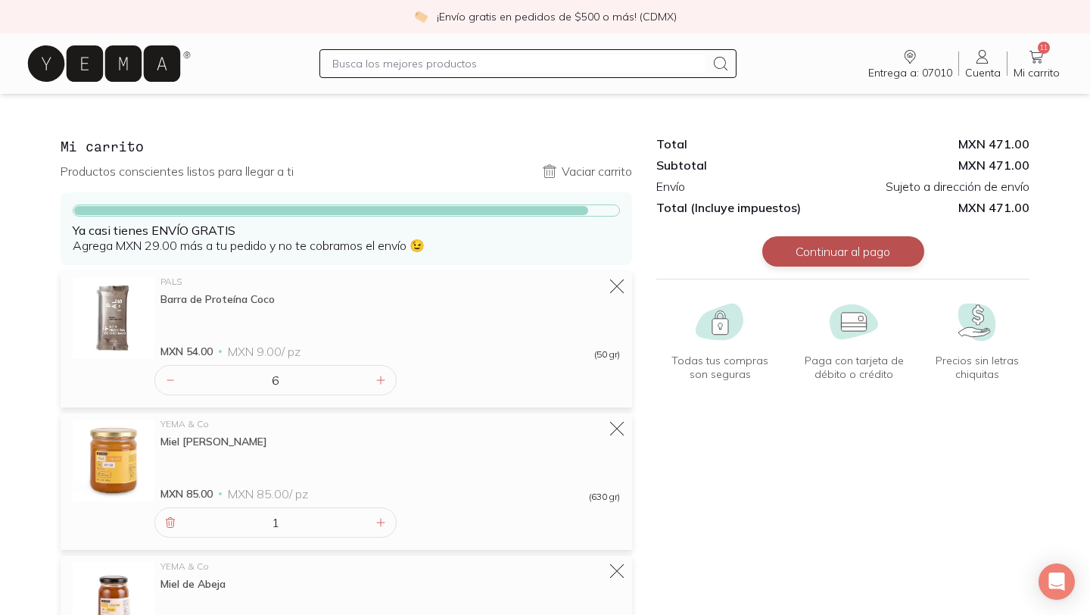
click at [865, 248] on button "Continuar al pago" at bounding box center [843, 251] width 162 height 30
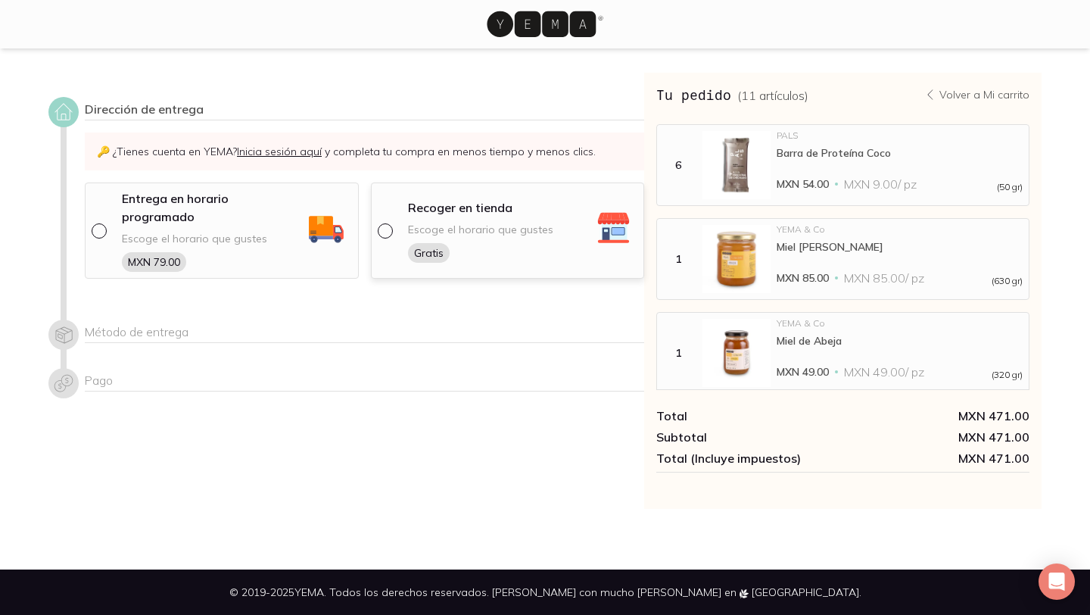
click at [391, 226] on div at bounding box center [388, 230] width 21 height 15
click at [390, 226] on input "radio" at bounding box center [384, 229] width 12 height 12
radio input "true"
select select "204"
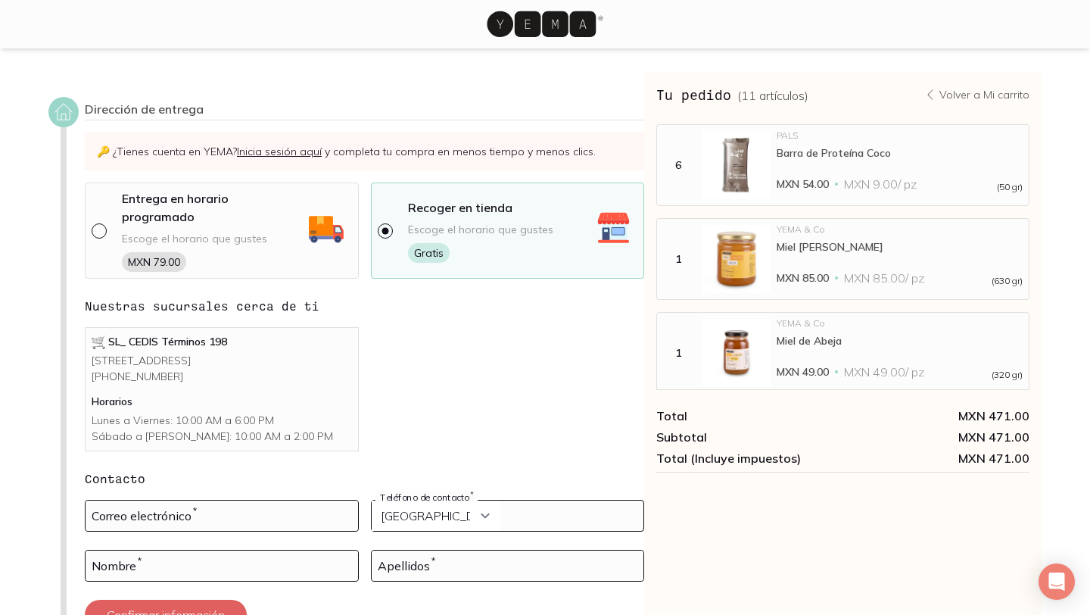
click at [736, 151] on img at bounding box center [736, 165] width 68 height 68
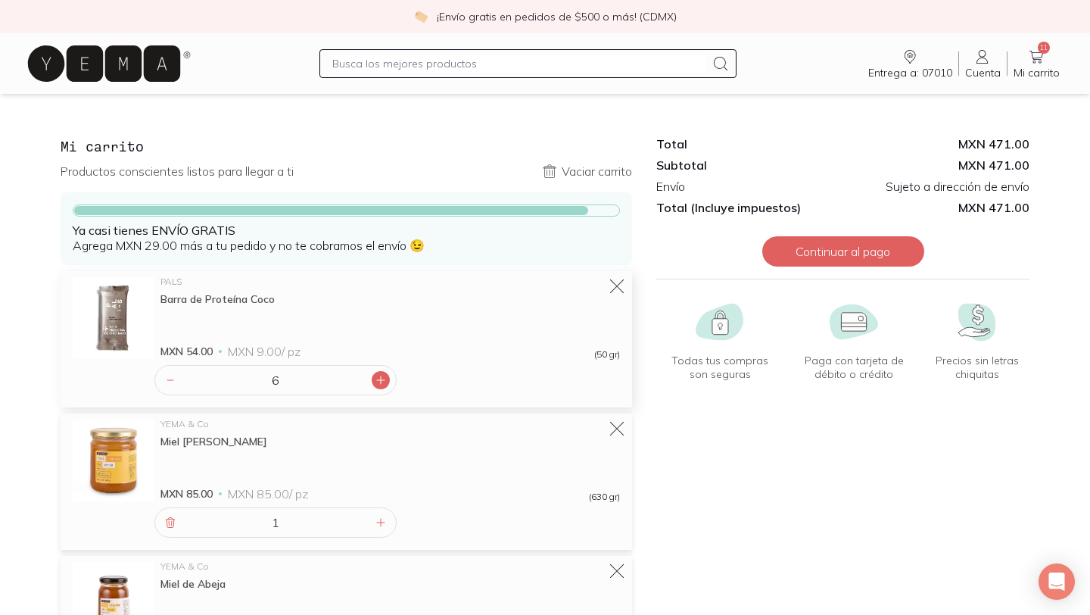
click at [381, 386] on icon at bounding box center [381, 380] width 12 height 12
click at [376, 381] on icon at bounding box center [381, 380] width 12 height 12
type input "10"
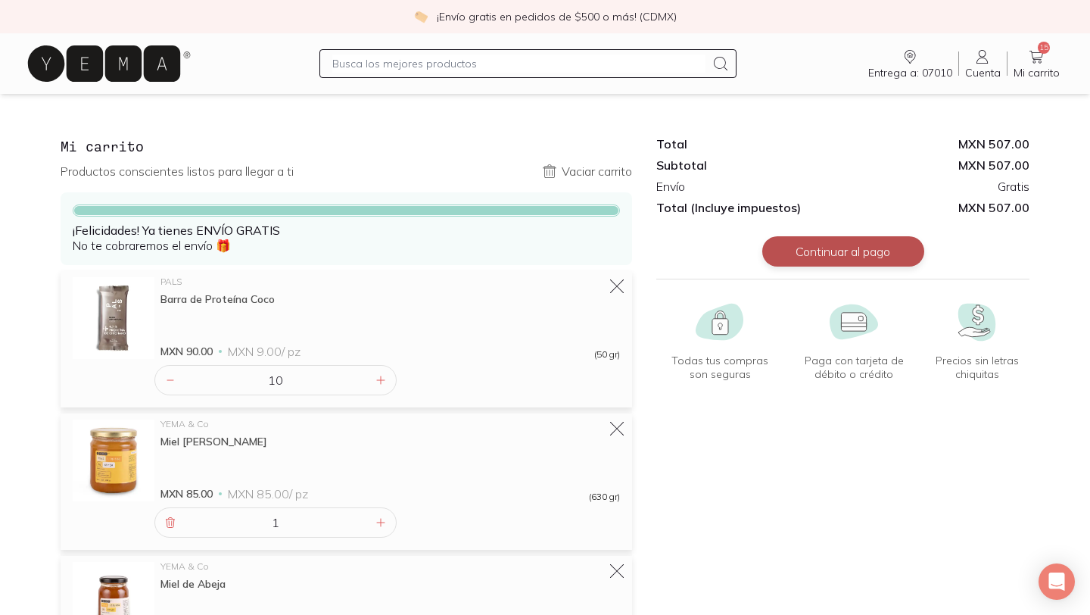
click at [774, 242] on button "Continuar al pago" at bounding box center [843, 251] width 162 height 30
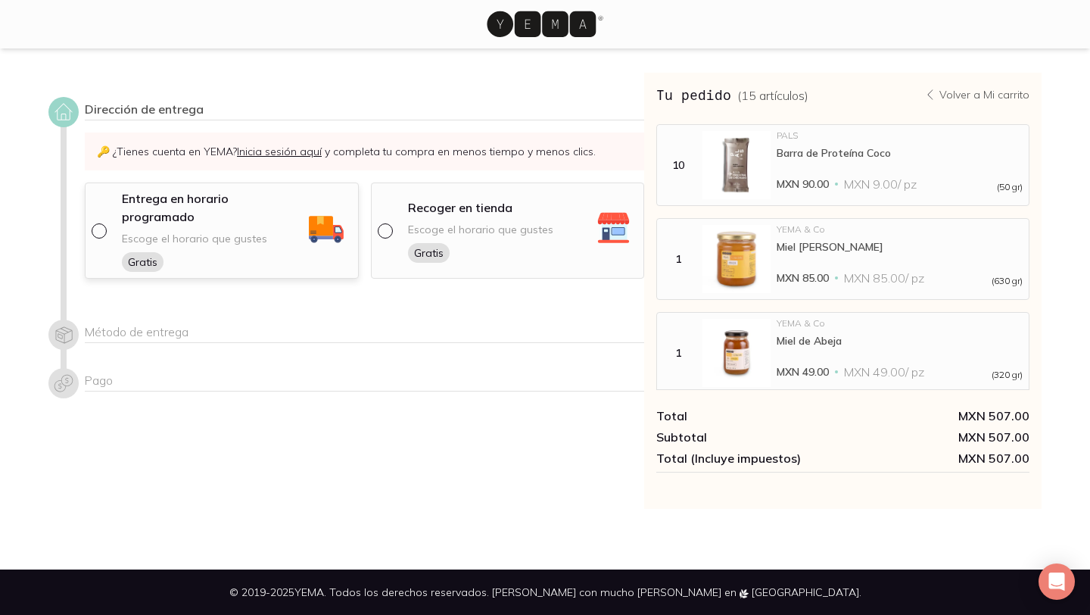
click at [102, 223] on input "radio" at bounding box center [98, 229] width 12 height 12
radio input "true"
select select "204"
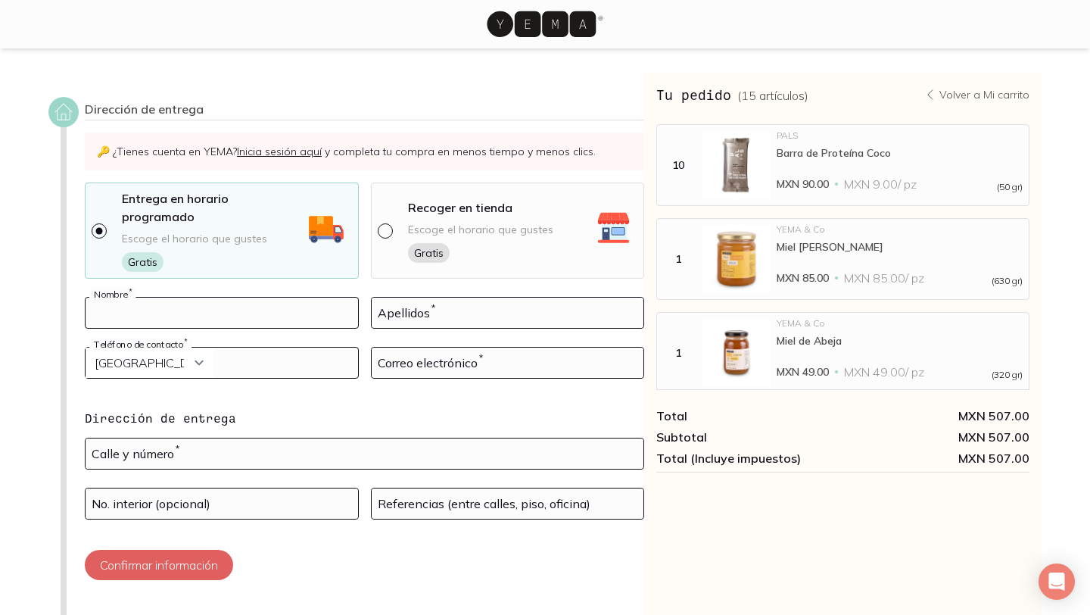
click at [151, 301] on input at bounding box center [222, 312] width 272 height 30
type input "[PERSON_NAME]"
select select "52"
type input "5510069795"
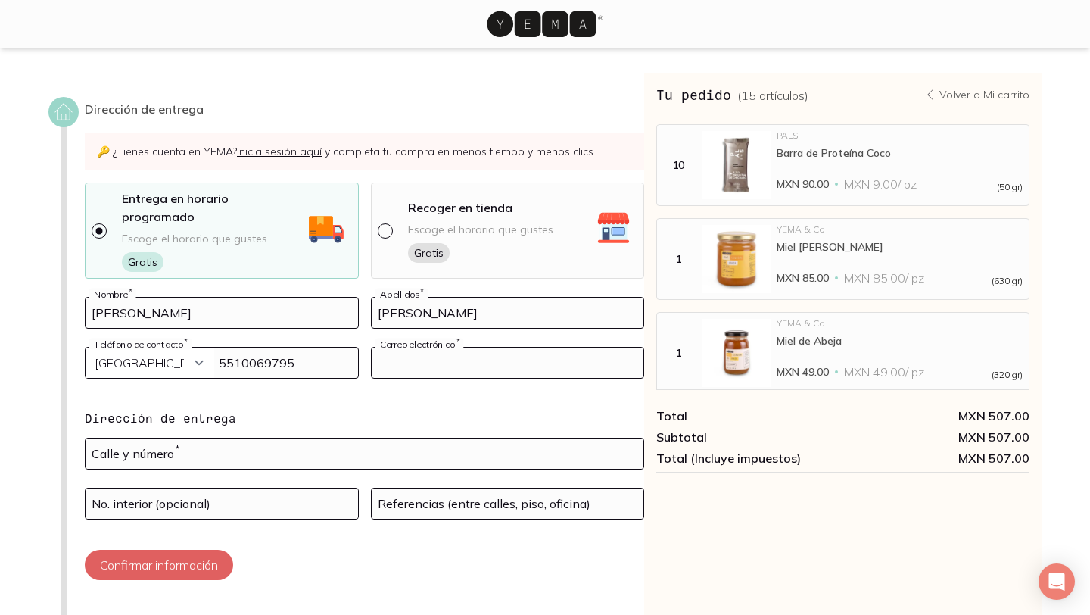
type input "[EMAIL_ADDRESS][DOMAIN_NAME]"
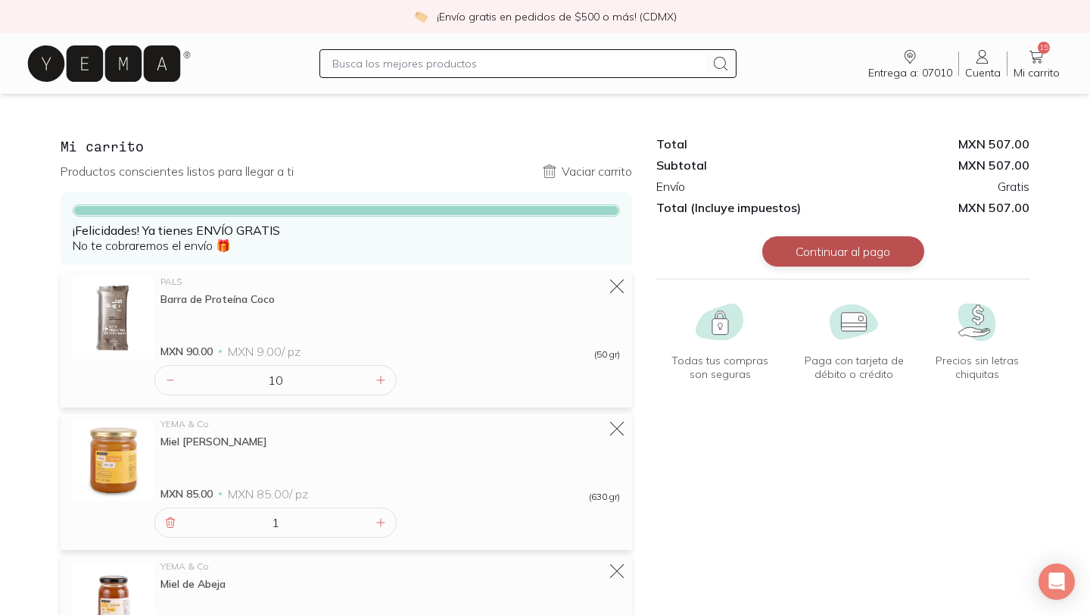
click at [790, 265] on button "Continuar al pago" at bounding box center [843, 251] width 162 height 30
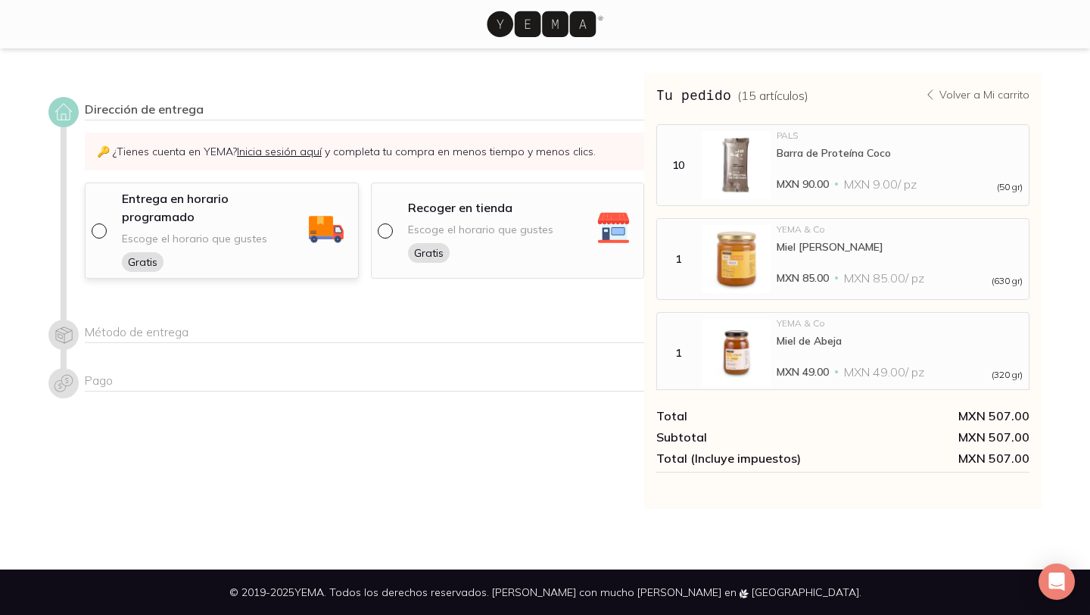
click at [103, 228] on div at bounding box center [102, 230] width 21 height 15
click at [103, 228] on input "radio" at bounding box center [98, 229] width 12 height 12
radio input "true"
select select "204"
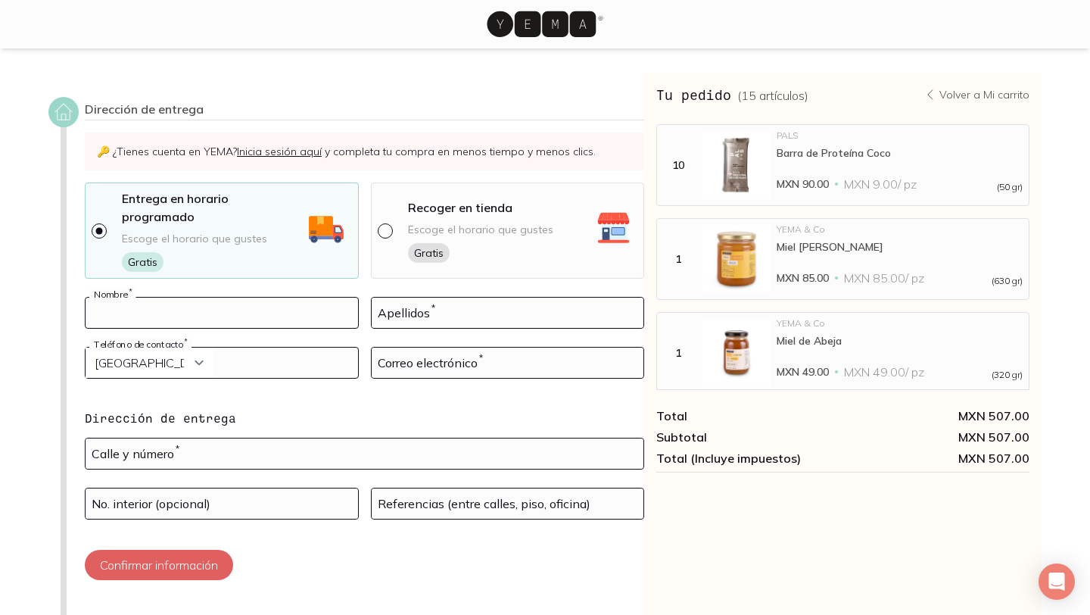
click at [170, 297] on input at bounding box center [222, 312] width 272 height 30
click at [100, 360] on select "Curazao (+5999) [GEOGRAPHIC_DATA] (+1876) [GEOGRAPHIC_DATA][PERSON_NAME] (+1869…" at bounding box center [150, 362] width 129 height 30
click at [269, 347] on input "tel" at bounding box center [222, 362] width 272 height 30
type input "5510069795"
click at [247, 305] on input at bounding box center [222, 312] width 272 height 30
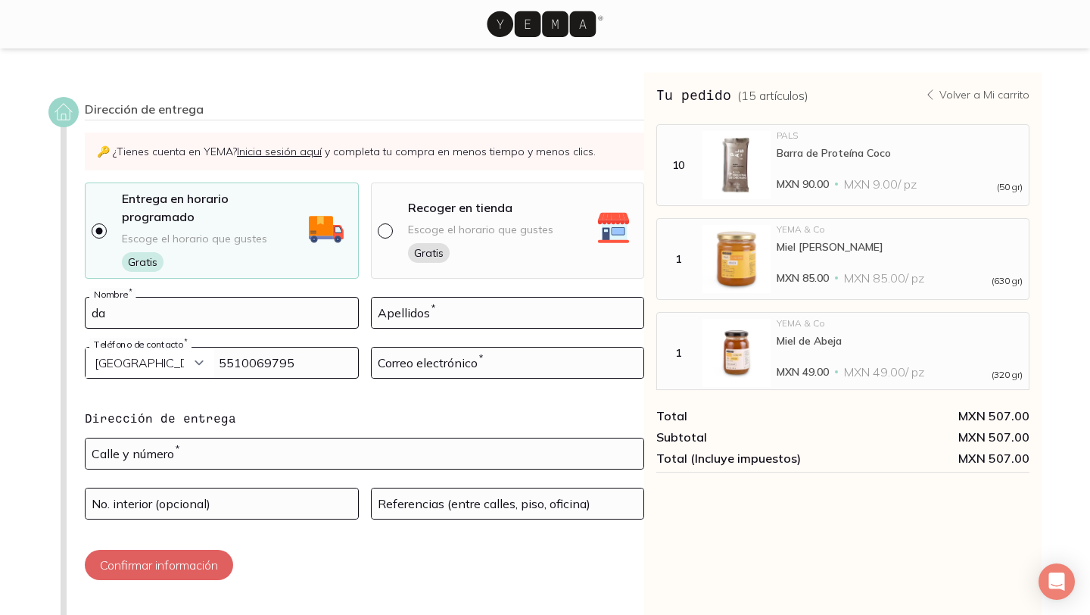
type input "d"
type input "[PERSON_NAME]"
click at [413, 297] on input at bounding box center [508, 312] width 272 height 30
type input "[PERSON_NAME]"
click at [402, 347] on input at bounding box center [508, 362] width 272 height 30
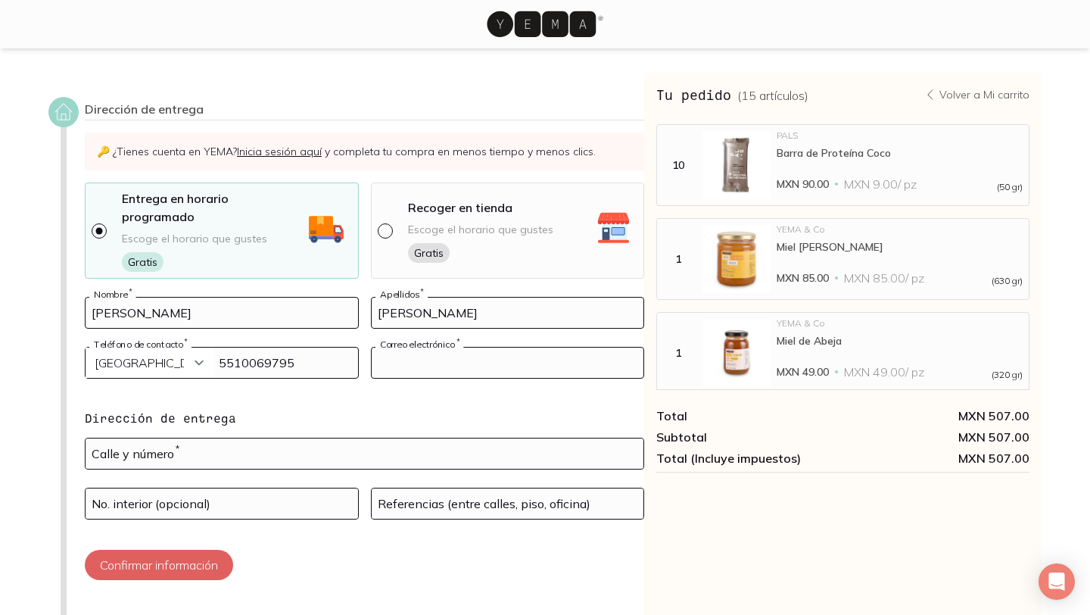
type input "d"
type input "[EMAIL_ADDRESS][DOMAIN_NAME]"
click at [196, 438] on input "text" at bounding box center [365, 453] width 558 height 30
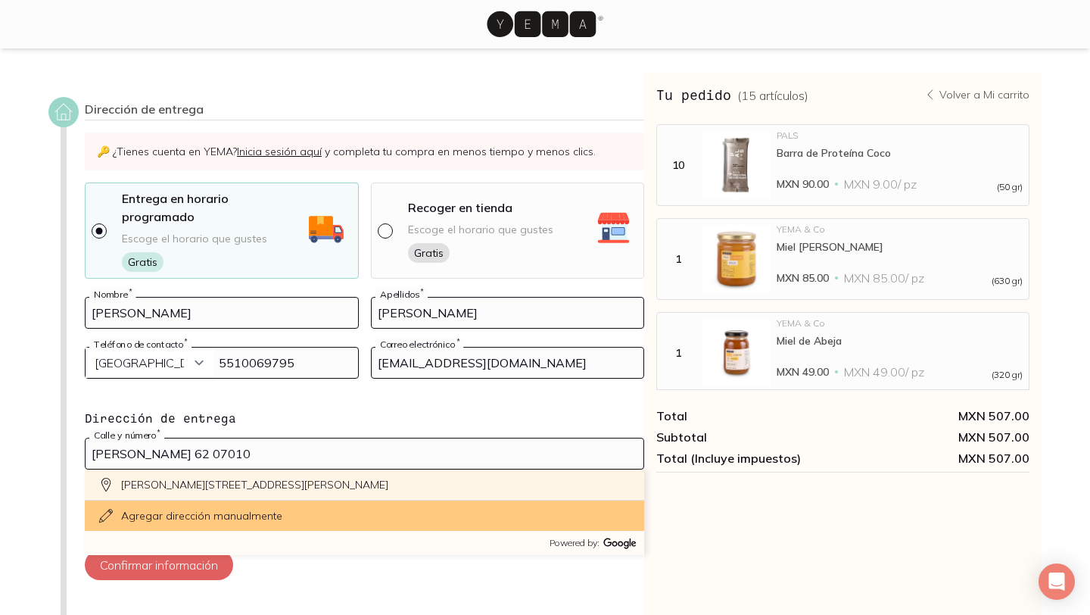
click at [143, 469] on div "[PERSON_NAME][STREET_ADDRESS][PERSON_NAME]" at bounding box center [364, 484] width 559 height 31
type input "[PERSON_NAME][STREET_ADDRESS][PERSON_NAME][PERSON_NAME]"
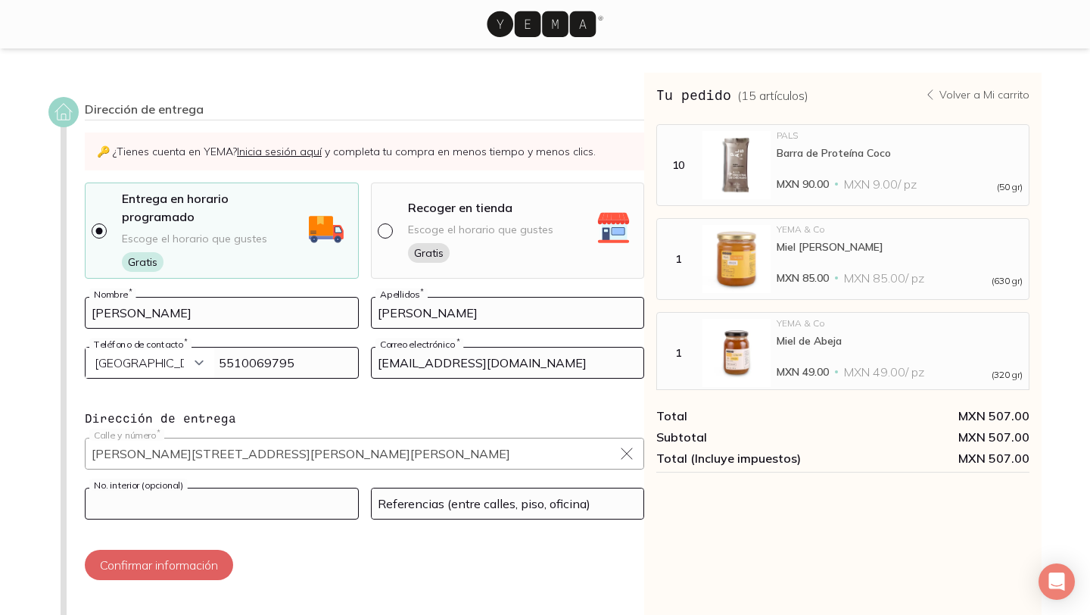
click at [236, 488] on input at bounding box center [222, 503] width 272 height 30
type input "lote 2"
click at [501, 488] on input at bounding box center [508, 503] width 272 height 30
type input "entre moctezuma e itzcoatl"
click at [194, 550] on button "Confirmar información" at bounding box center [159, 565] width 148 height 30
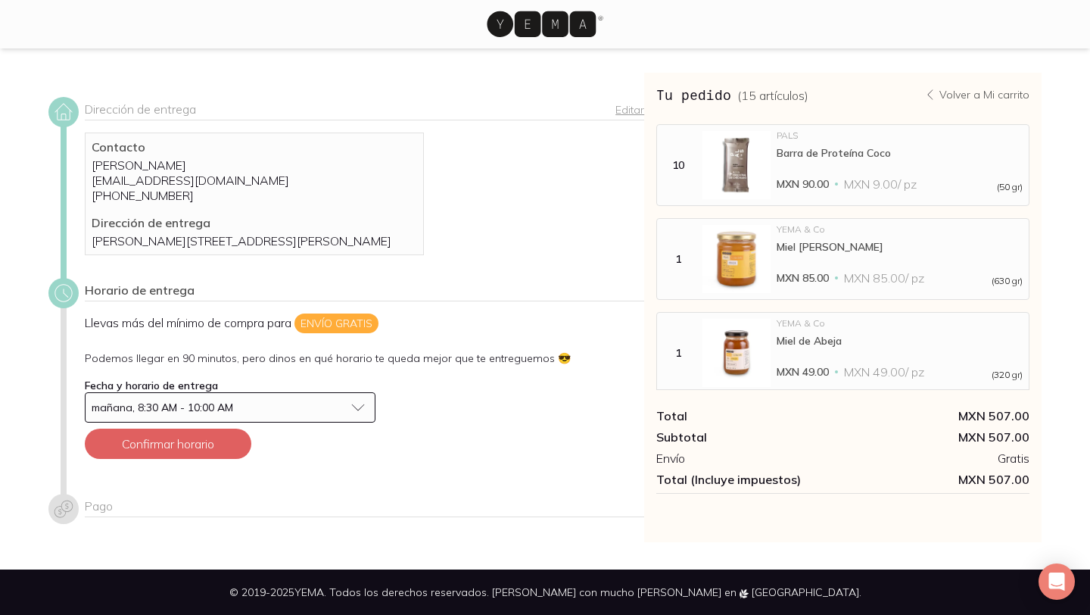
click at [236, 414] on div "mañana, 8:30 AM - 10:00 AM" at bounding box center [218, 407] width 253 height 14
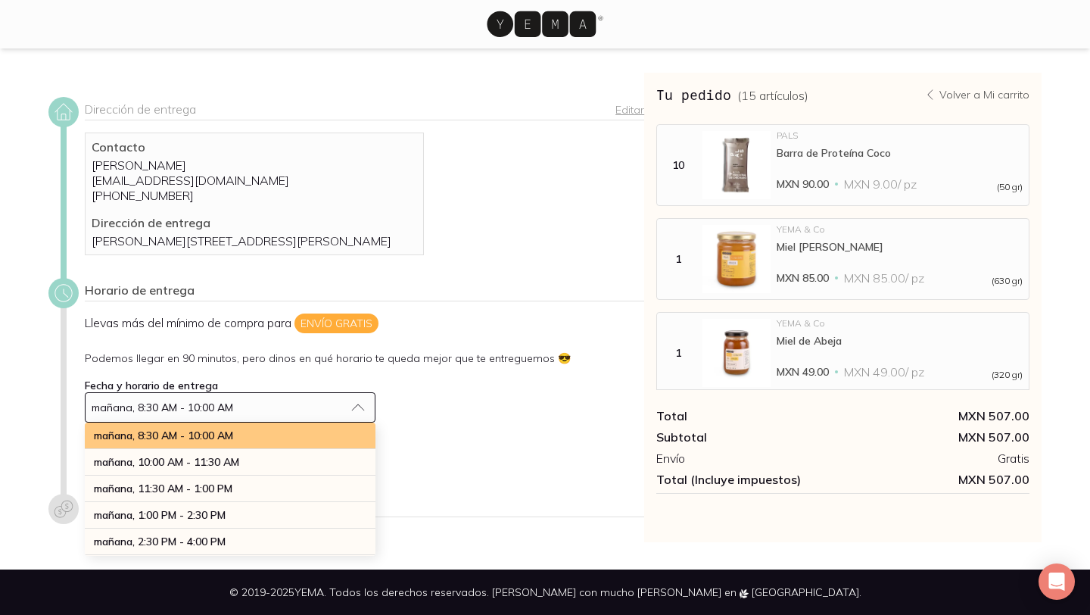
click at [233, 442] on span "mañana, 8:30 AM - 10:00 AM" at bounding box center [163, 435] width 139 height 14
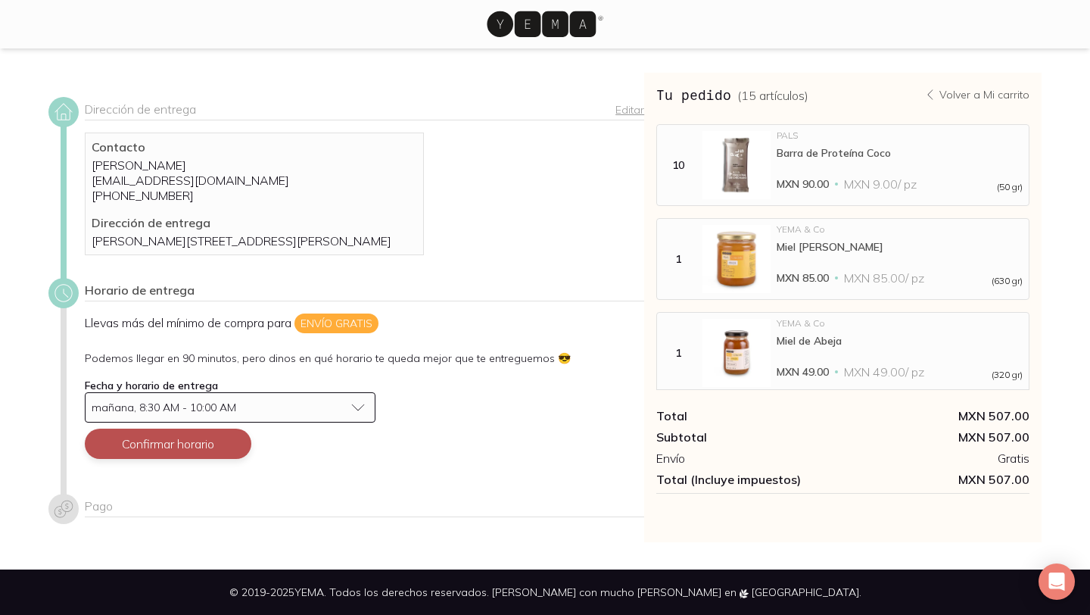
click at [206, 450] on button "Confirmar horario" at bounding box center [168, 443] width 167 height 30
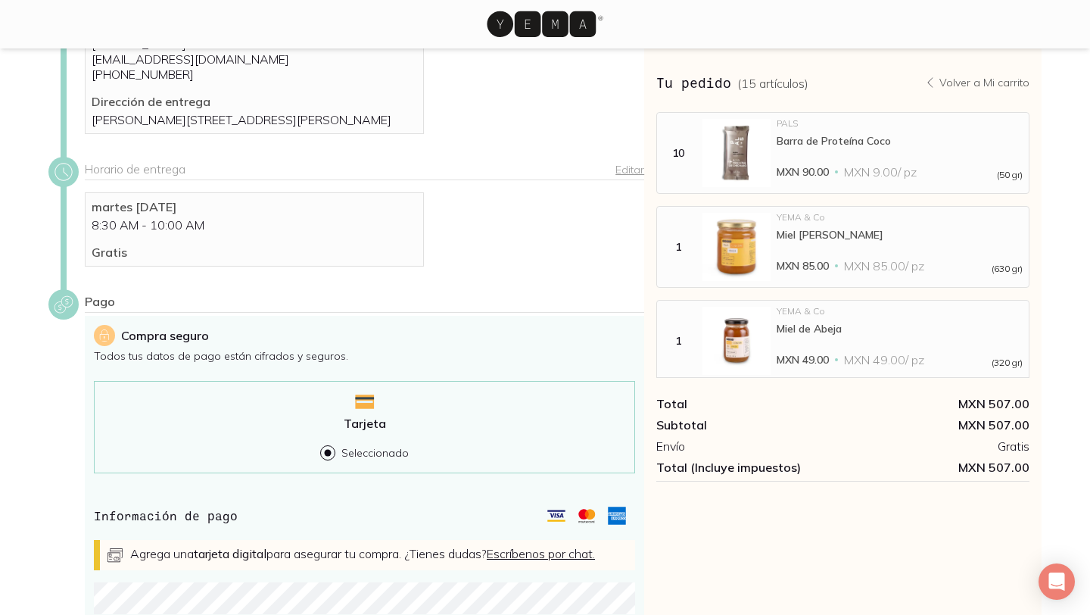
scroll to position [117, 0]
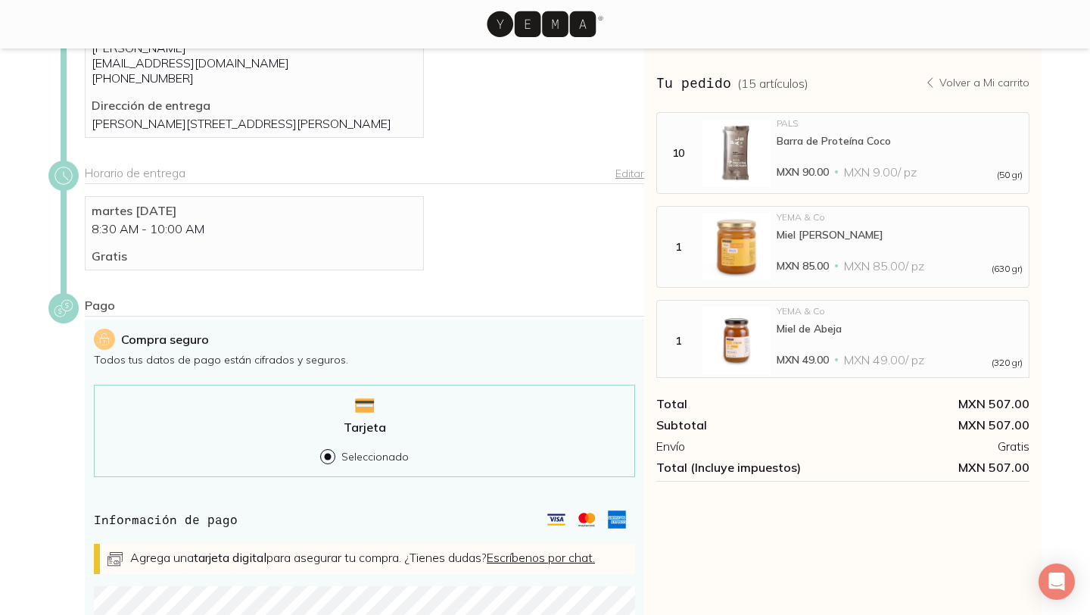
click at [733, 137] on img at bounding box center [736, 153] width 68 height 68
click at [800, 141] on div "Barra de Proteína Coco" at bounding box center [900, 141] width 246 height 14
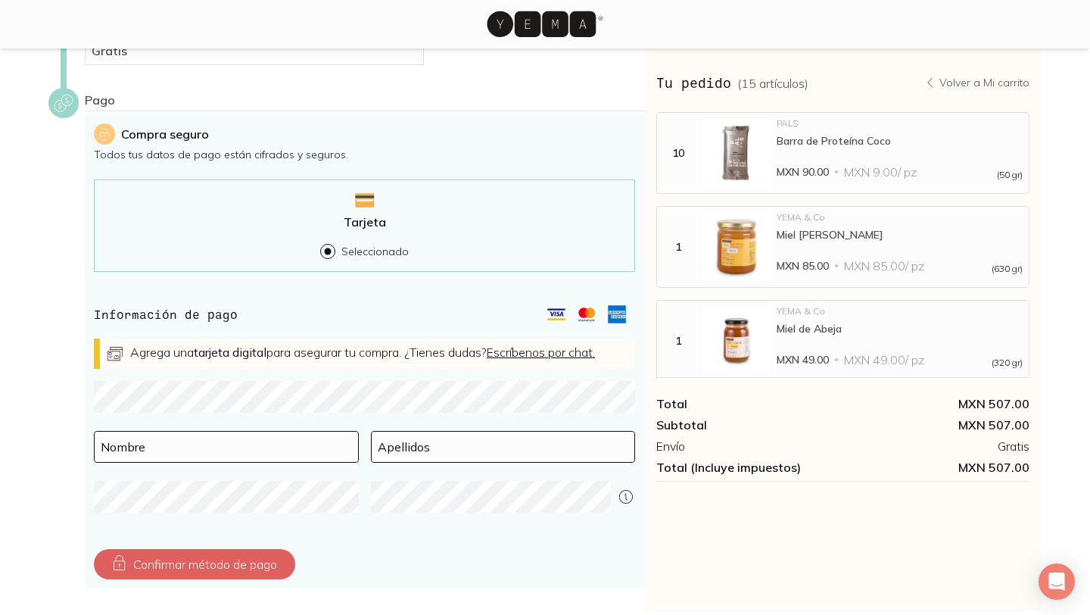
scroll to position [329, 0]
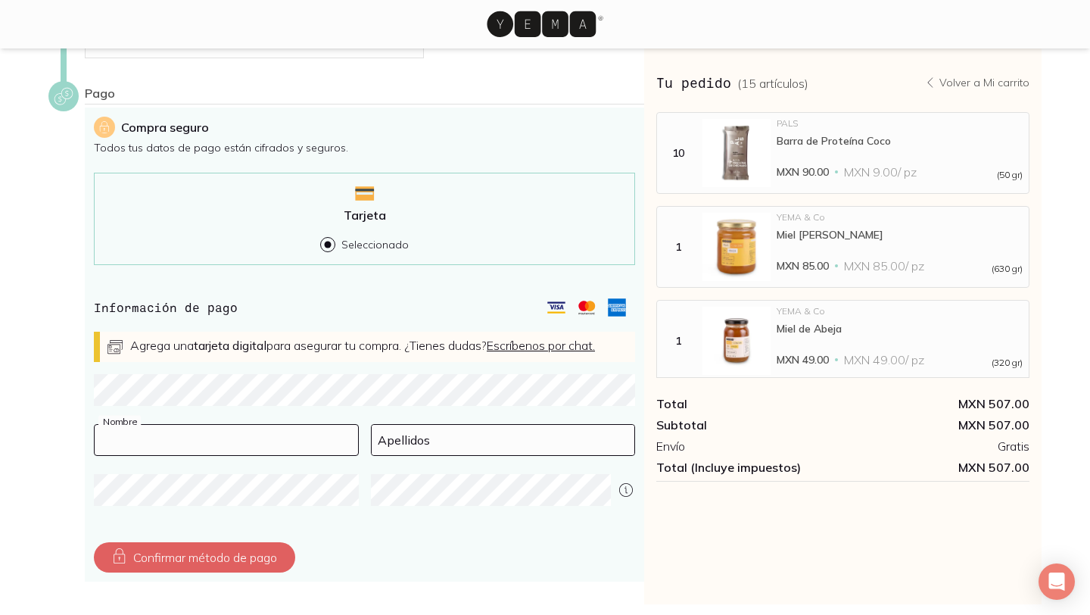
type input "[PERSON_NAME]"
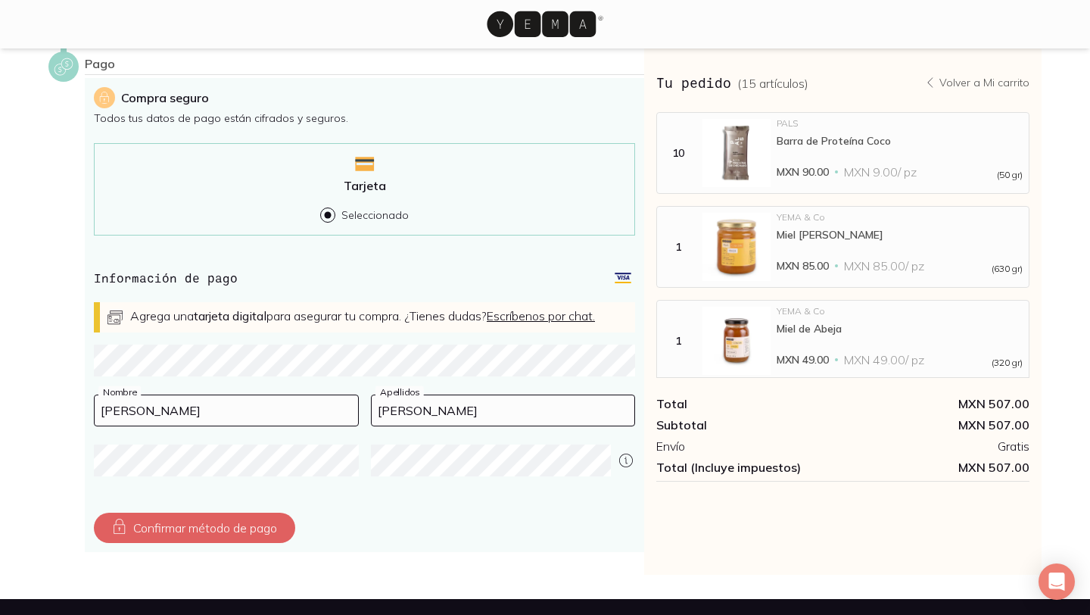
scroll to position [403, 0]
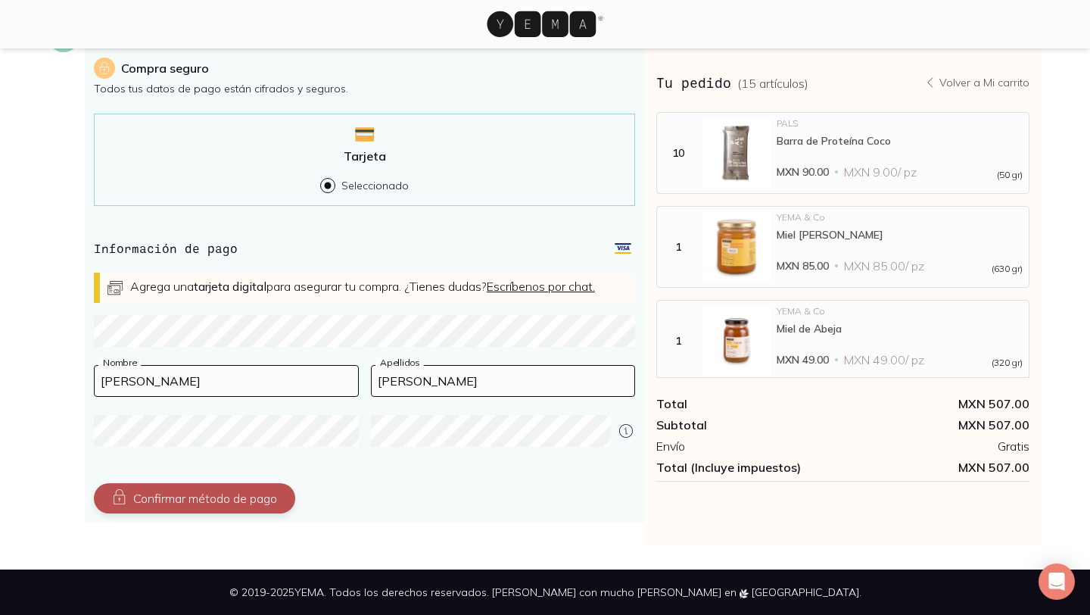
click at [233, 492] on button "Confirmar método de pago" at bounding box center [194, 498] width 201 height 30
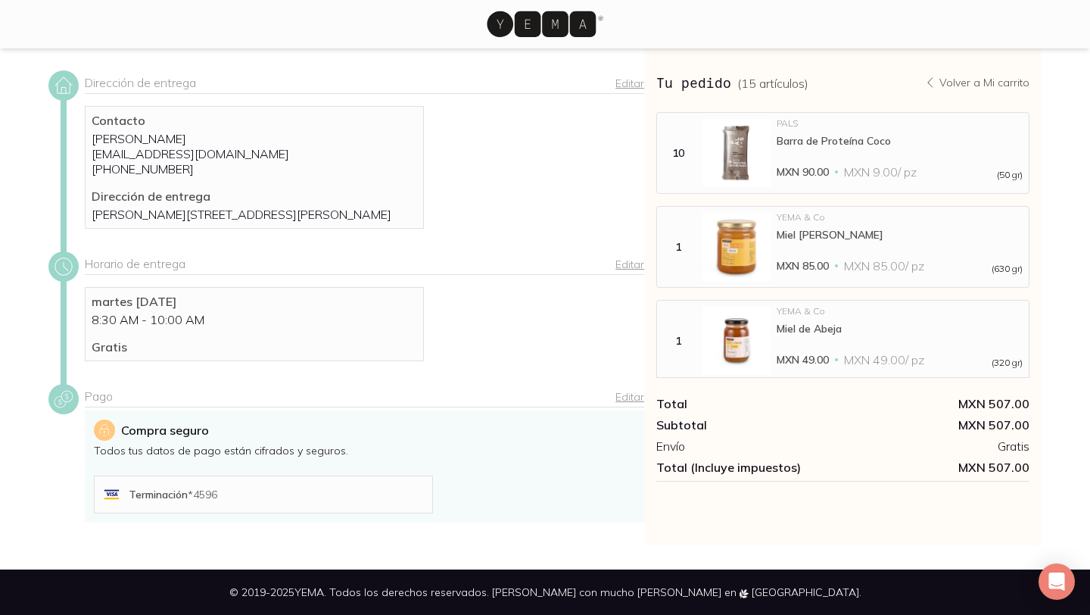
scroll to position [238, 0]
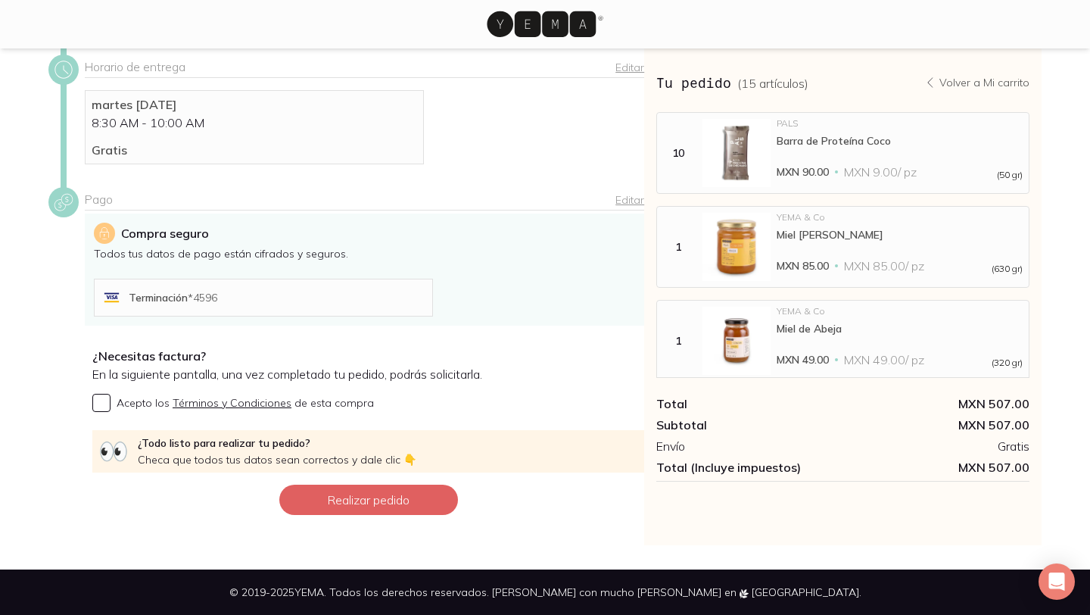
click at [111, 408] on label "Acepto los Términos y Condiciones de esta compra" at bounding box center [368, 403] width 552 height 18
click at [111, 408] on input "Acepto los Términos y Condiciones de esta compra" at bounding box center [101, 403] width 18 height 18
checkbox input "true"
click at [330, 493] on button "Realizar pedido" at bounding box center [368, 499] width 179 height 30
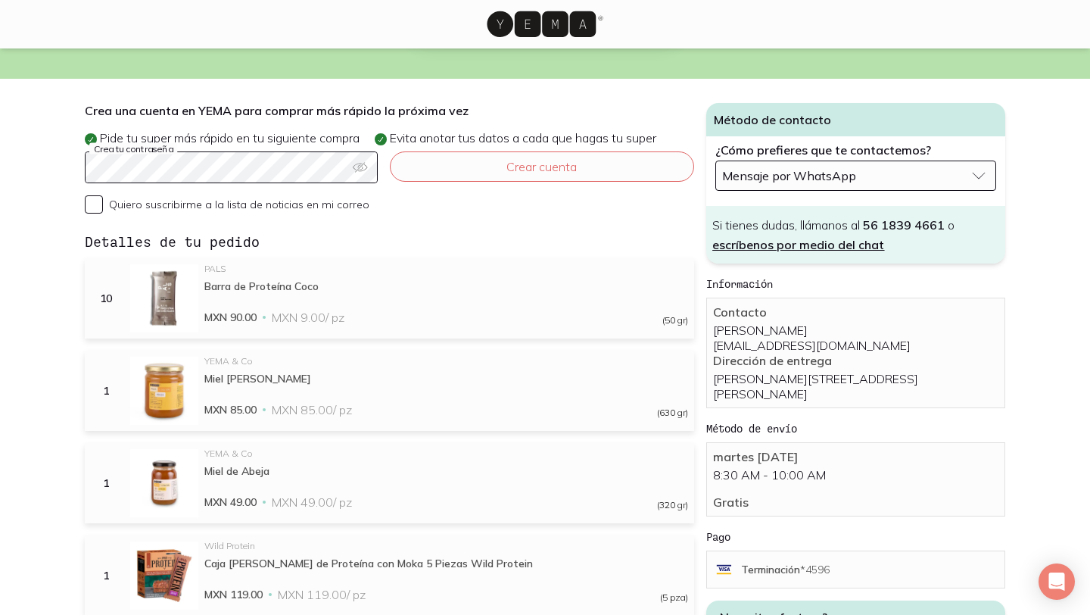
scroll to position [338, 0]
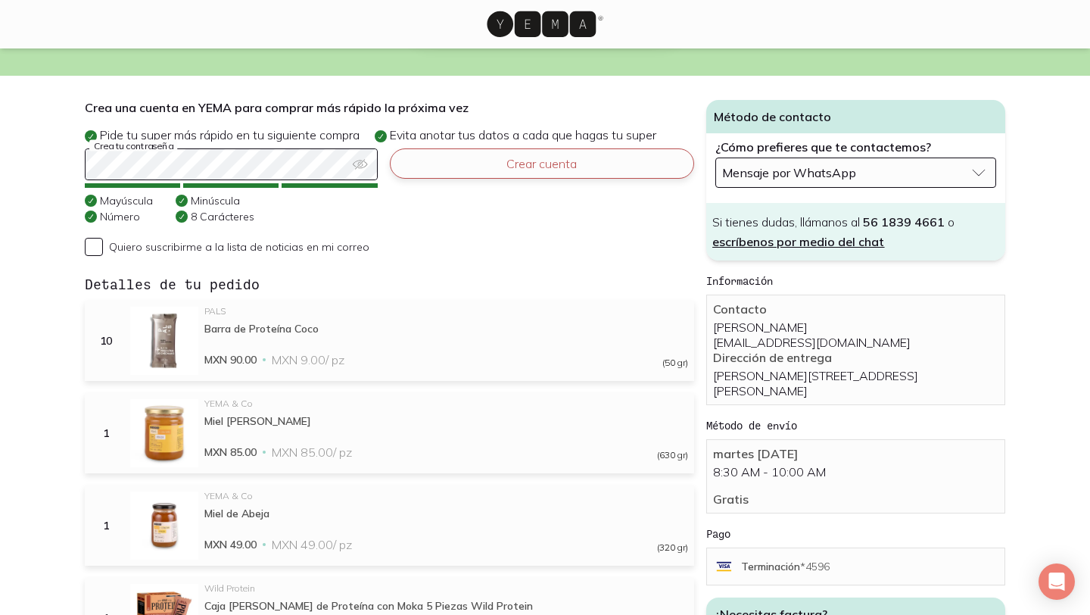
click at [444, 148] on button "Crear cuenta" at bounding box center [542, 163] width 305 height 30
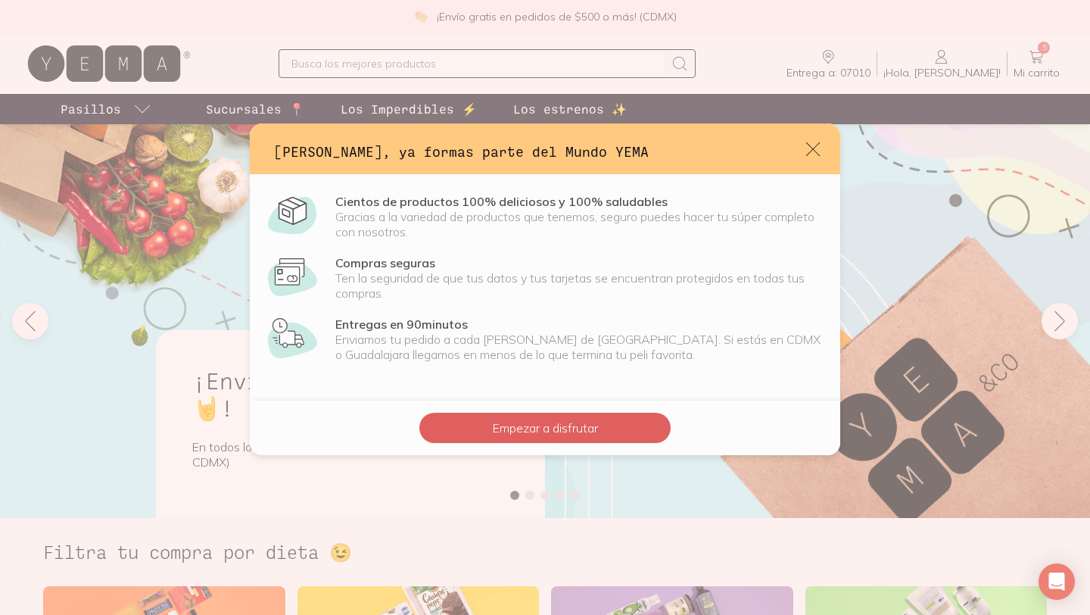
click at [714, 450] on div "Empezar a disfrutar" at bounding box center [545, 427] width 590 height 54
click at [814, 147] on icon "default" at bounding box center [813, 149] width 16 height 16
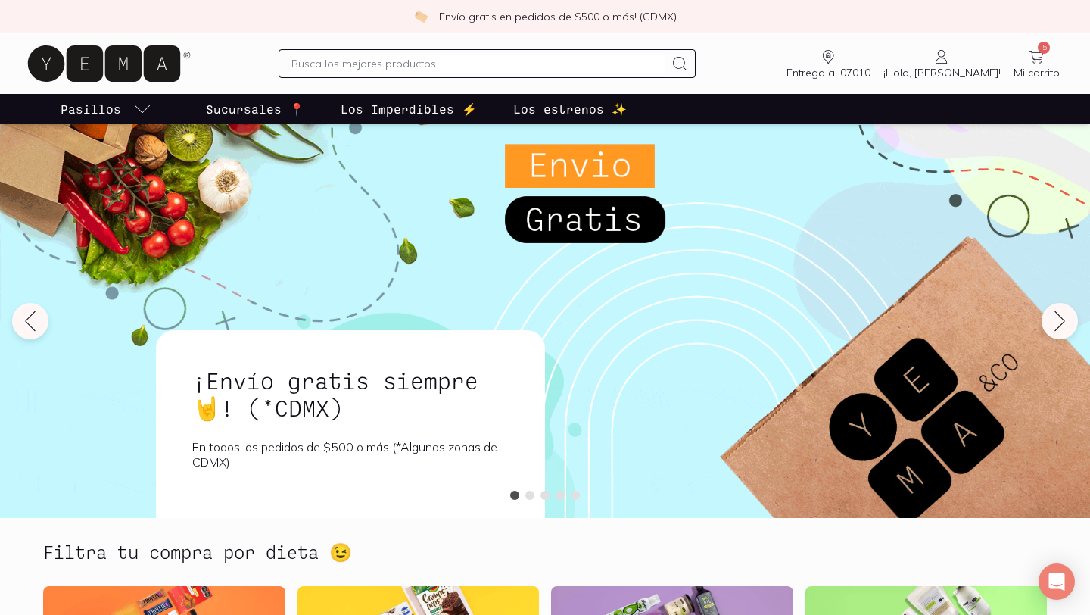
click at [1042, 57] on icon at bounding box center [1036, 57] width 18 height 18
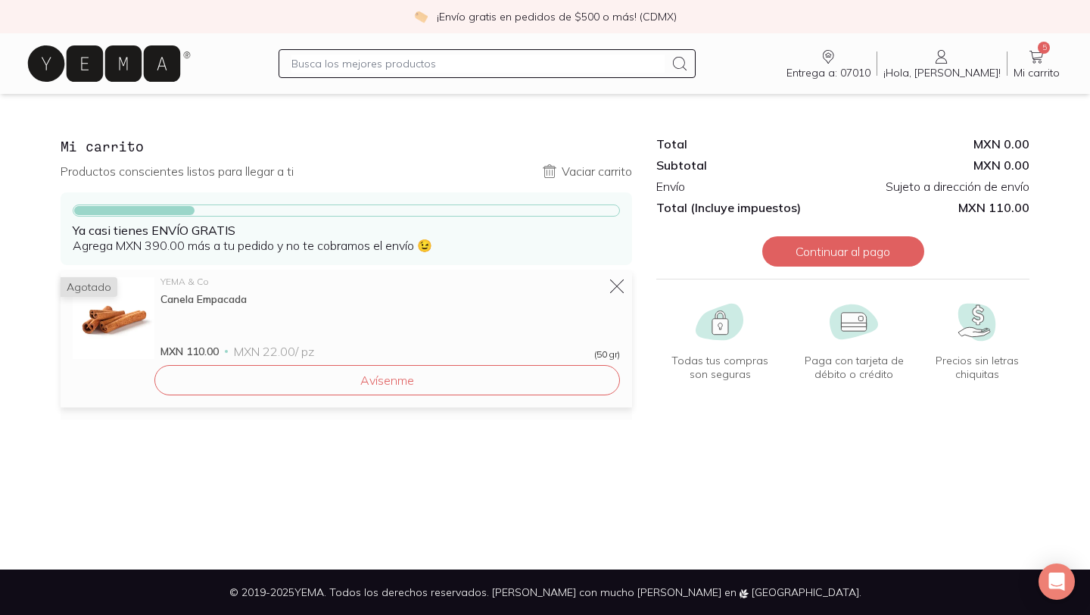
click at [1026, 67] on span "Mi carrito" at bounding box center [1037, 73] width 46 height 14
click at [951, 55] on icon at bounding box center [942, 57] width 18 height 18
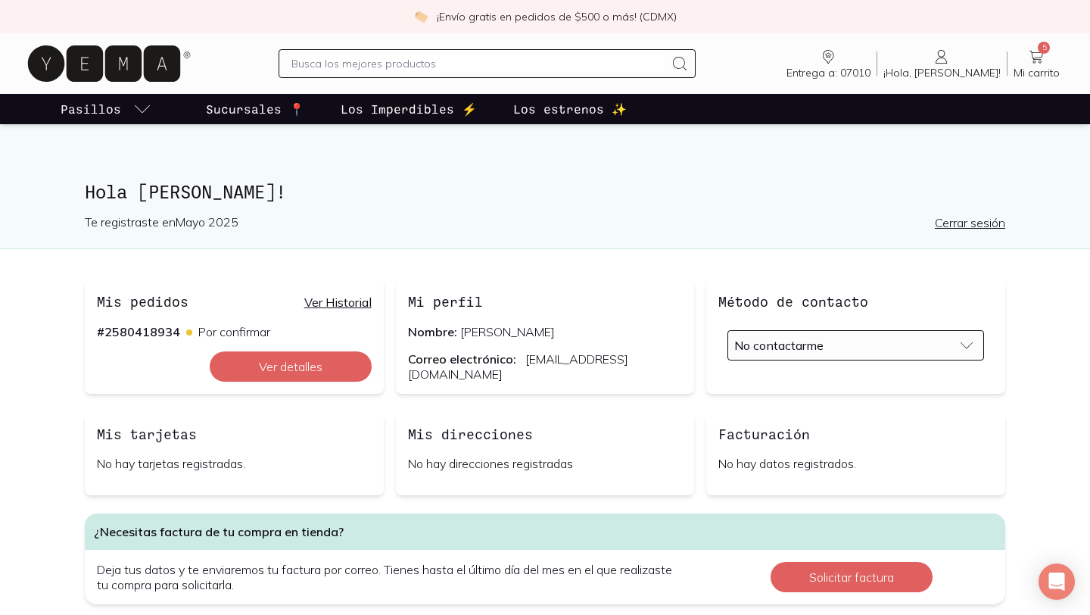
click at [329, 304] on link "Ver Historial" at bounding box center [337, 301] width 67 height 15
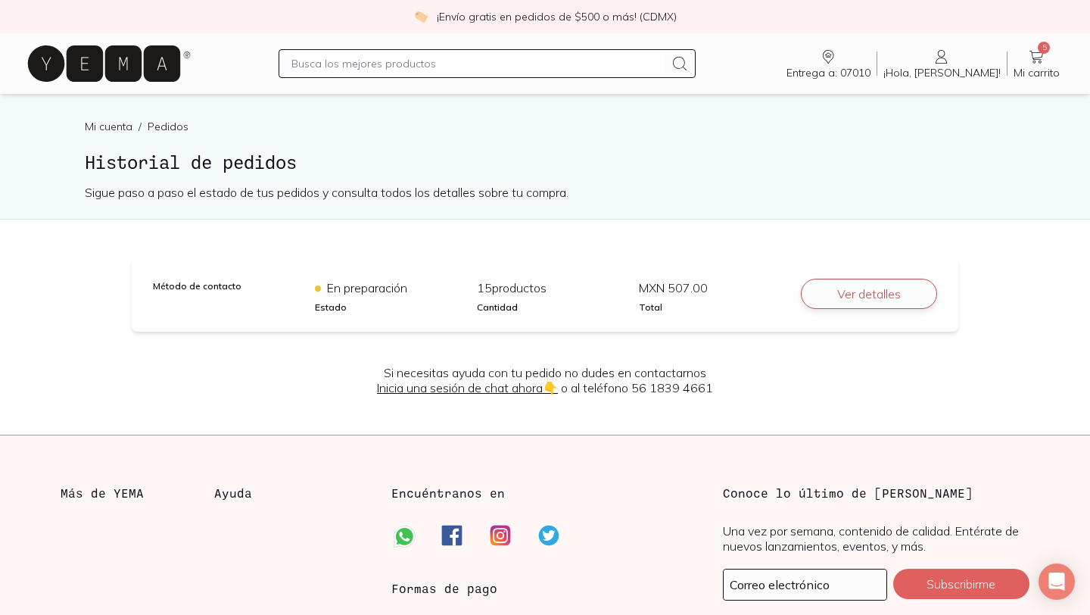
click at [825, 285] on button "Ver detalles" at bounding box center [869, 294] width 136 height 30
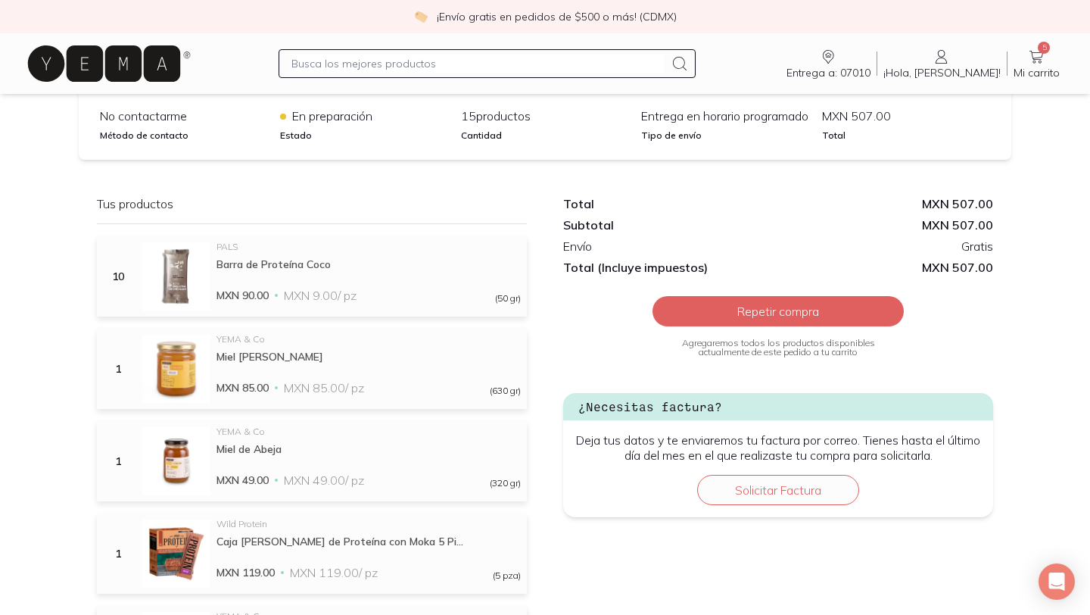
scroll to position [244, 0]
